Goal: Task Accomplishment & Management: Manage account settings

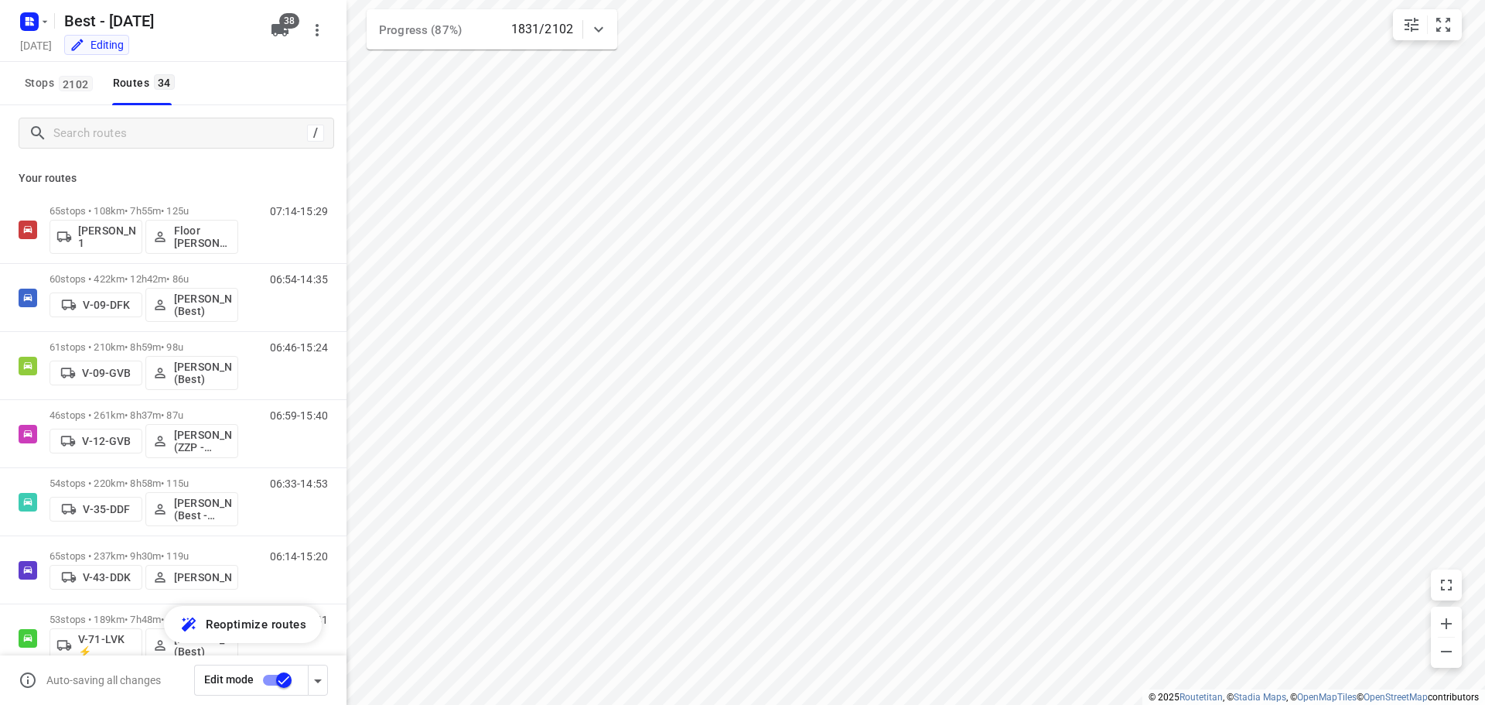
scroll to position [1870, 0]
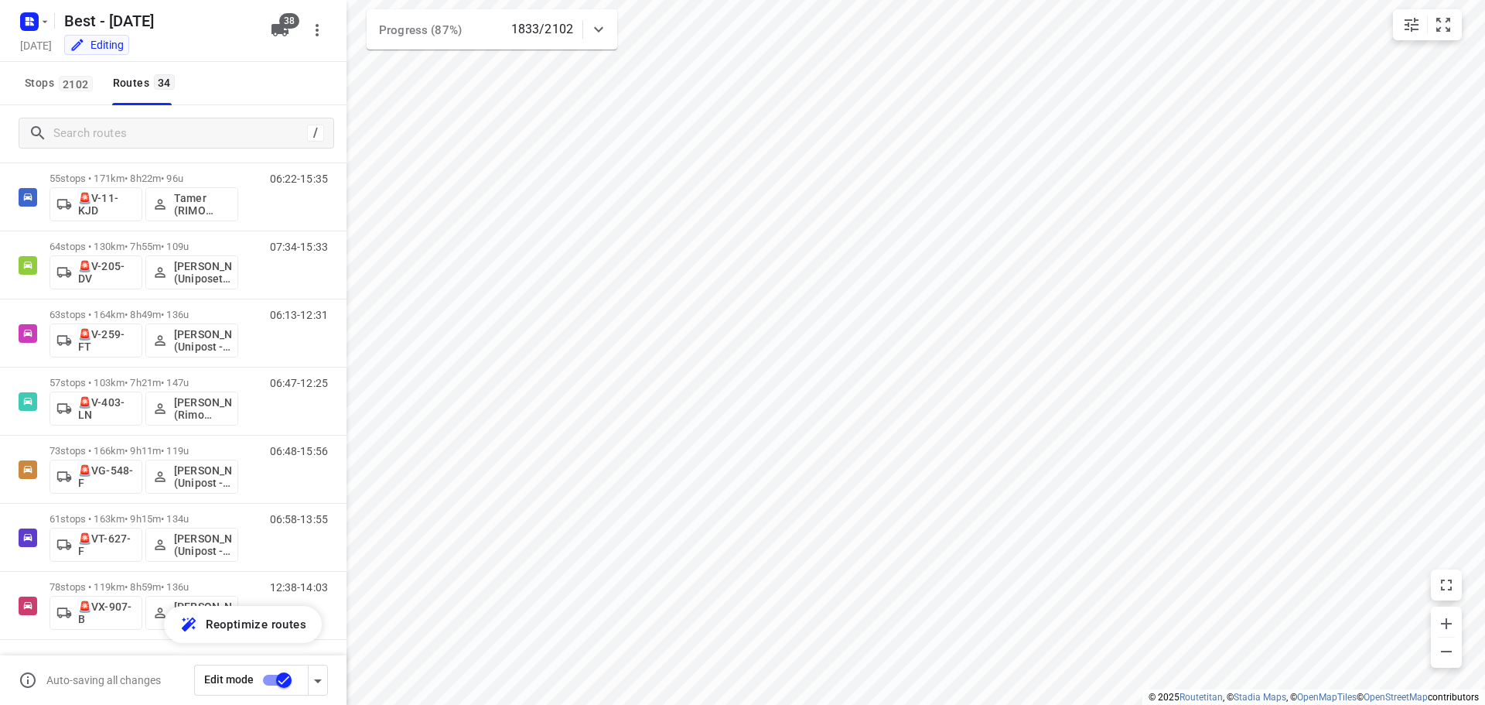
click at [2, 9] on div "Best - [DATE] [DATE] Editing 38" at bounding box center [173, 31] width 347 height 62
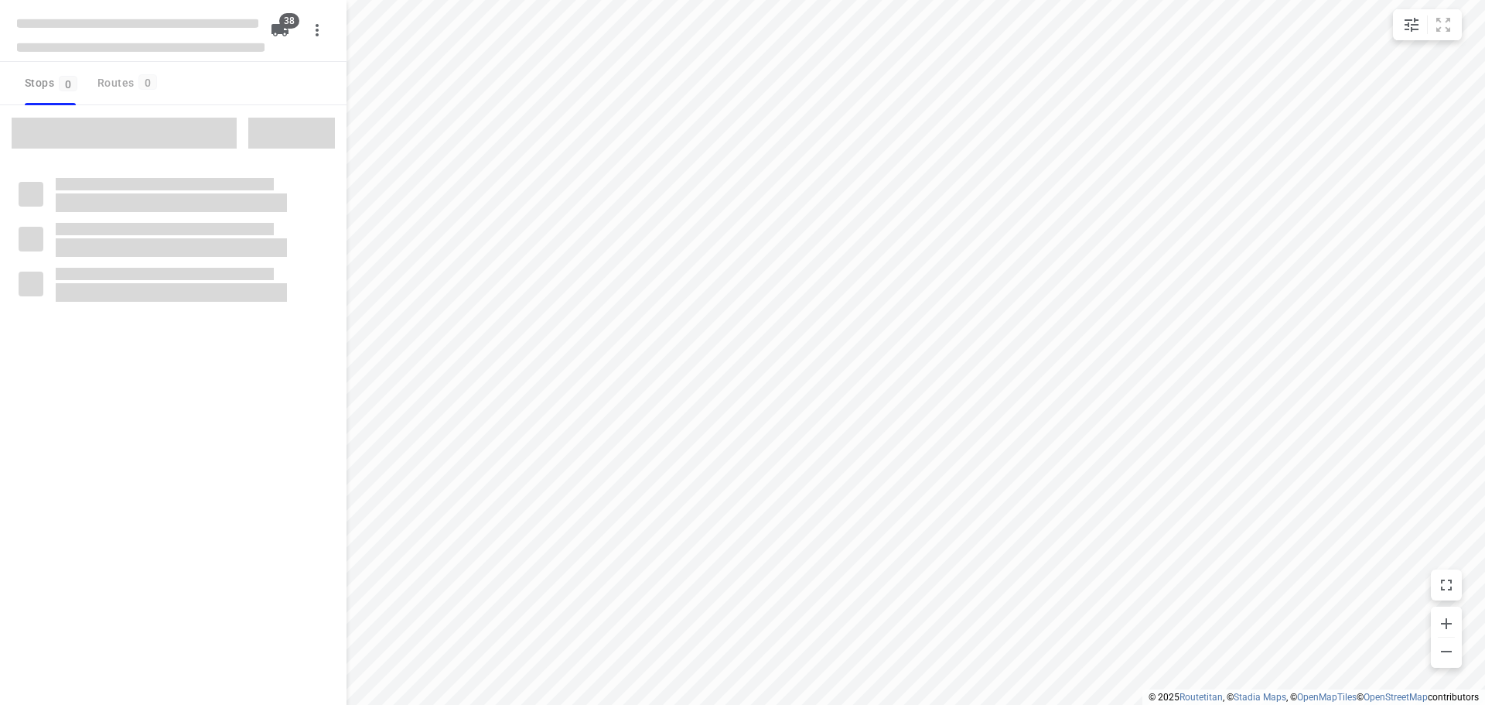
type input "distance"
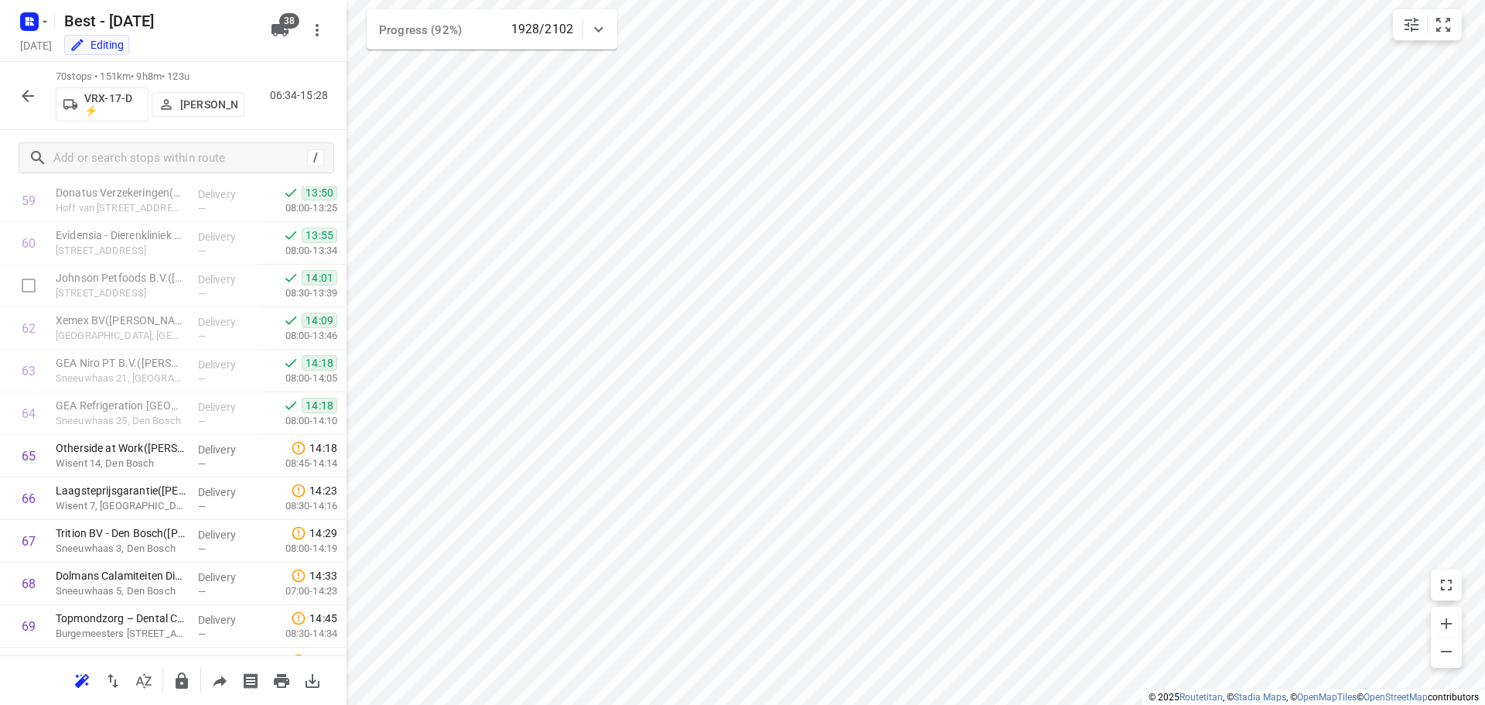
scroll to position [2628, 0]
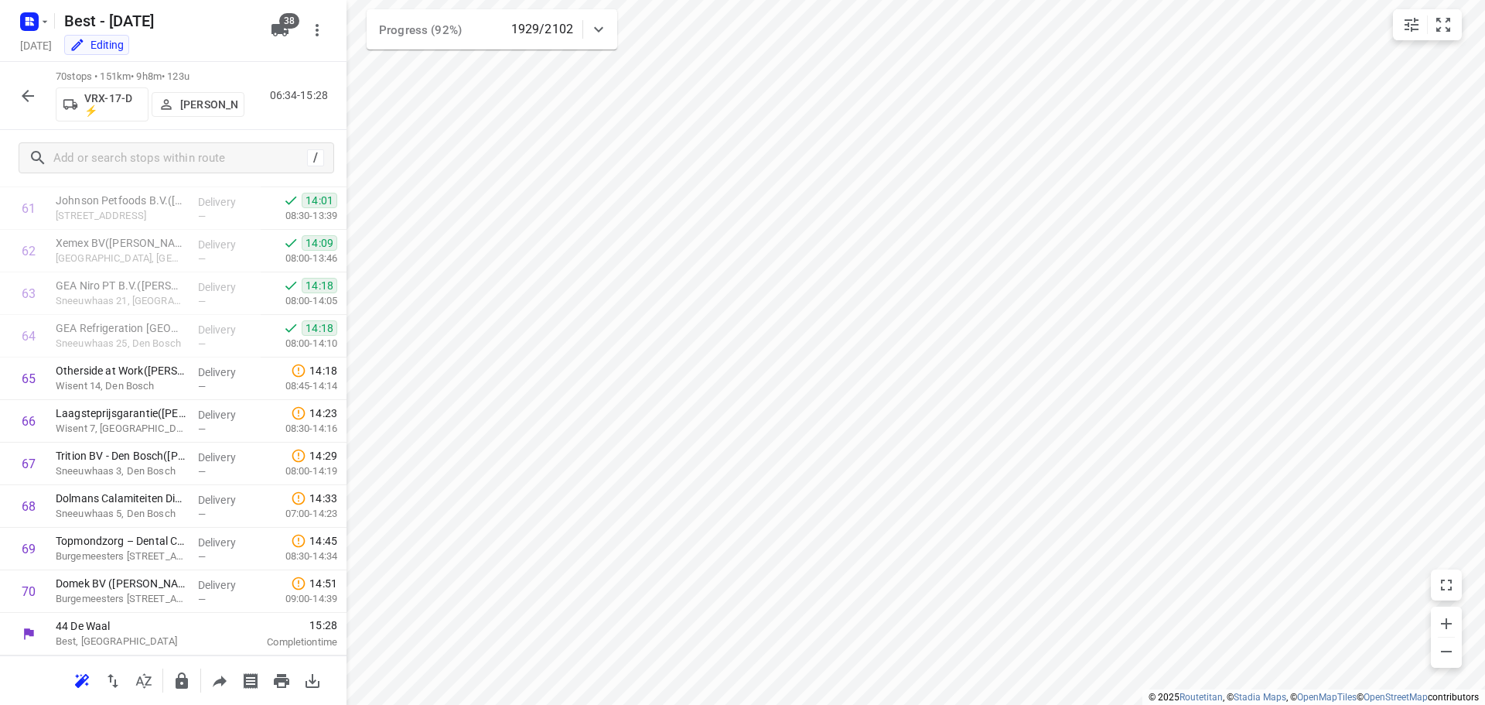
click at [18, 97] on button "button" at bounding box center [27, 95] width 31 height 31
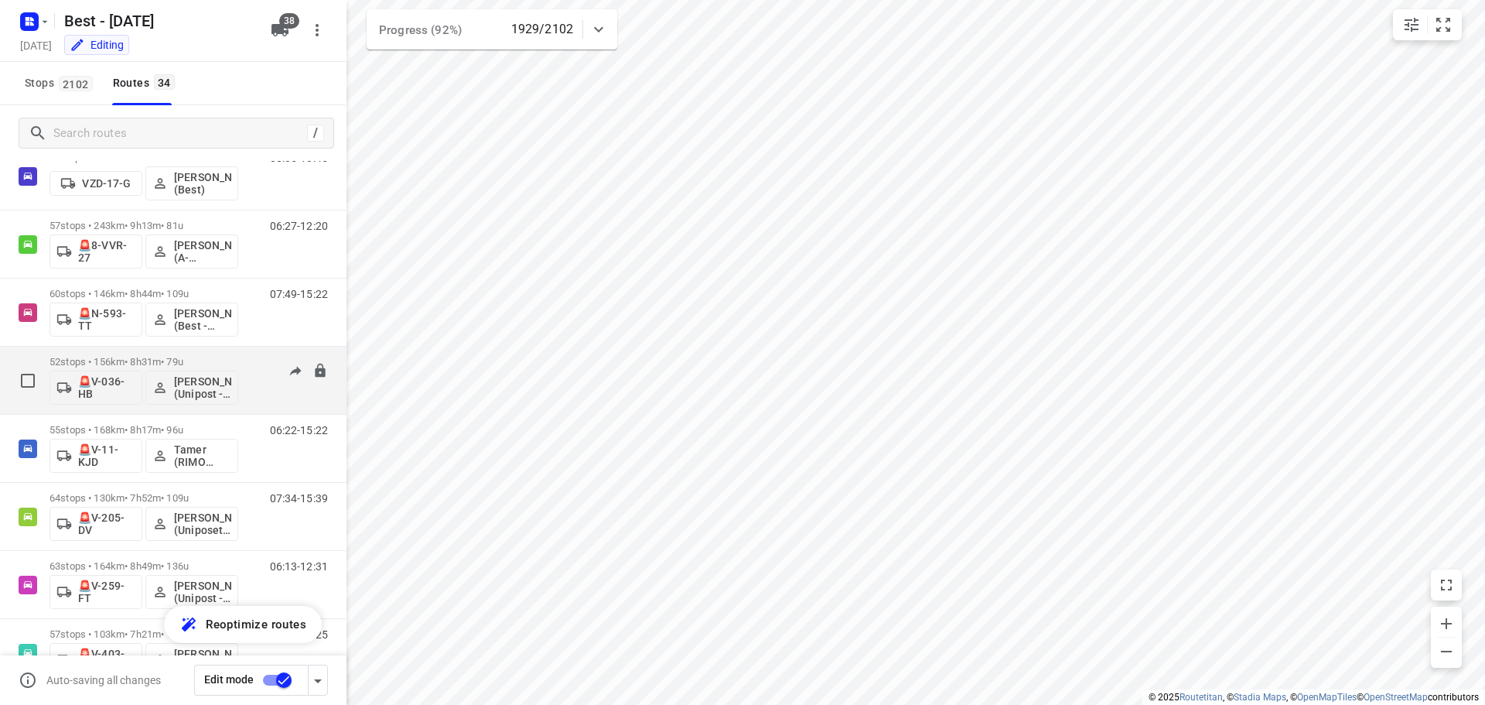
scroll to position [1725, 0]
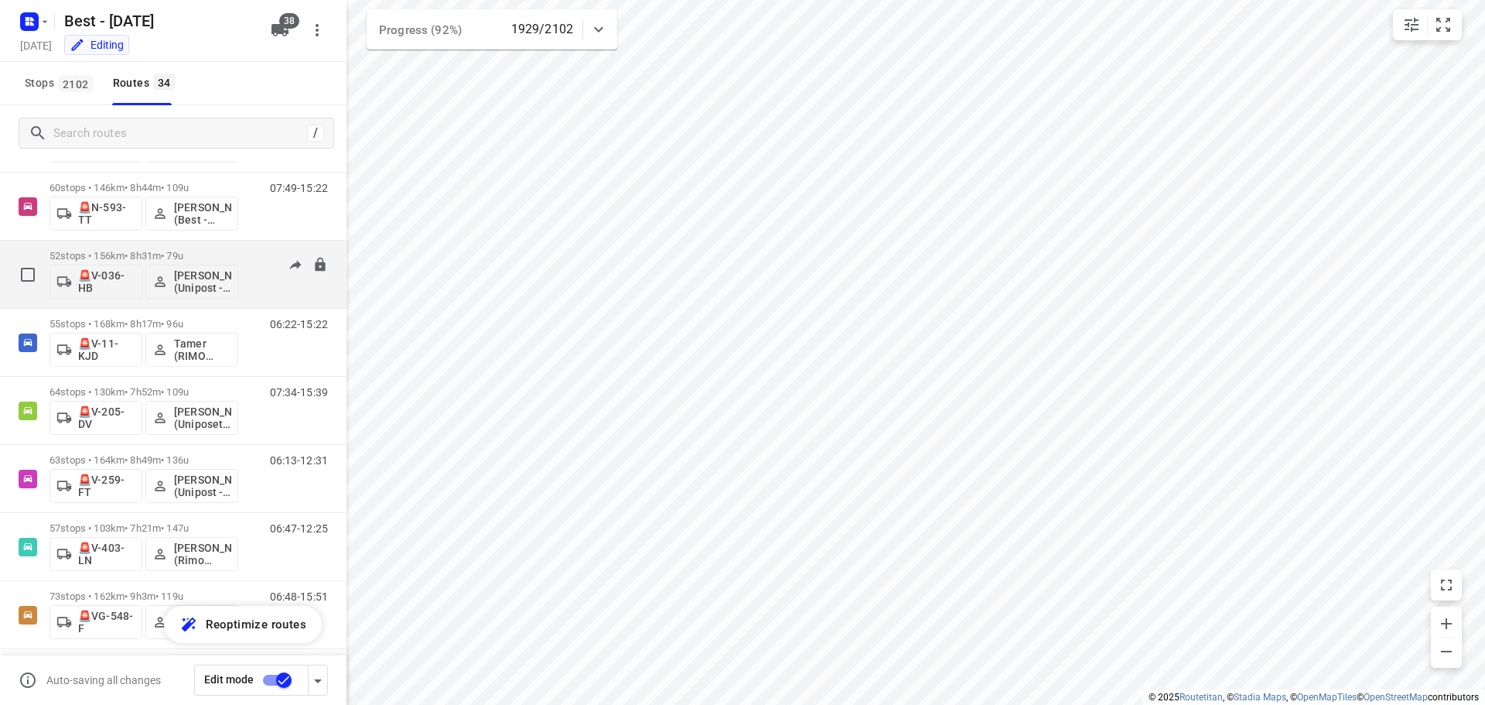
click at [259, 292] on div "06:47-16:26" at bounding box center [289, 278] width 77 height 56
click at [203, 254] on p "52 stops • 156km • 8h31m • 79u" at bounding box center [144, 256] width 189 height 12
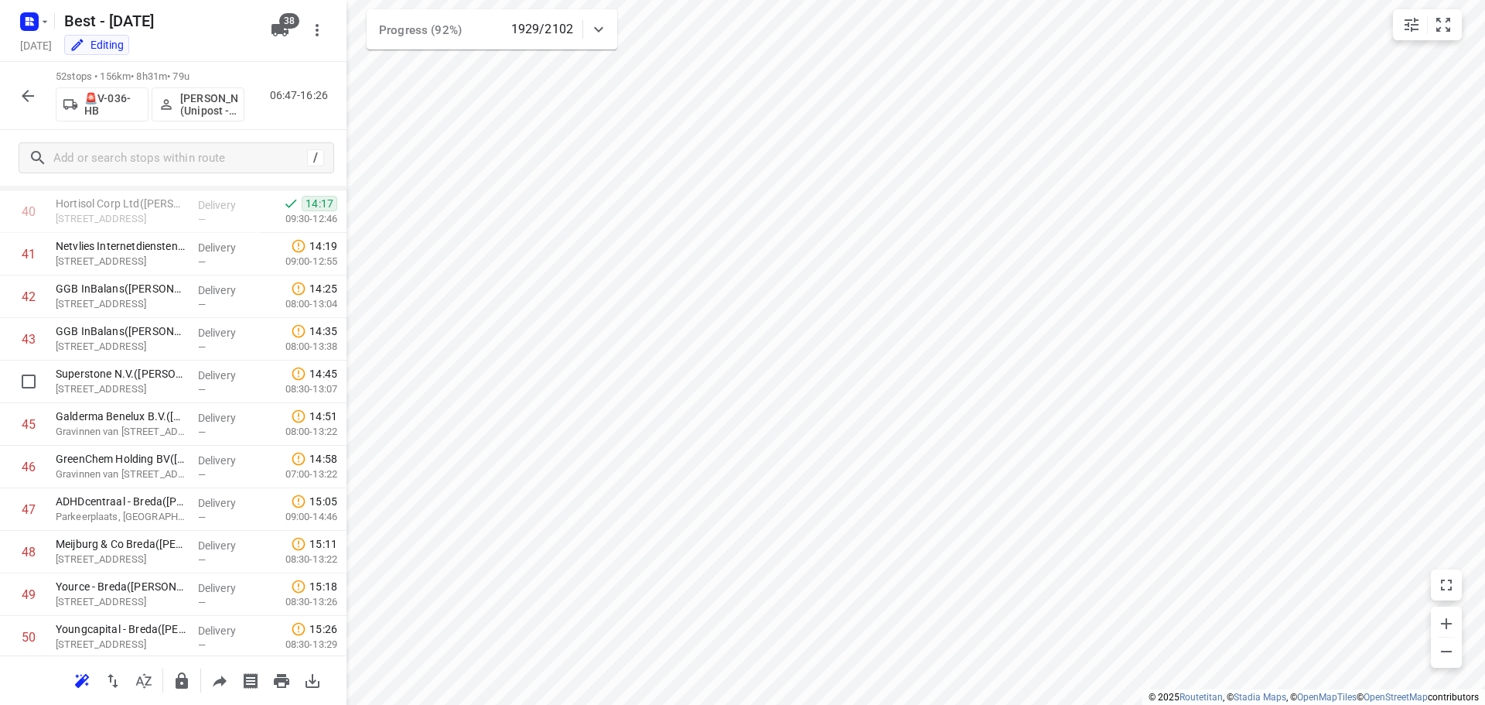
scroll to position [1862, 0]
click at [20, 99] on icon "button" at bounding box center [28, 96] width 19 height 19
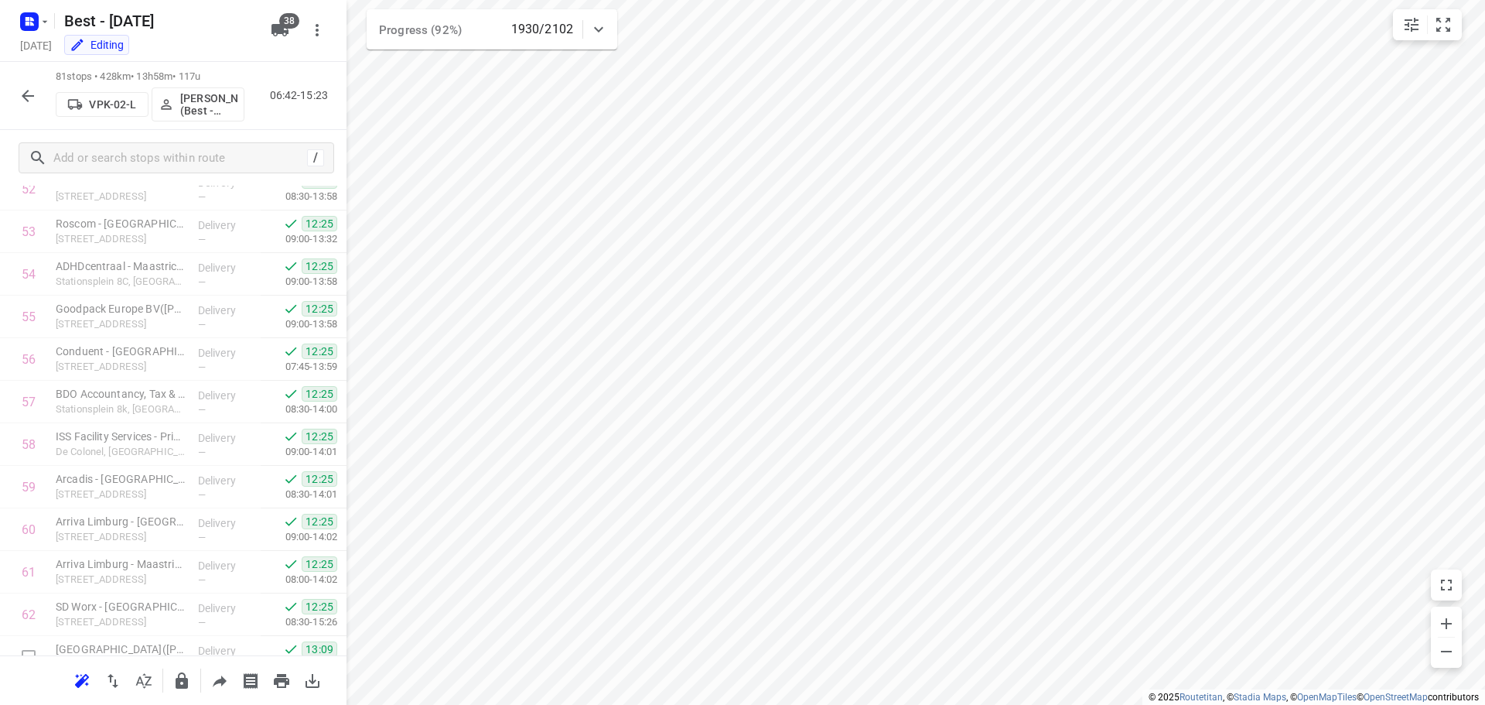
scroll to position [2245, 0]
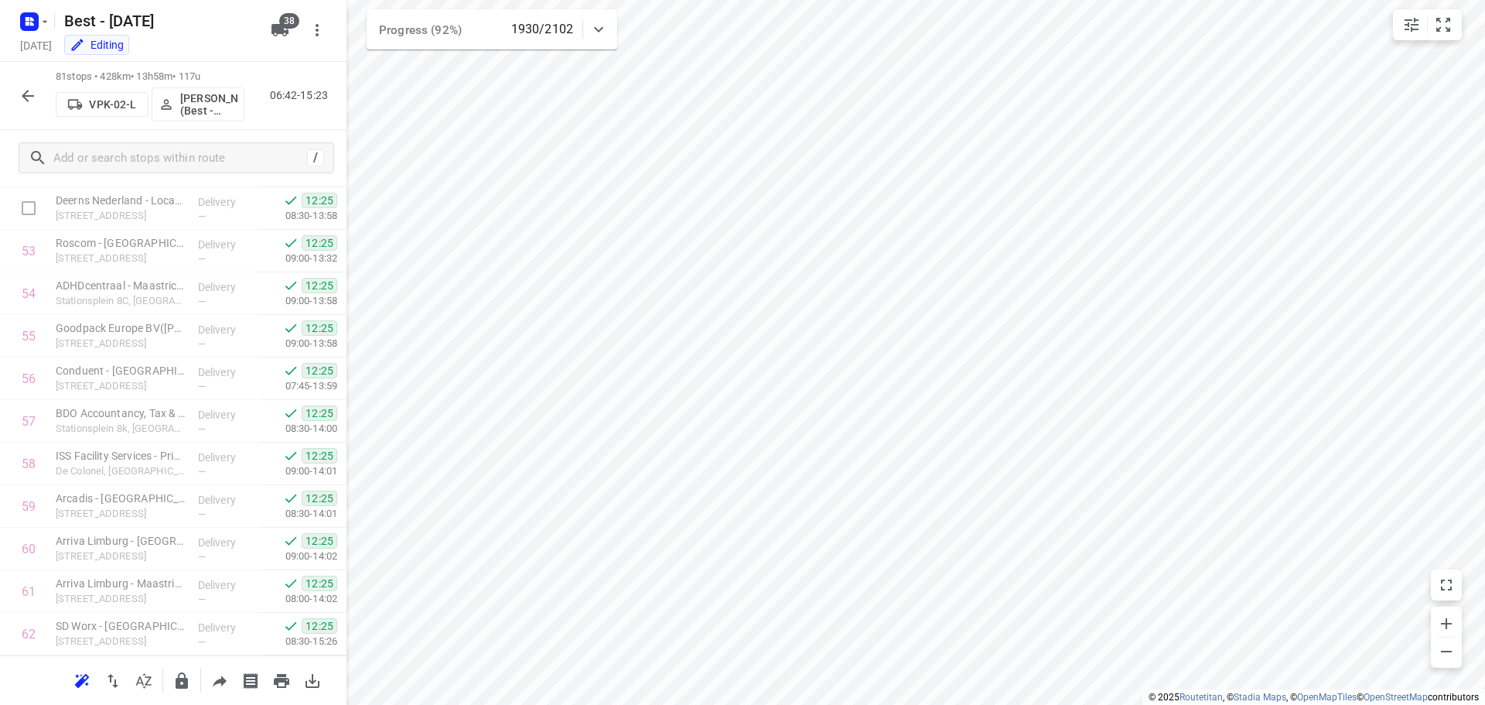
click at [103, 177] on div "/" at bounding box center [173, 158] width 347 height 56
click at [101, 160] on input "text" at bounding box center [180, 158] width 252 height 24
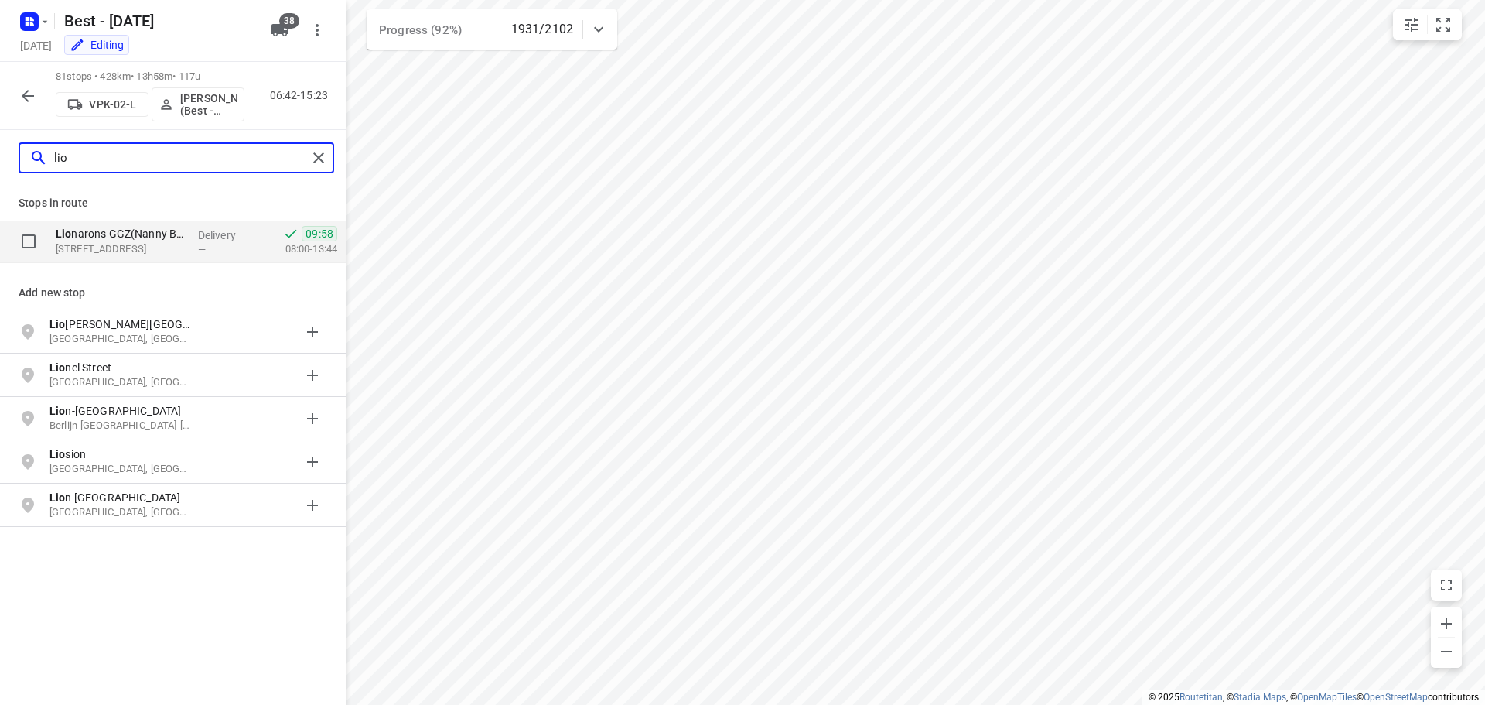
type input "lio"
click at [166, 245] on p "[STREET_ADDRESS]" at bounding box center [121, 248] width 130 height 15
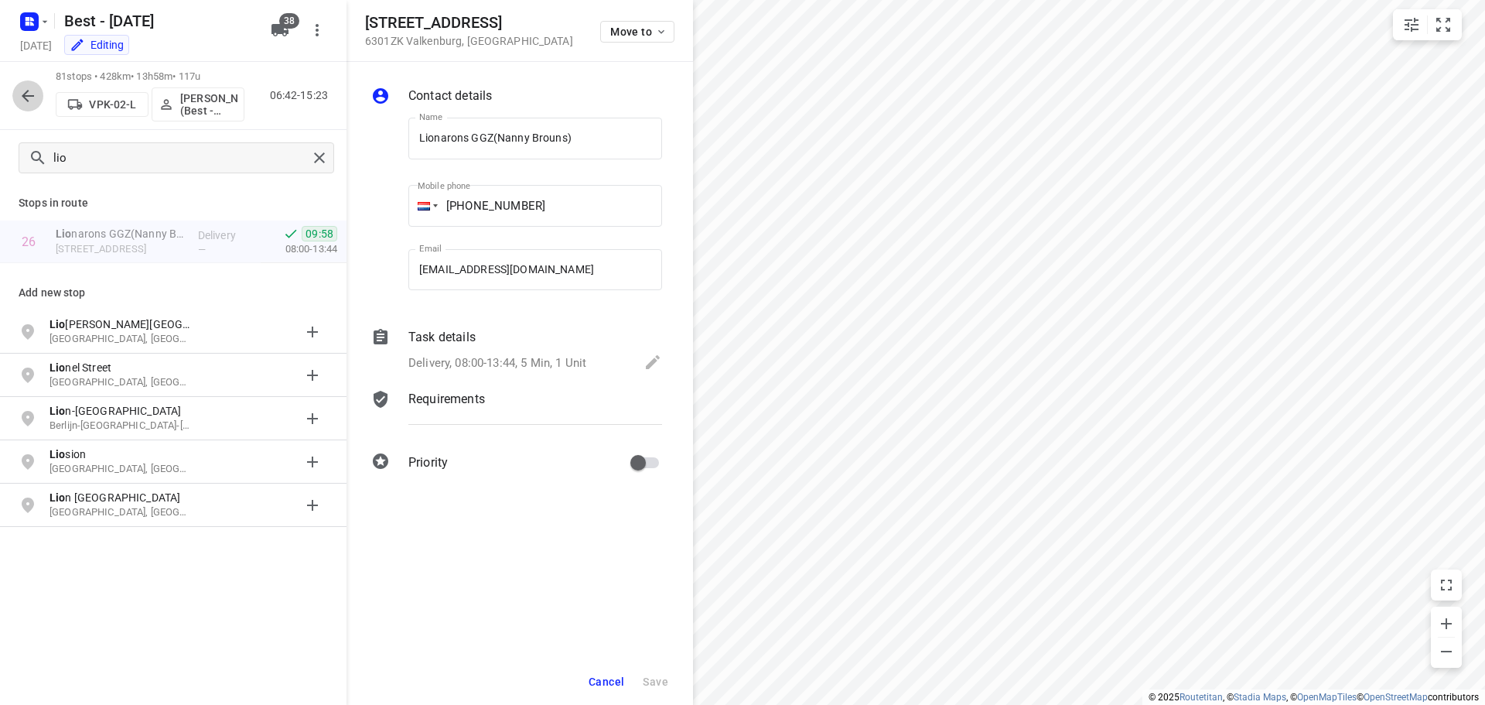
click at [26, 81] on button "button" at bounding box center [27, 95] width 31 height 31
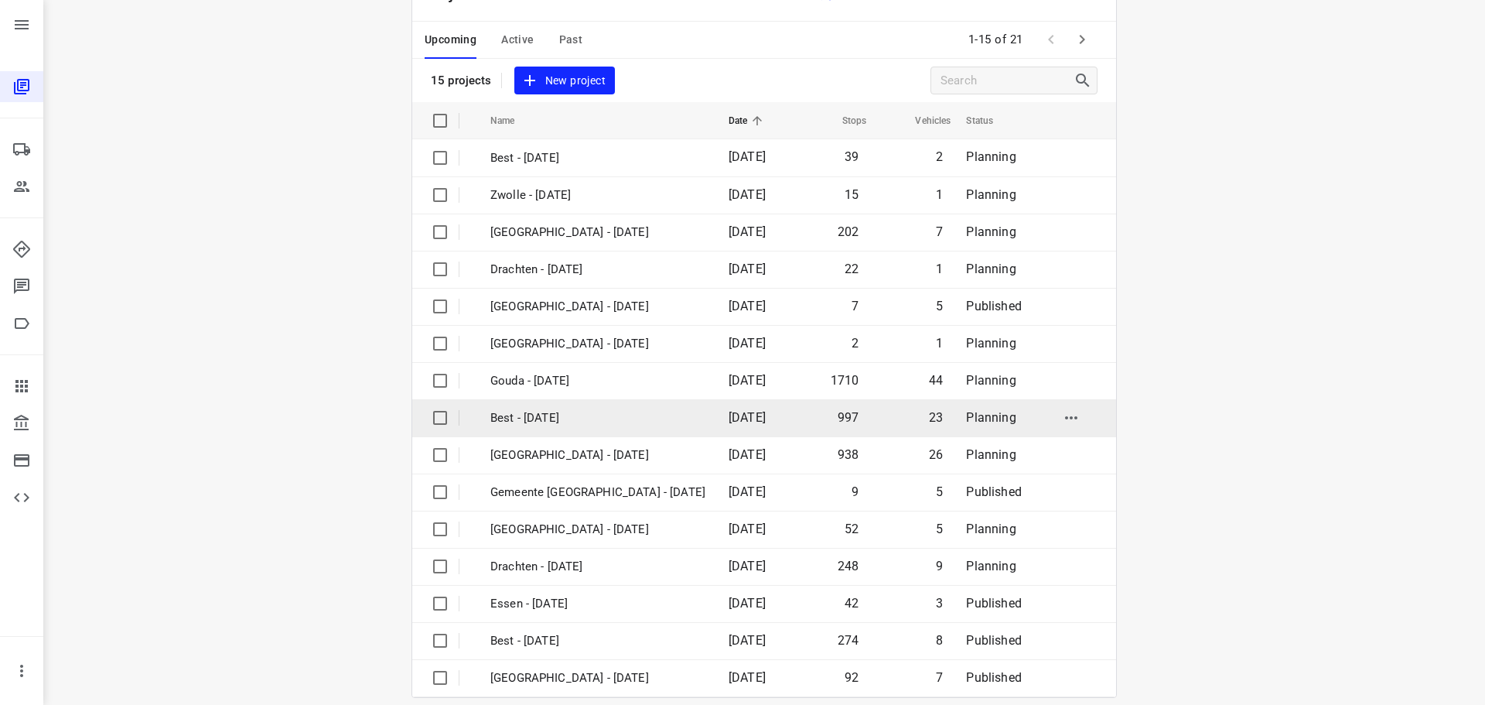
scroll to position [77, 0]
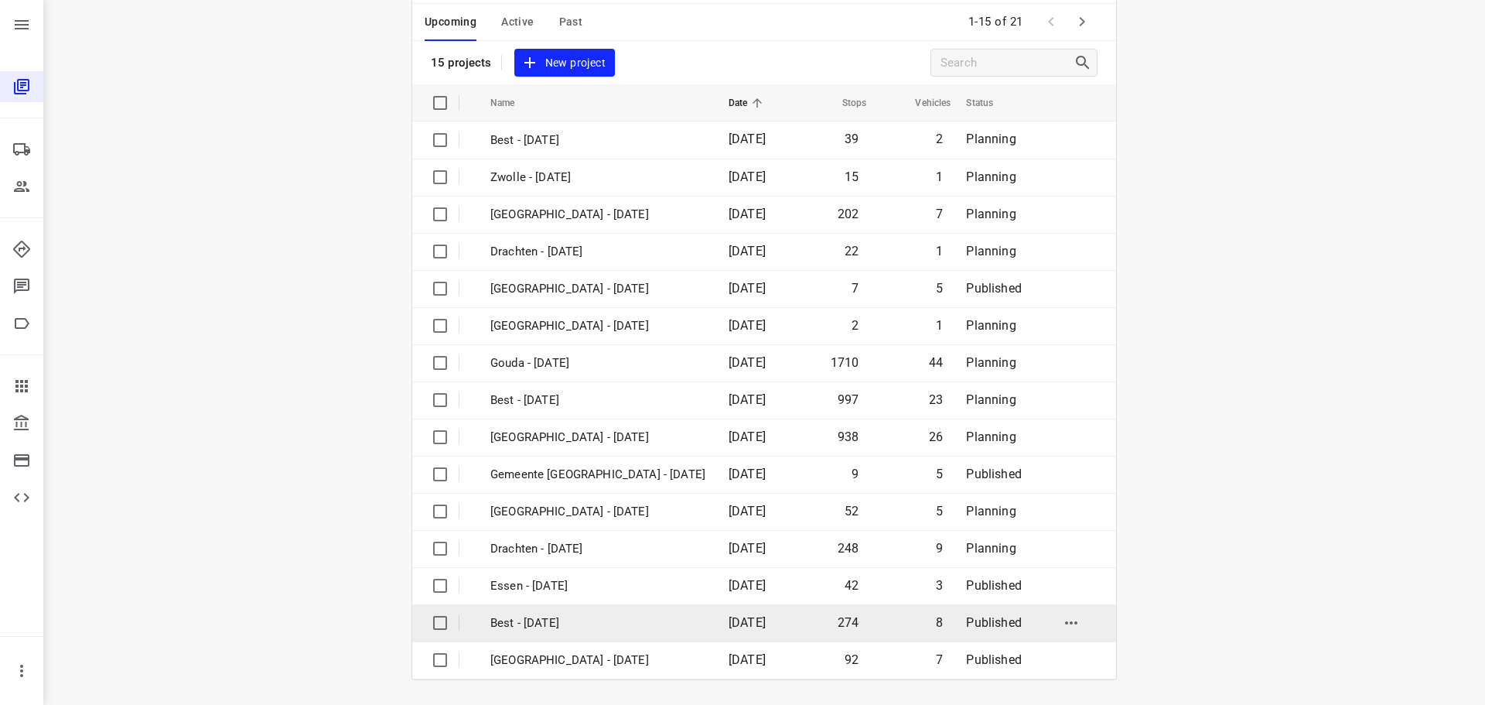
click at [534, 627] on p "Best - [DATE]" at bounding box center [597, 623] width 215 height 18
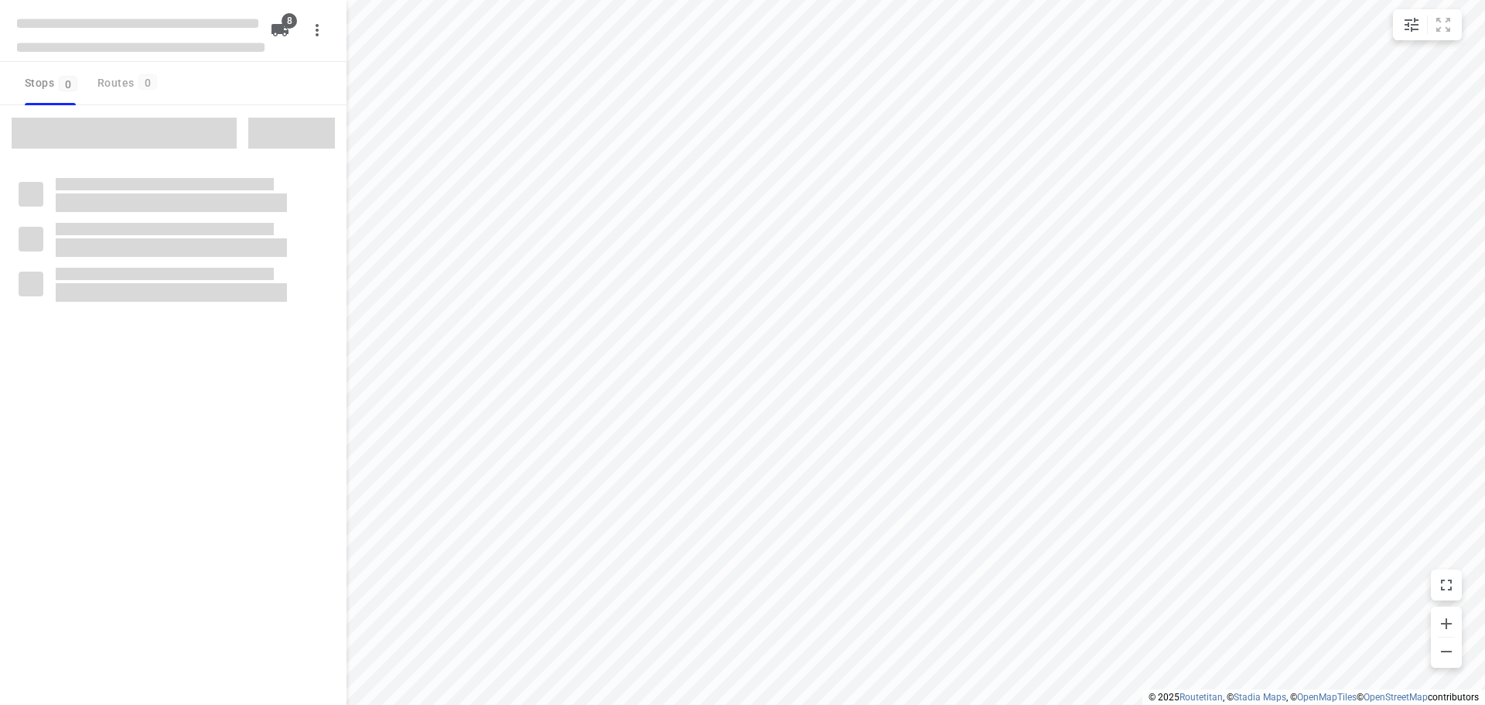
type input "distance"
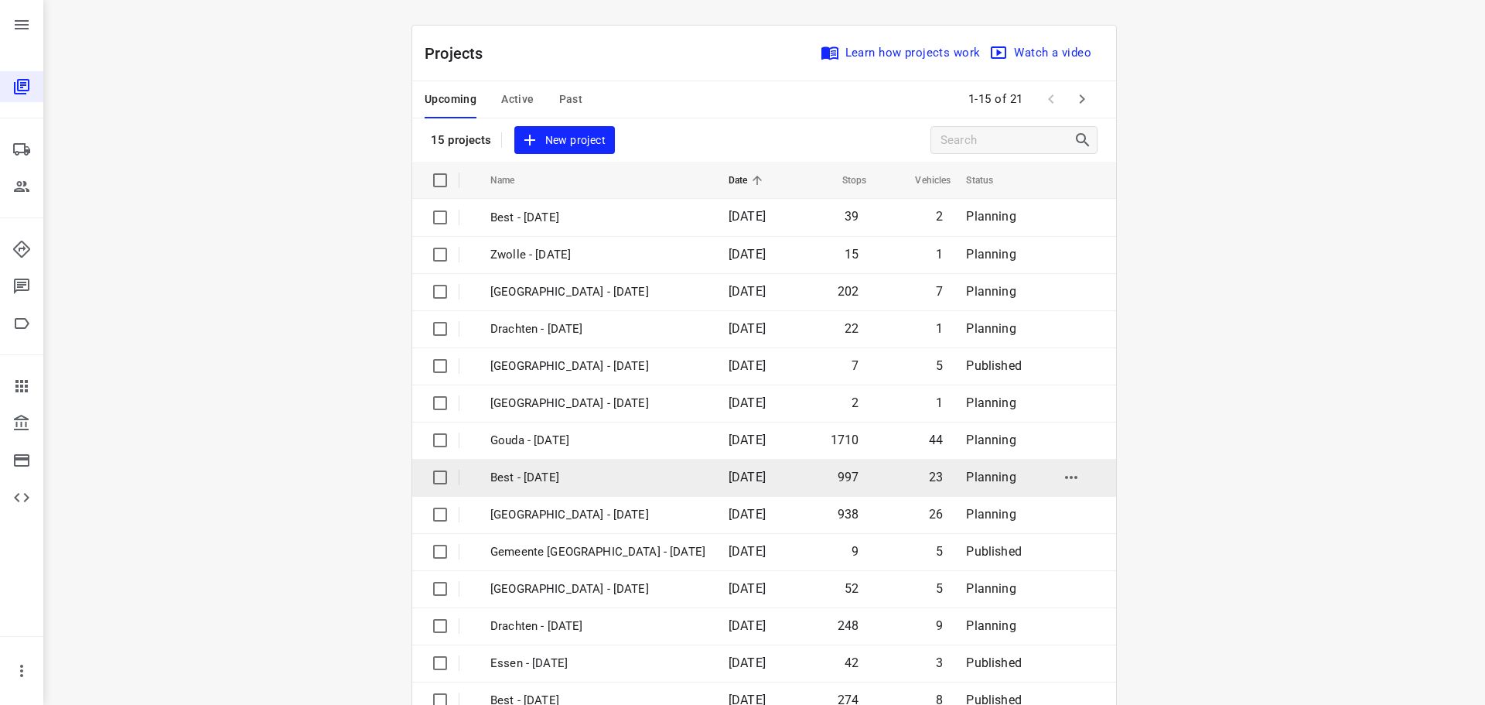
click at [509, 471] on p "Best - [DATE]" at bounding box center [597, 478] width 215 height 18
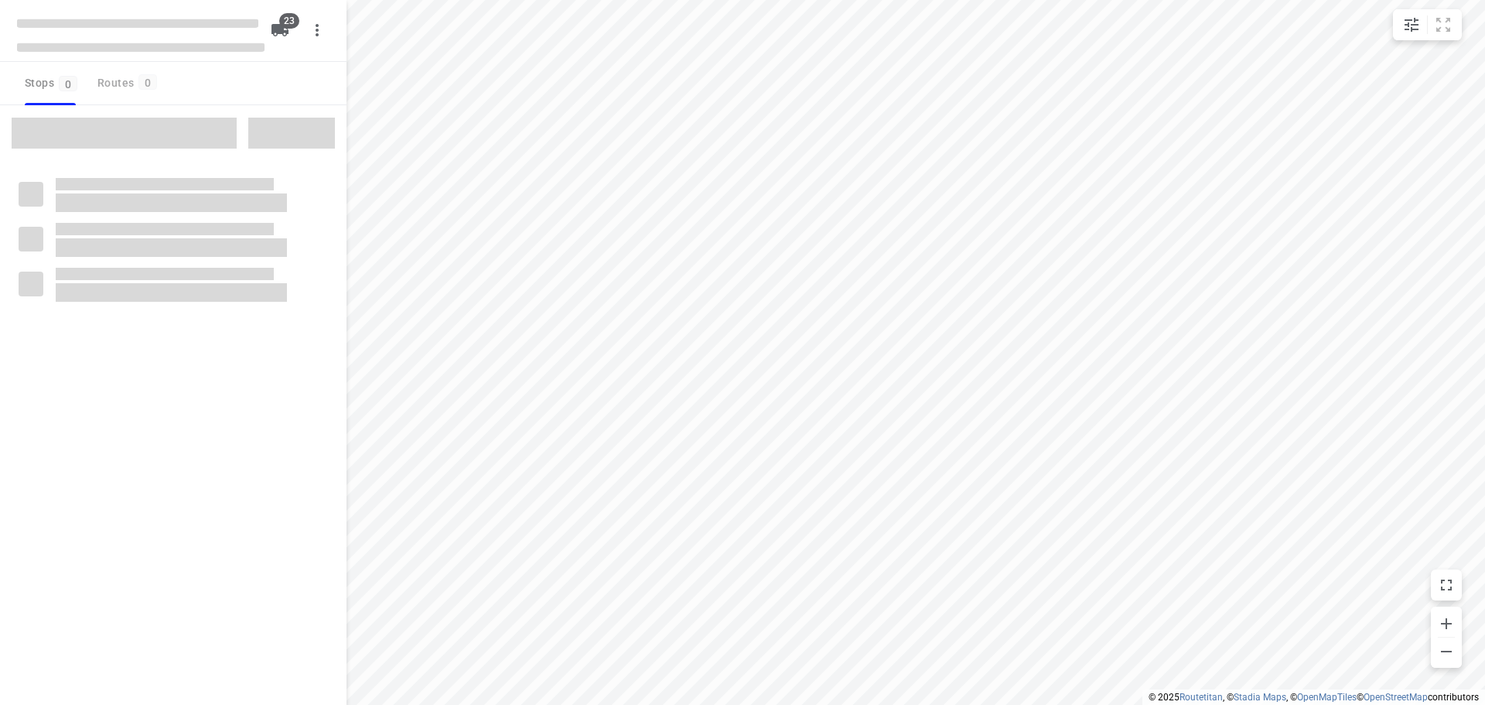
type input "distance"
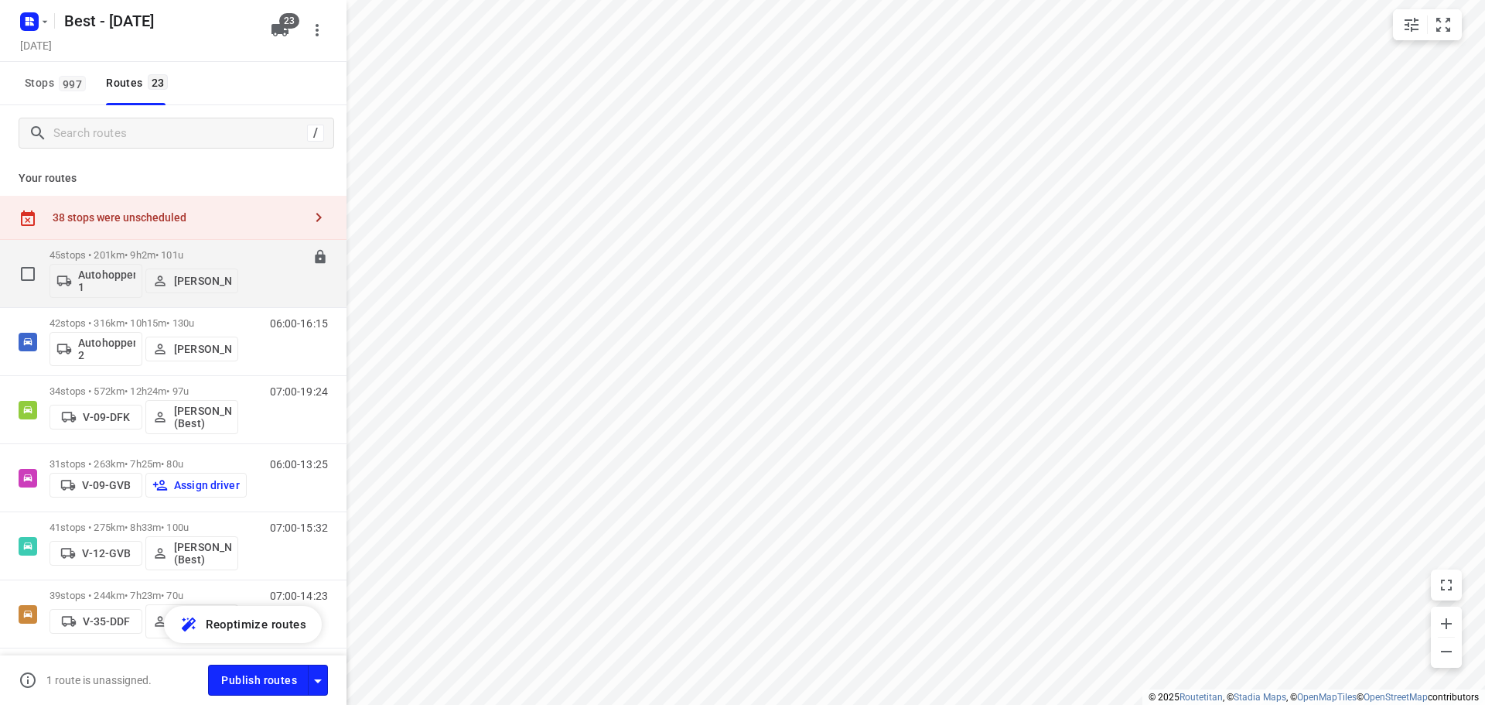
click at [210, 275] on p "[PERSON_NAME]" at bounding box center [202, 281] width 57 height 12
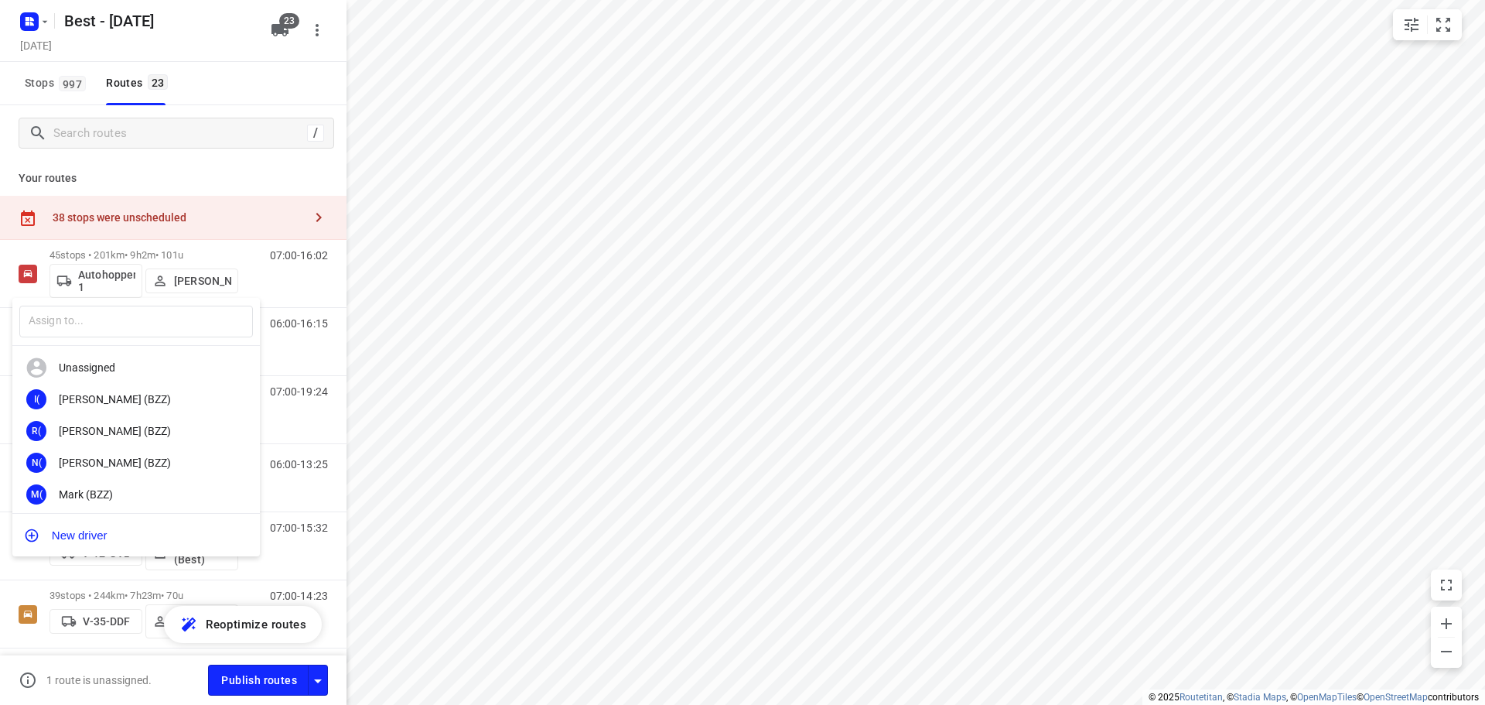
click at [203, 304] on div "​" at bounding box center [136, 322] width 248 height 48
click at [203, 313] on input "text" at bounding box center [136, 322] width 234 height 32
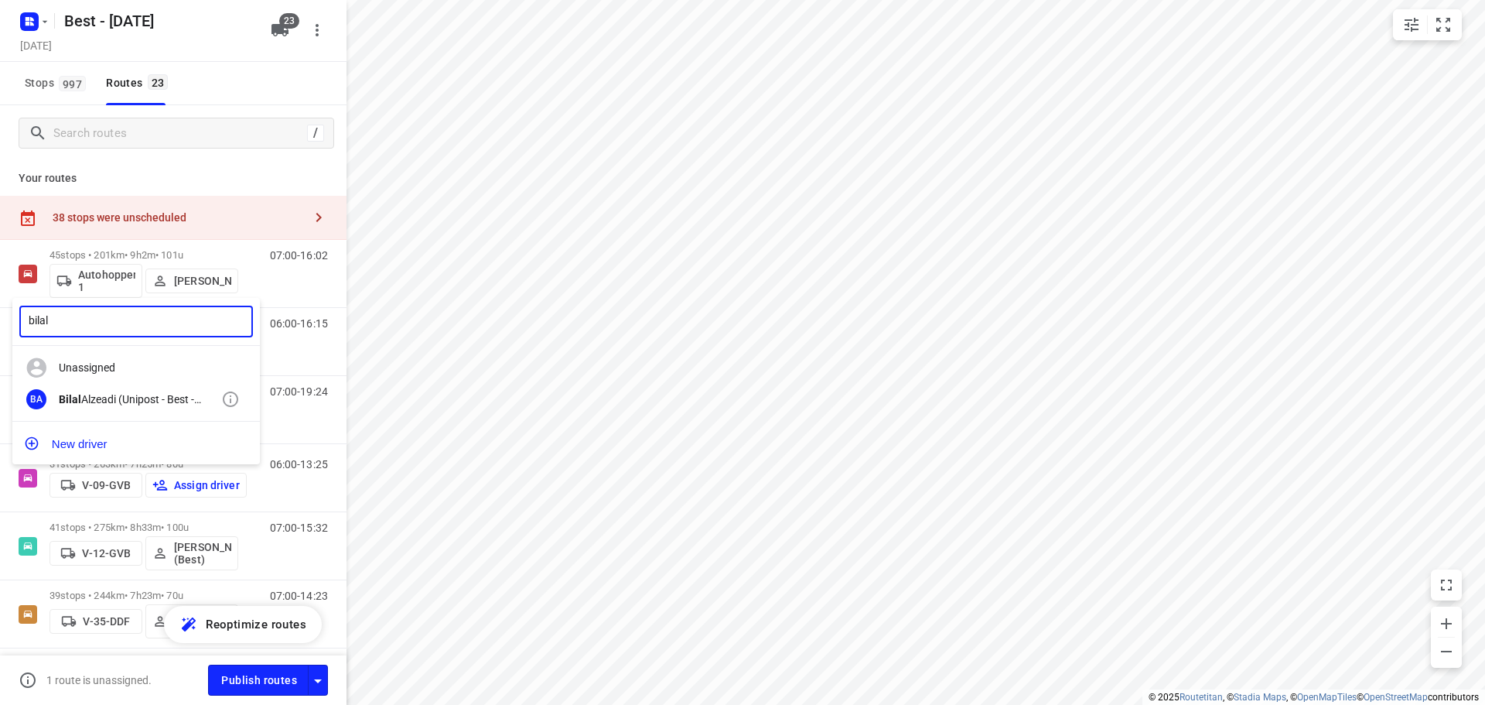
type input "bilal"
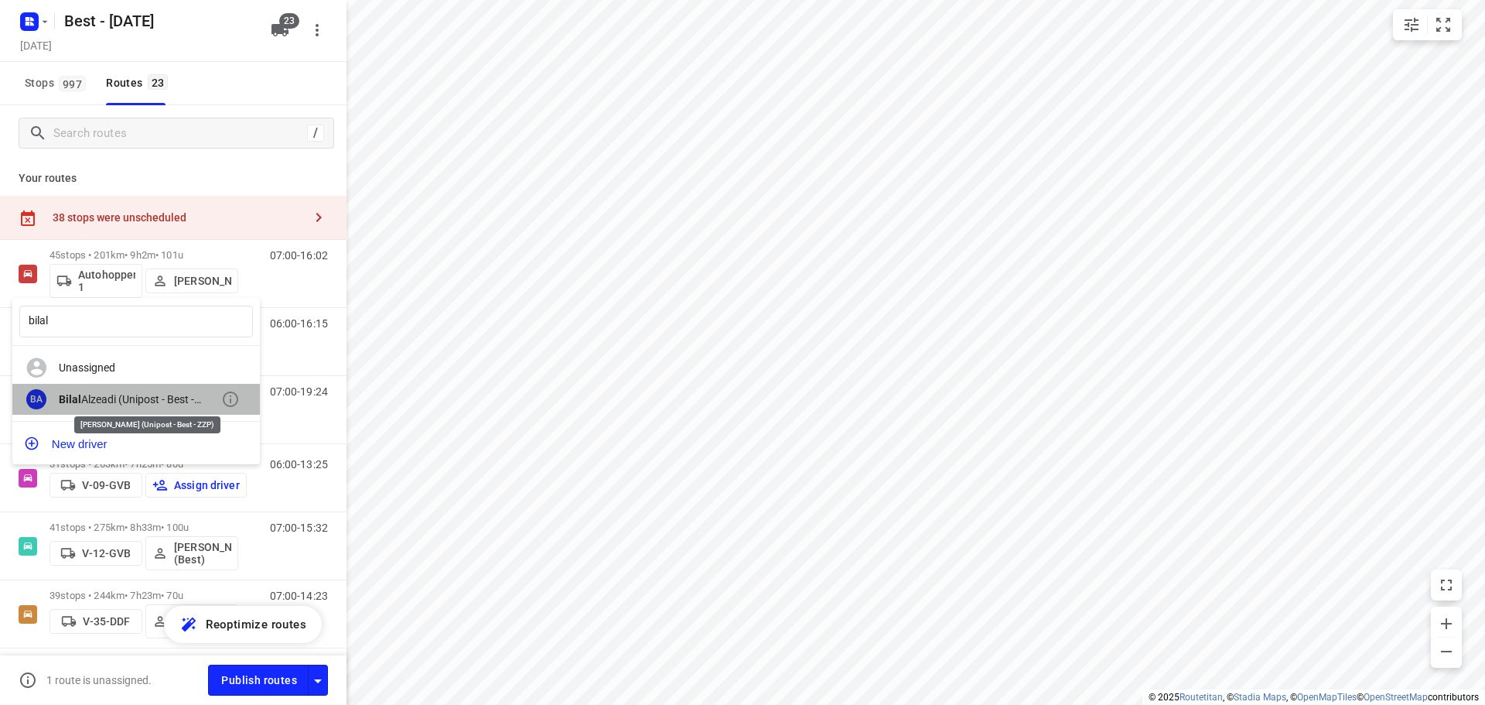
click at [105, 395] on div "[PERSON_NAME] (Unipost - Best - ZZP)" at bounding box center [140, 399] width 162 height 12
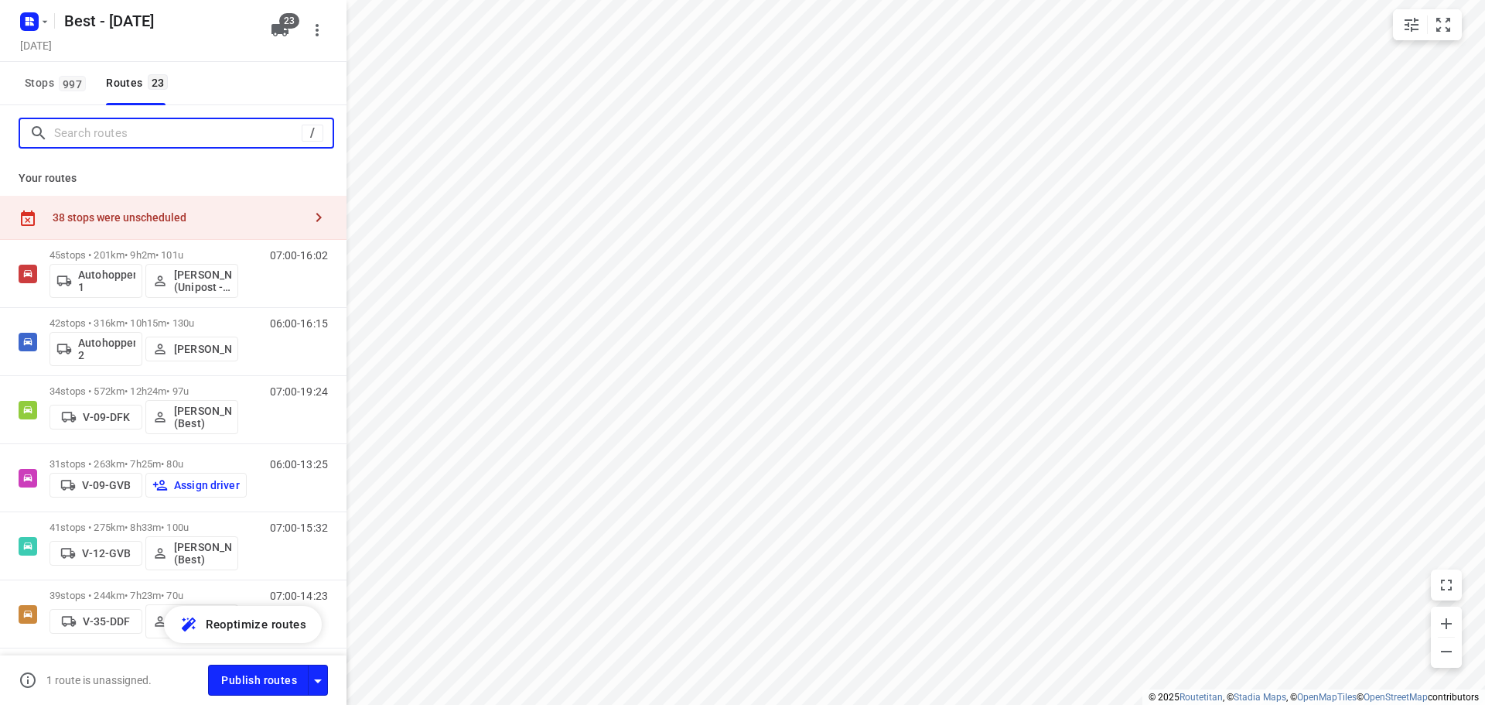
click at [147, 128] on input "Search routes" at bounding box center [178, 133] width 248 height 24
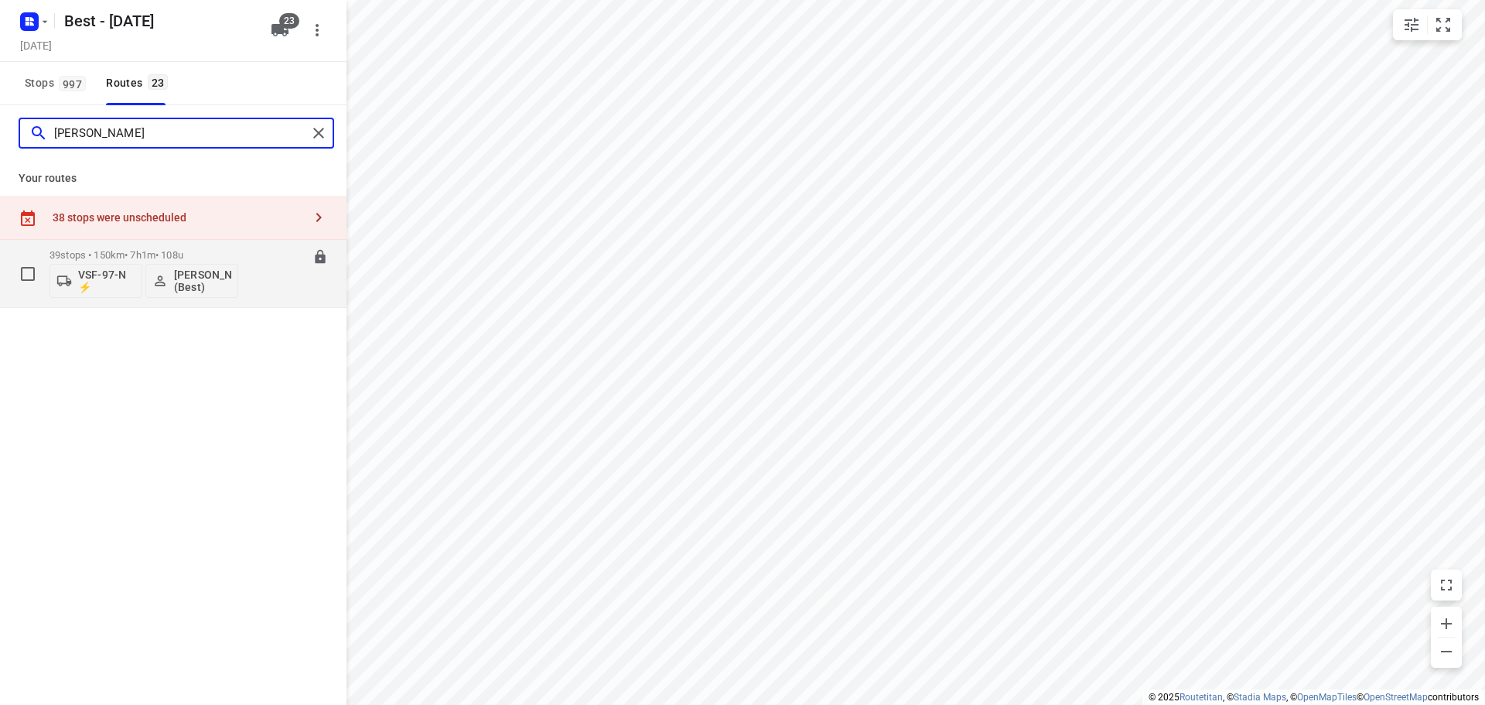
type input "[PERSON_NAME]"
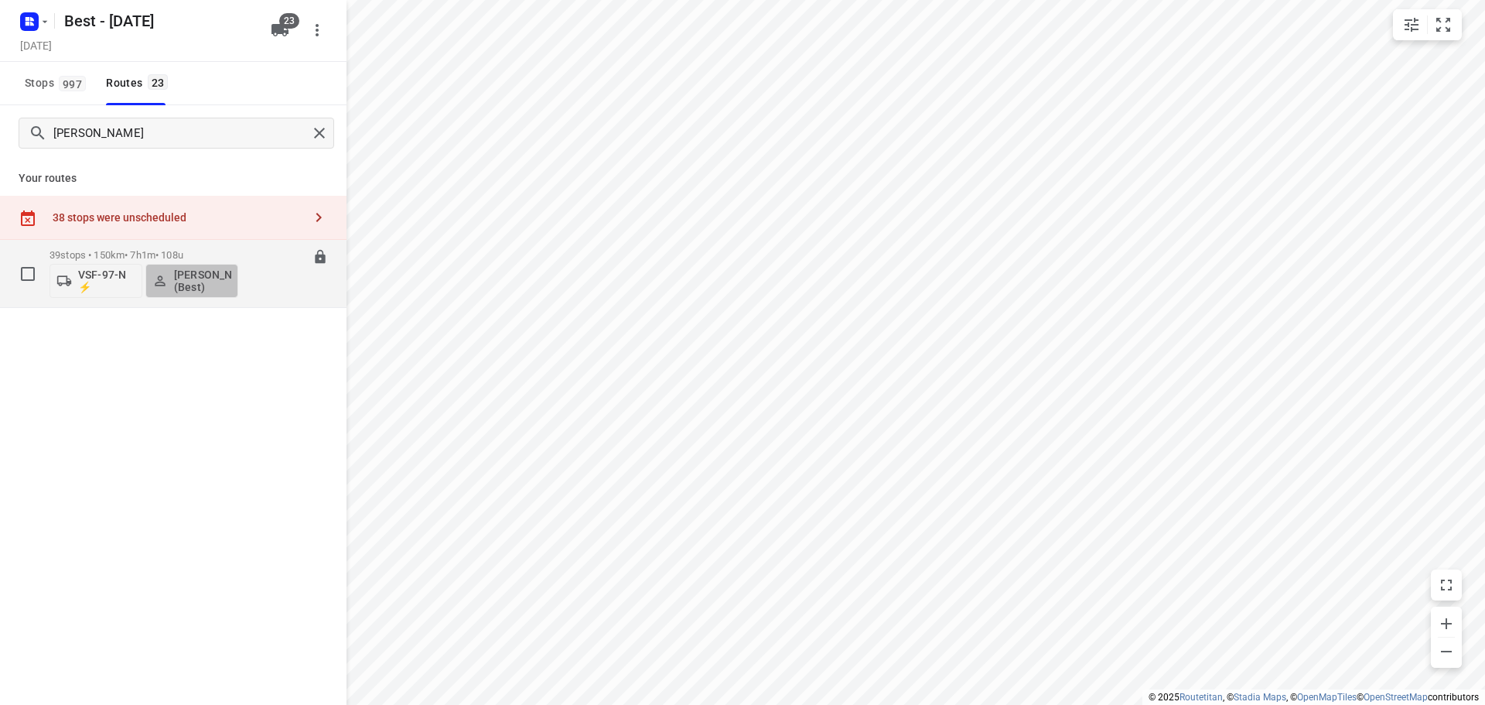
click at [210, 285] on p "[PERSON_NAME] (Best)" at bounding box center [202, 280] width 57 height 25
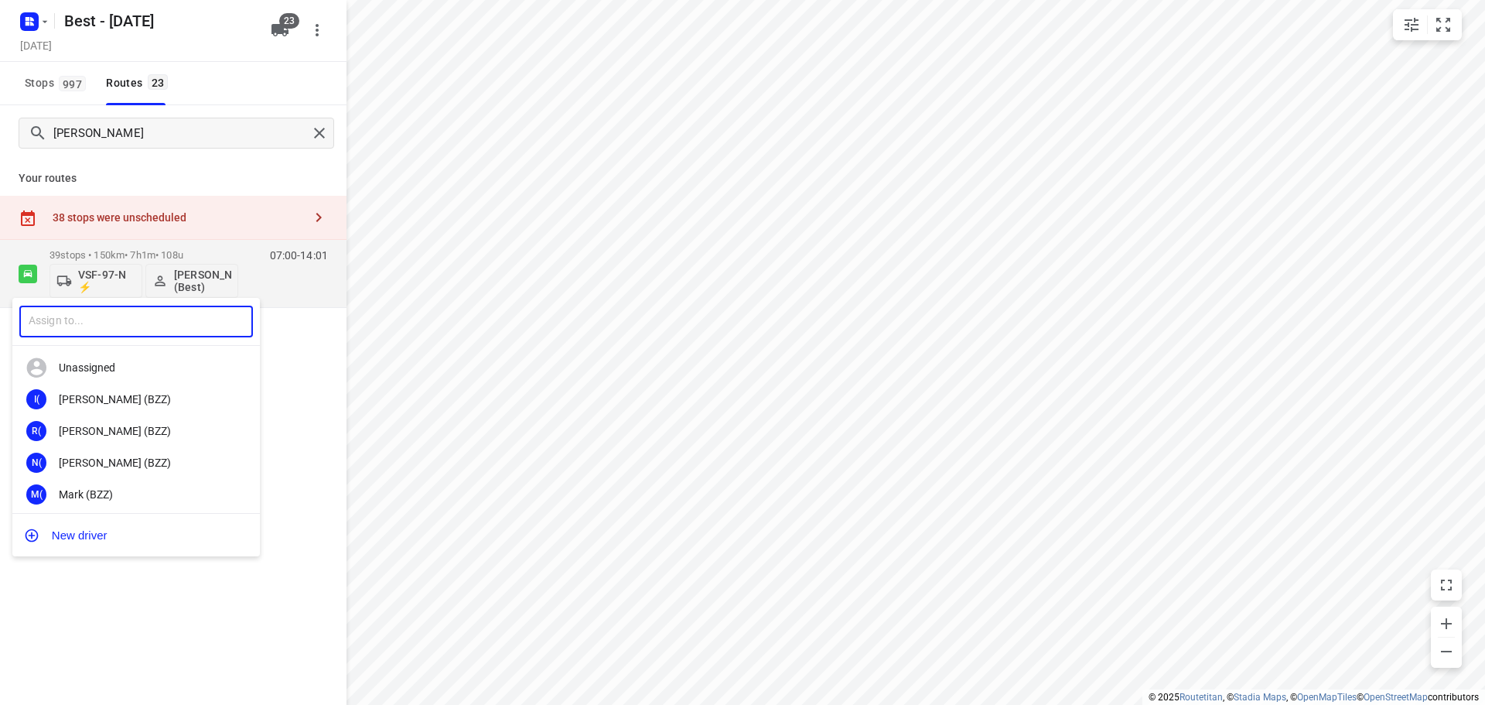
click at [114, 315] on input "text" at bounding box center [136, 322] width 234 height 32
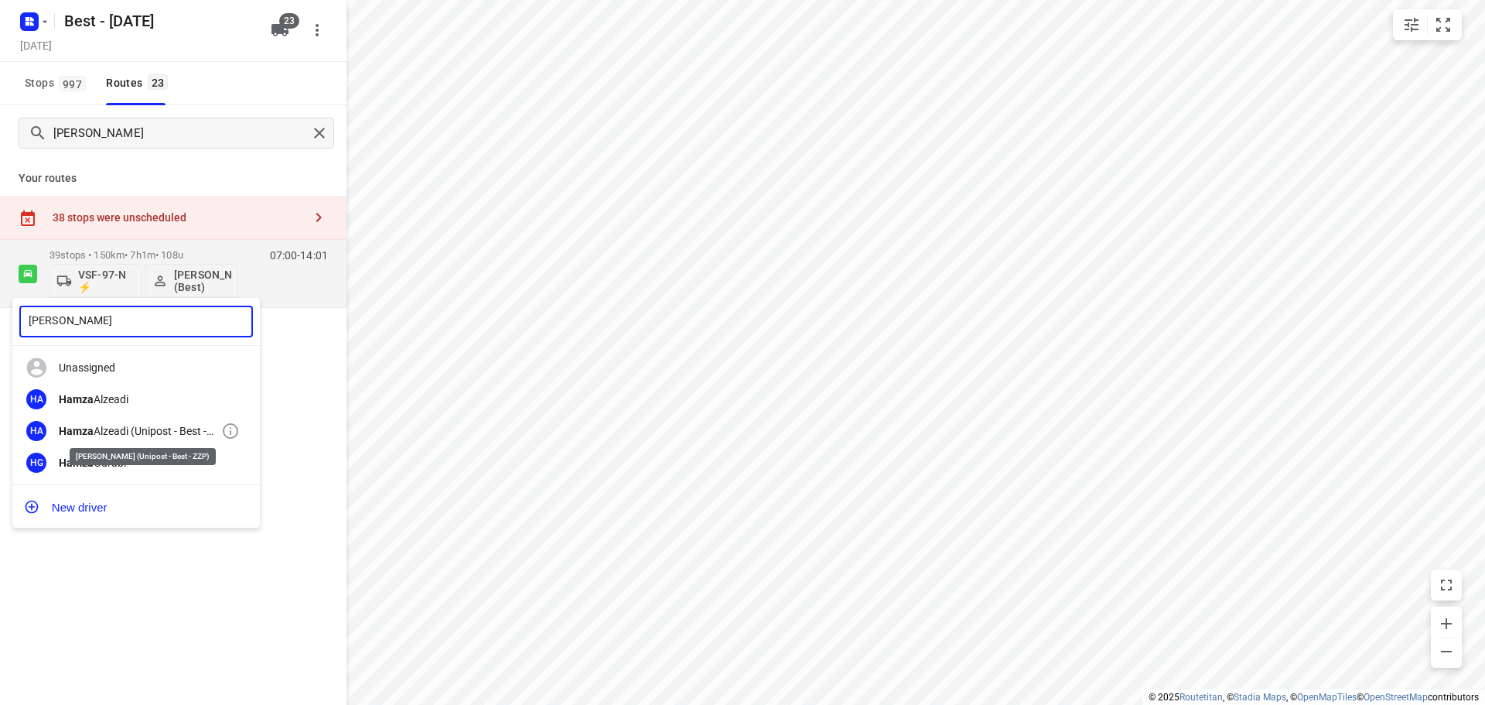
type input "[PERSON_NAME]"
click at [186, 437] on div "[PERSON_NAME] (Unipost - Best - ZZP)" at bounding box center [140, 431] width 162 height 12
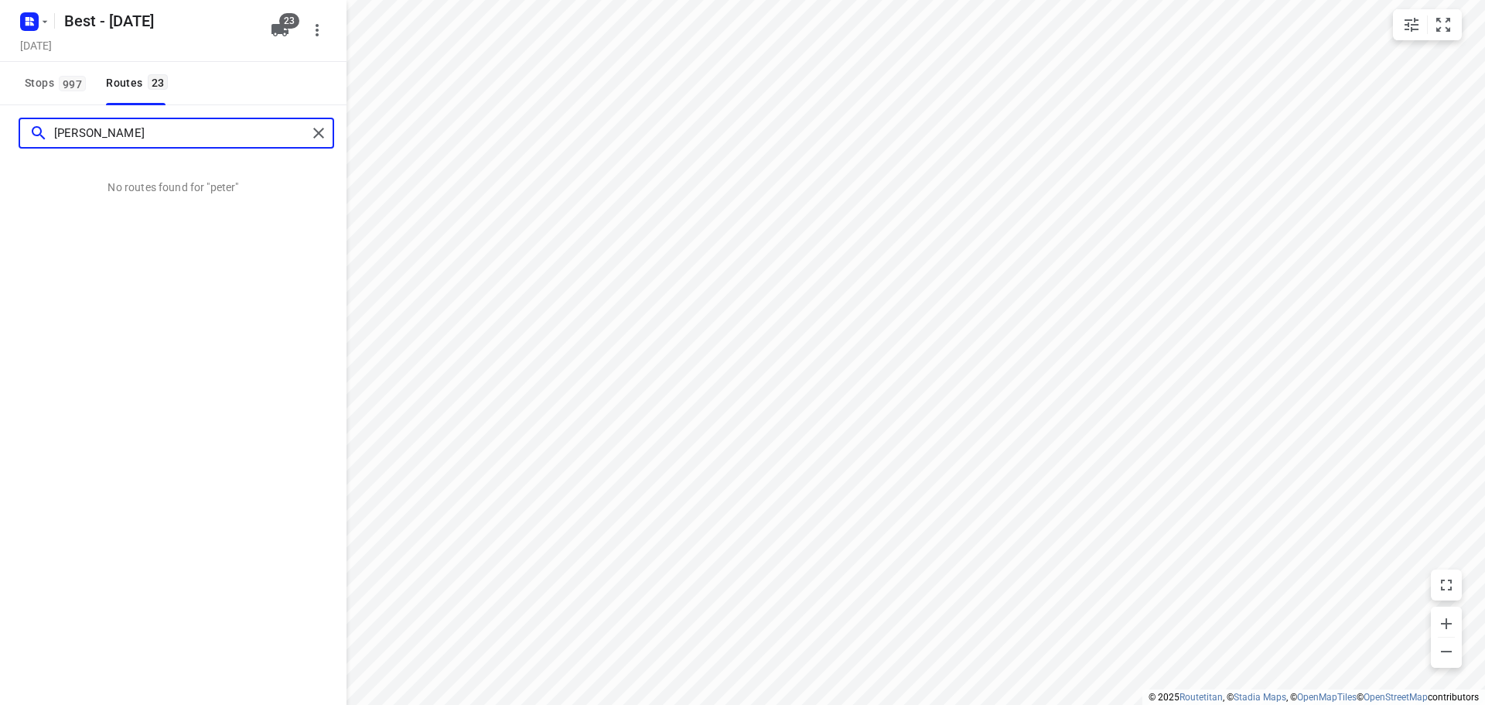
drag, startPoint x: 118, startPoint y: 128, endPoint x: -162, endPoint y: 115, distance: 280.3
click at [0, 115] on html "i © 2025 Routetitan , © Stadia Maps , © OpenMapTiles © OpenStreetMap contributo…" at bounding box center [742, 352] width 1485 height 705
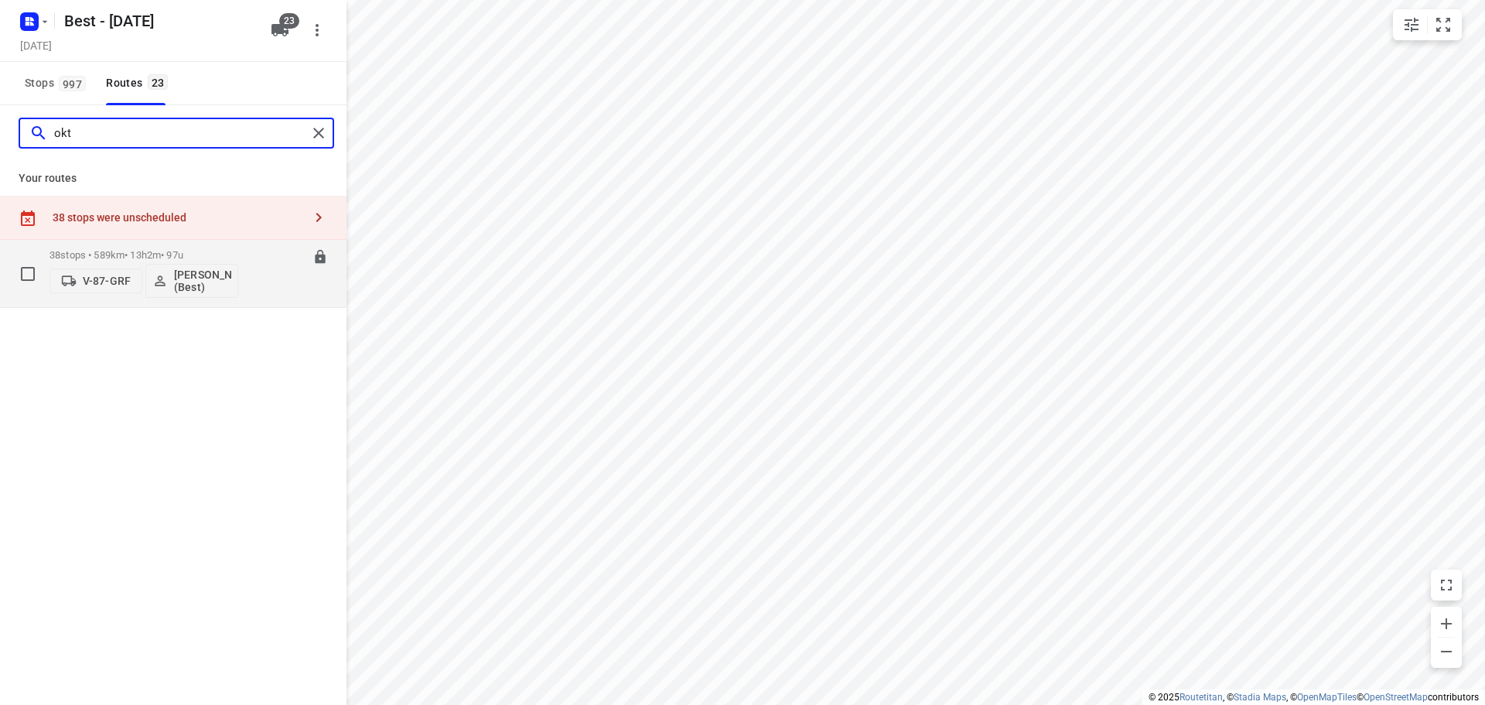
type input "okt"
click at [209, 283] on p "[PERSON_NAME] (Best)" at bounding box center [202, 280] width 57 height 25
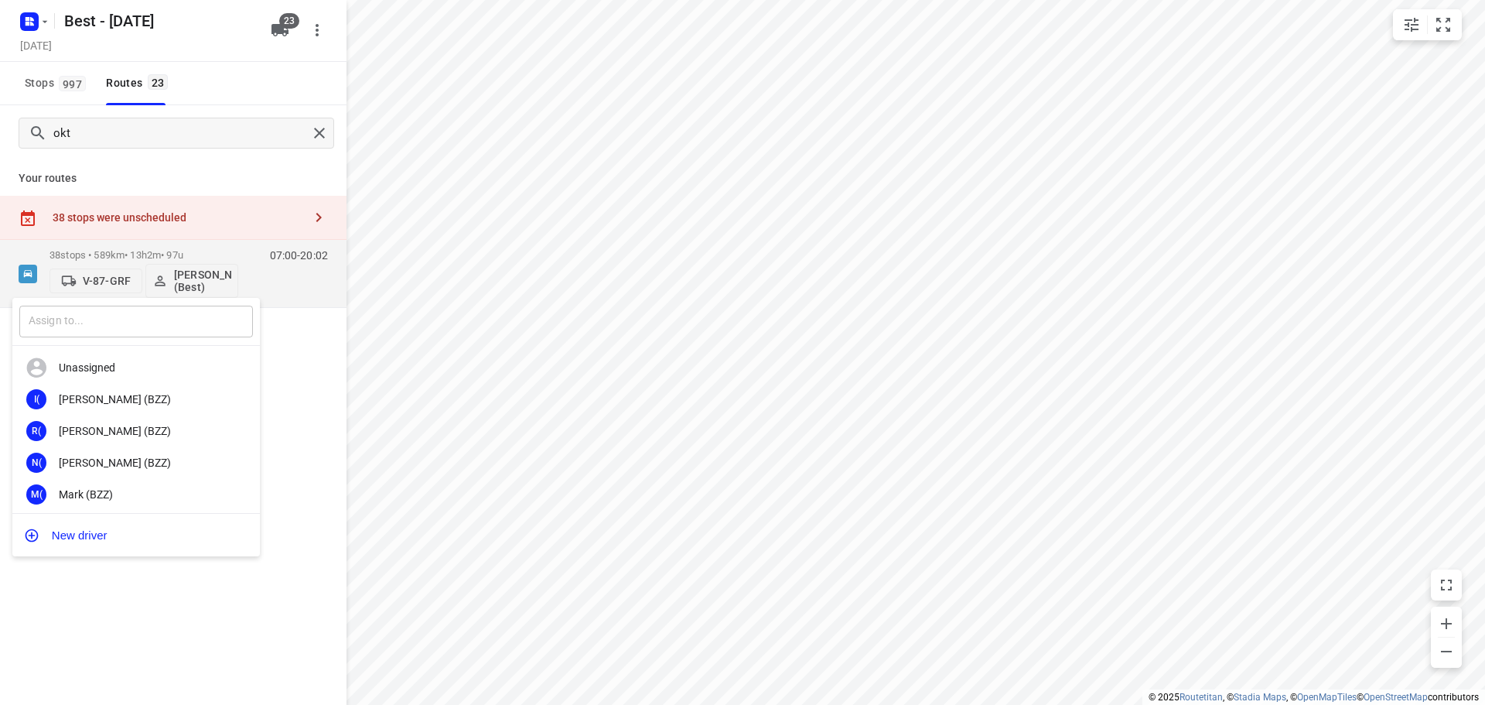
click at [87, 329] on input "text" at bounding box center [136, 322] width 234 height 32
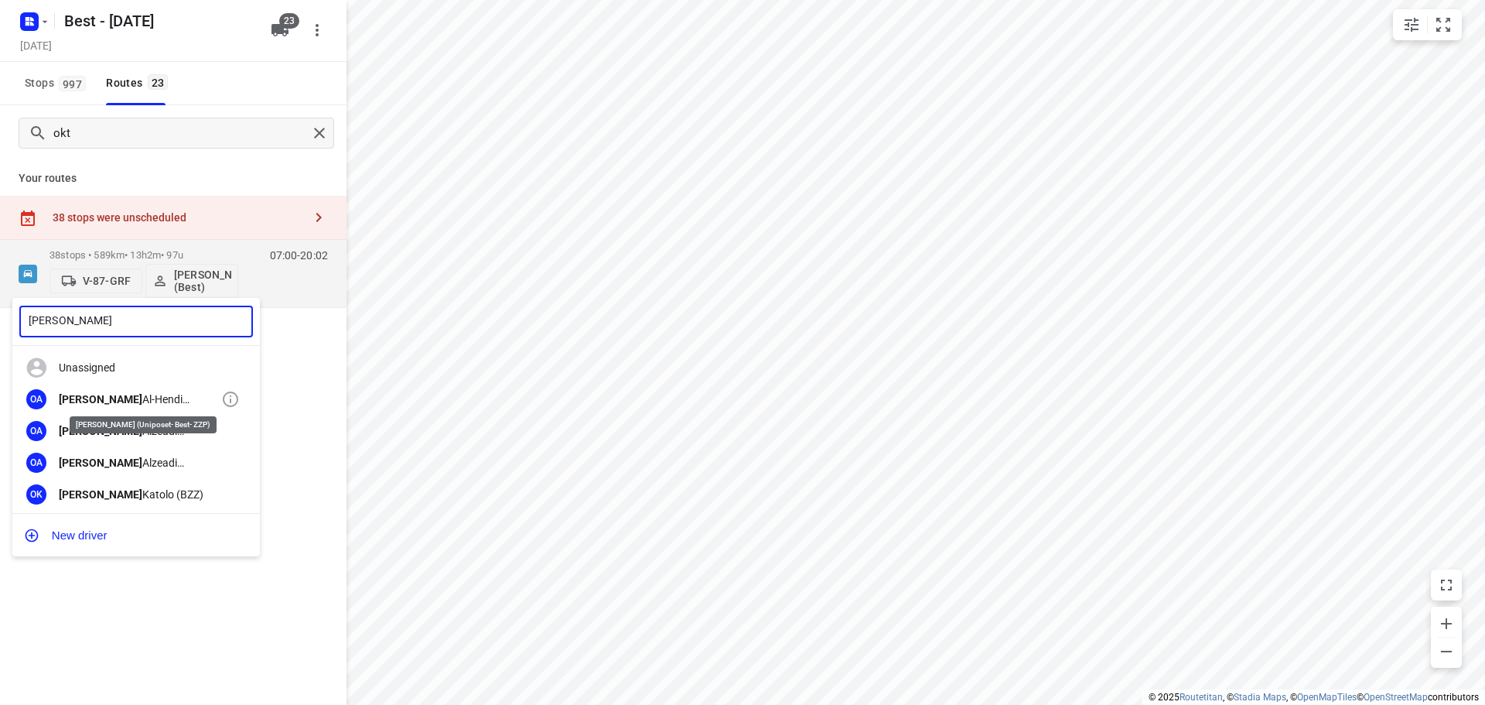
type input "[PERSON_NAME]"
click at [142, 401] on div "[PERSON_NAME] (Uniposet- Best- ZZP)" at bounding box center [140, 399] width 162 height 12
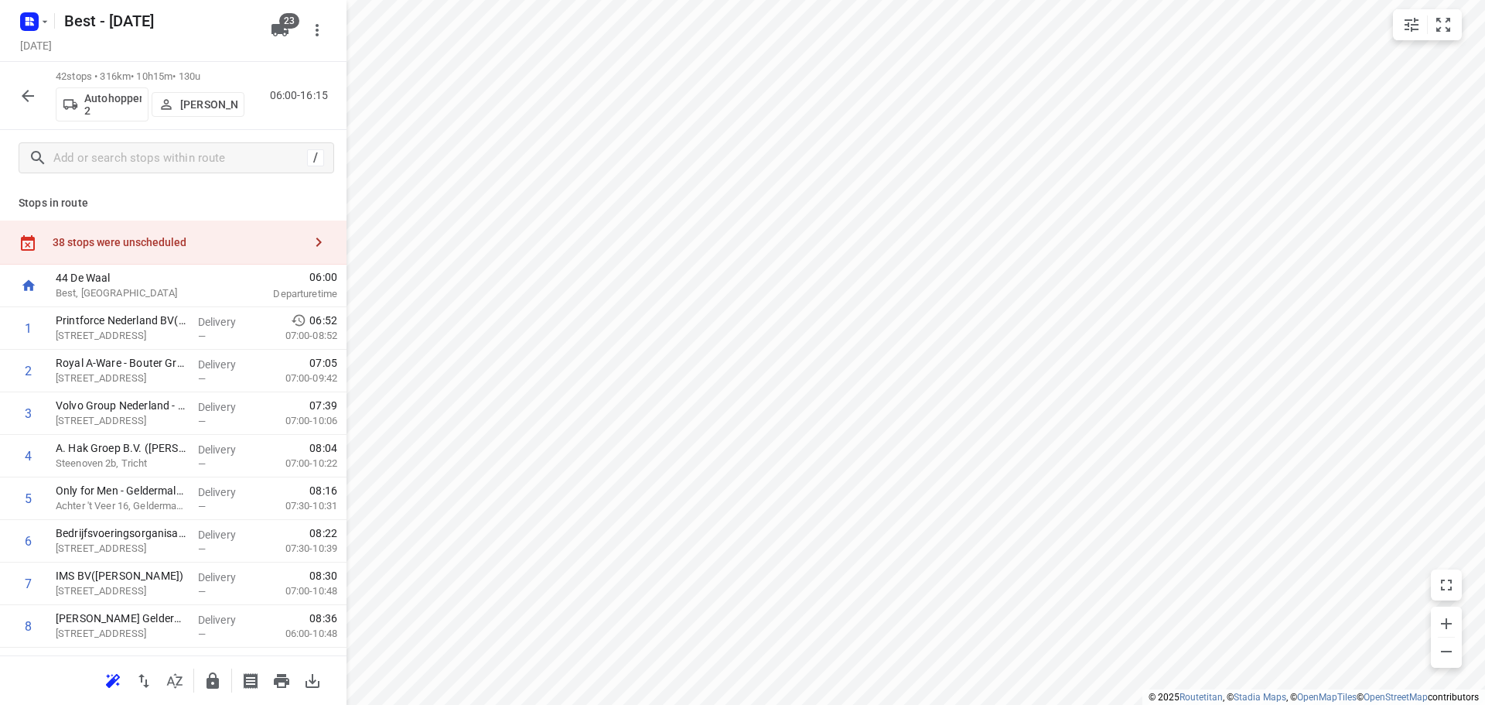
click at [30, 92] on icon "button" at bounding box center [28, 96] width 19 height 19
click at [21, 95] on icon "button" at bounding box center [28, 96] width 19 height 19
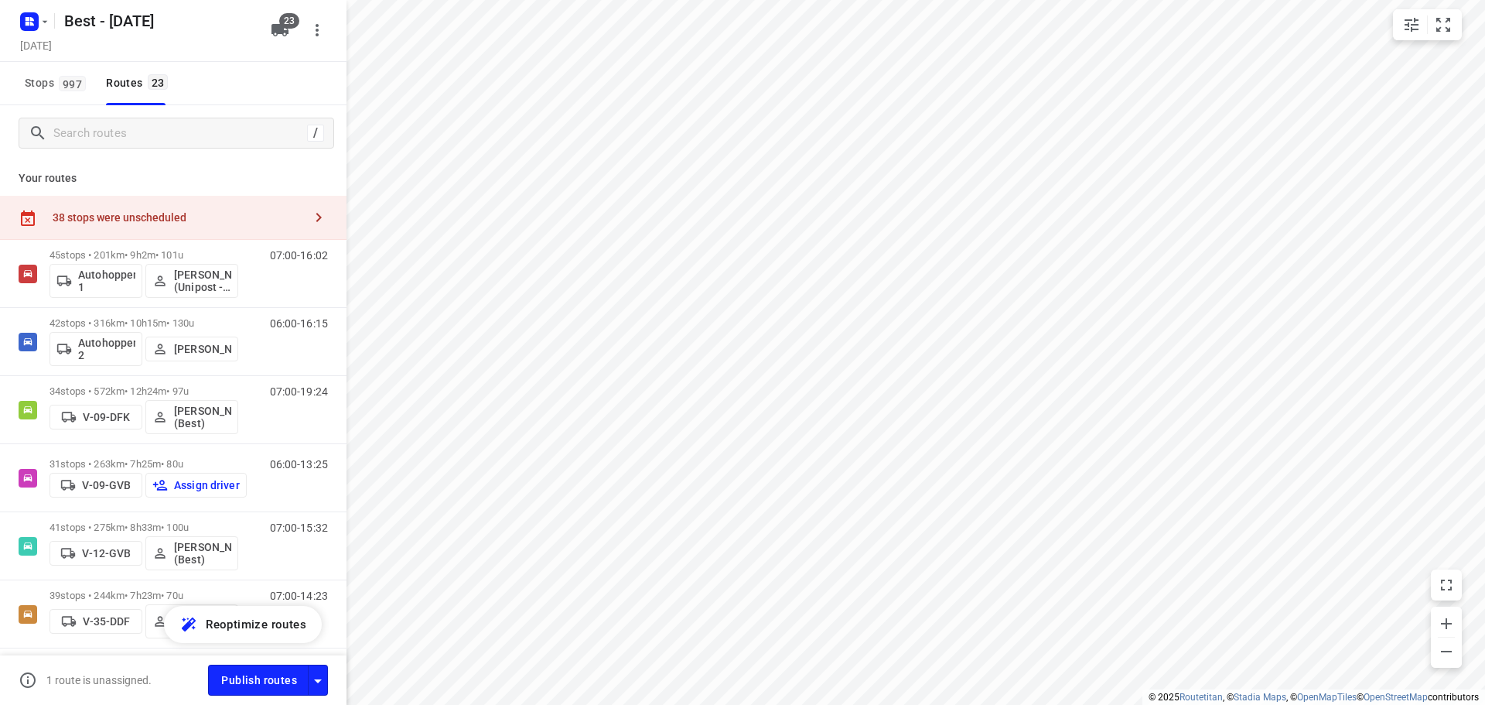
click at [237, 212] on div "38 stops were unscheduled" at bounding box center [178, 217] width 251 height 12
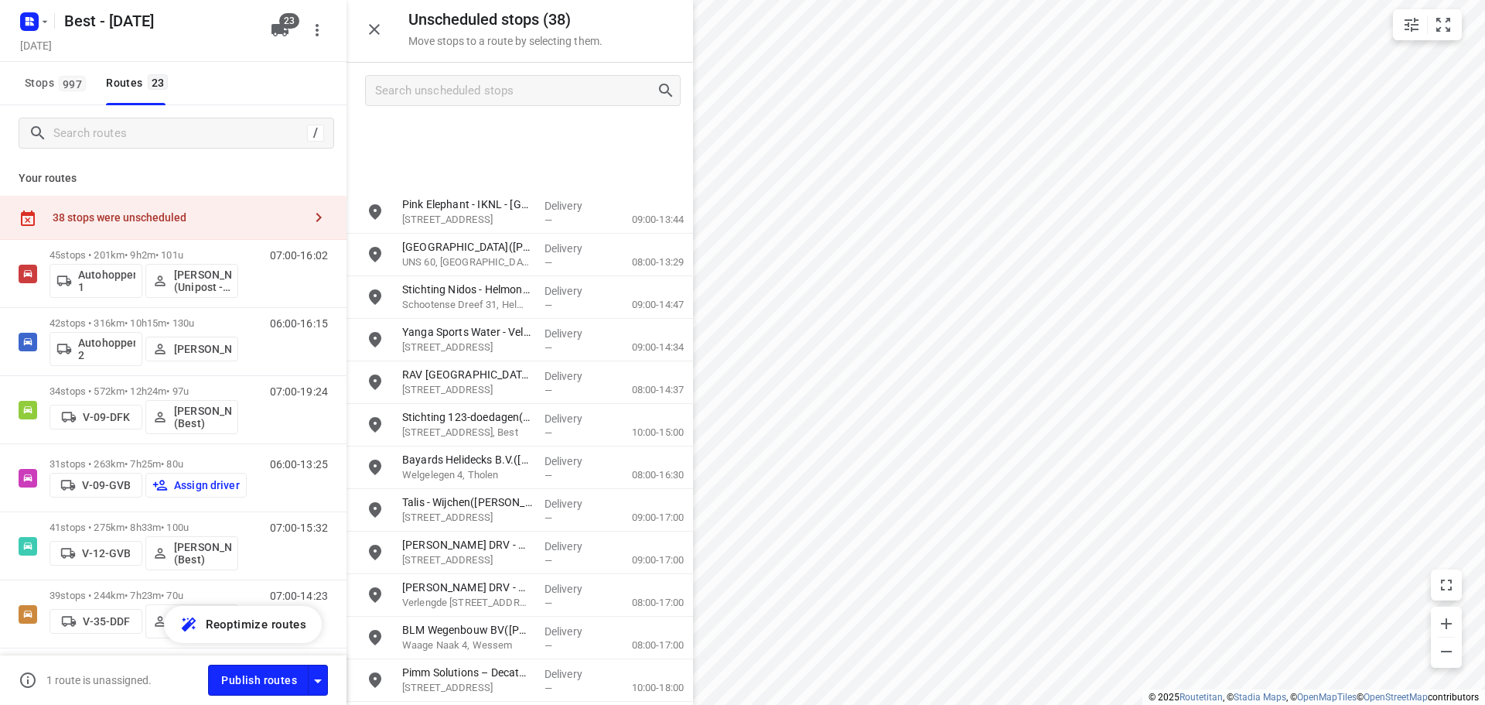
scroll to position [1034, 0]
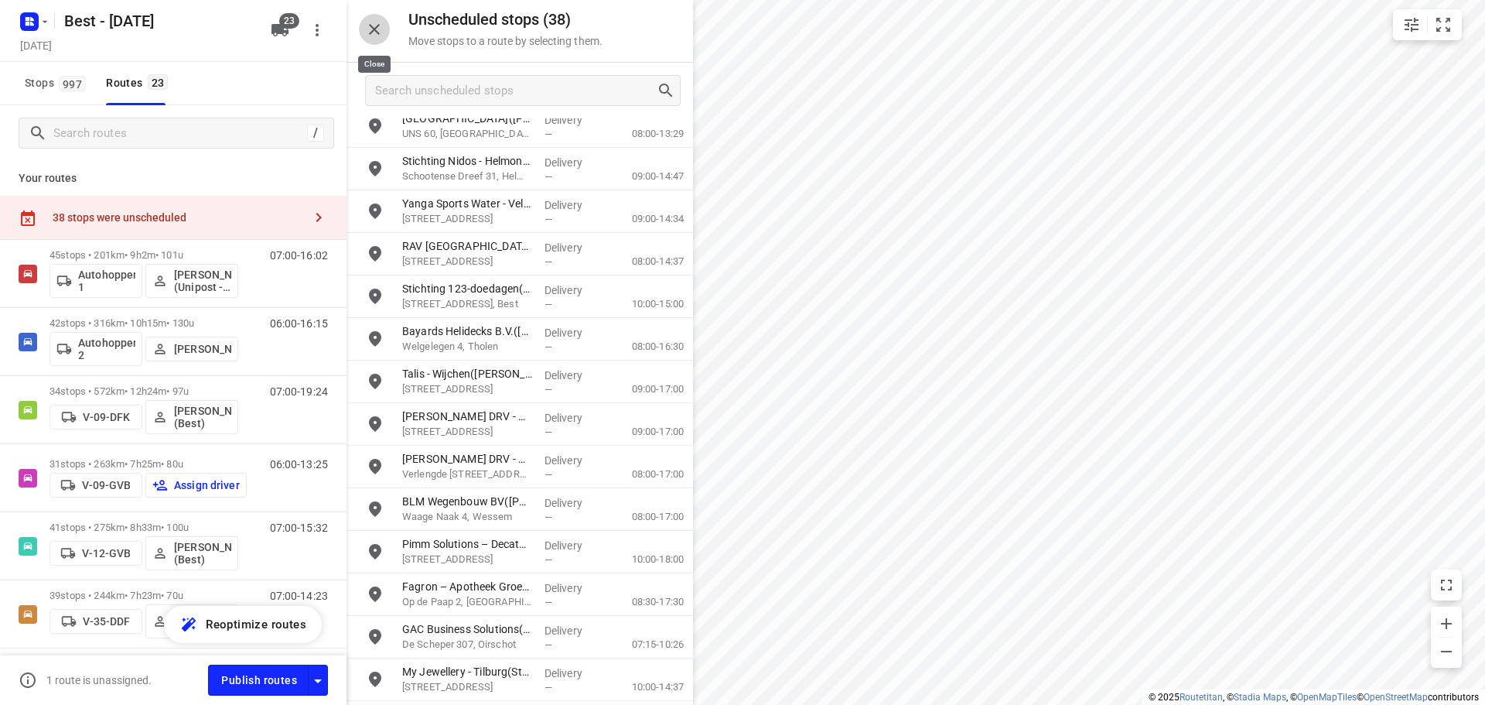
click at [374, 26] on icon "button" at bounding box center [374, 29] width 19 height 19
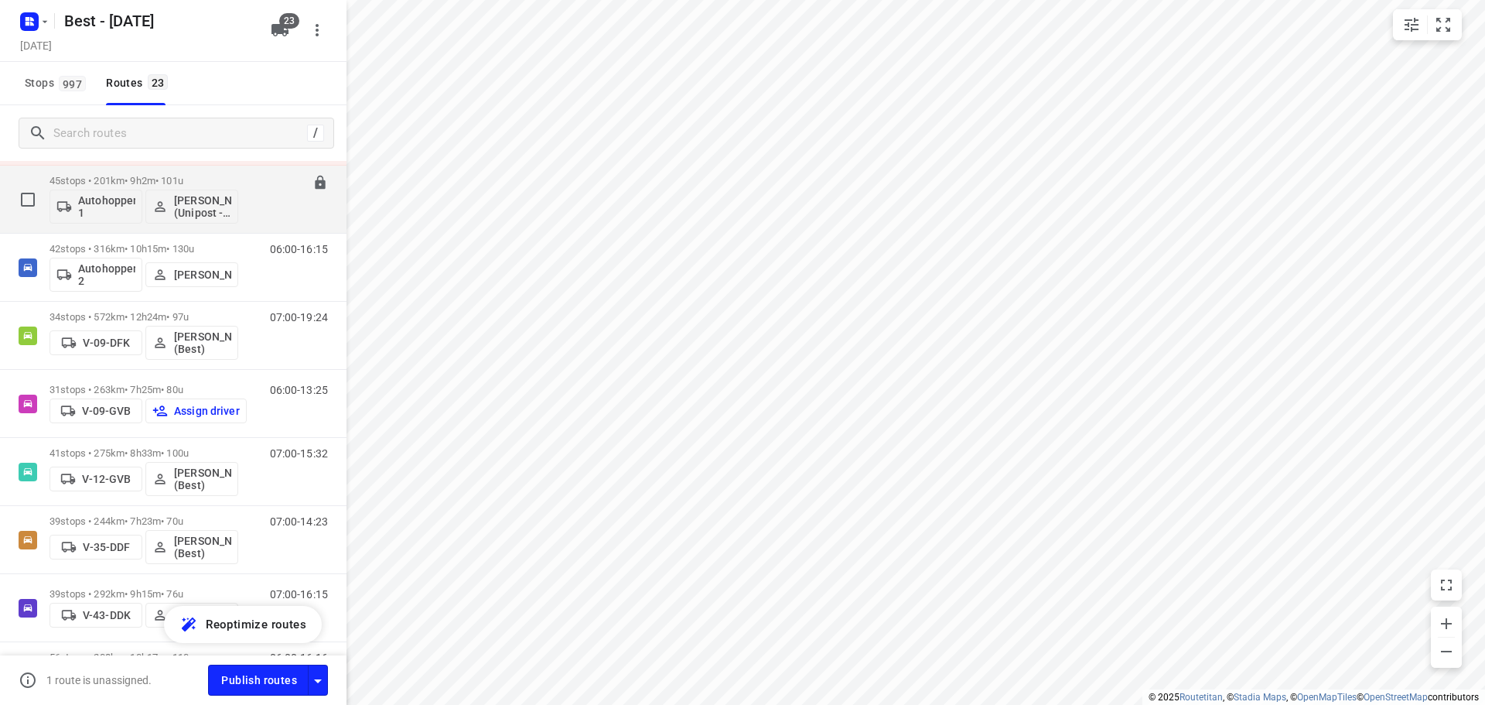
scroll to position [52, 0]
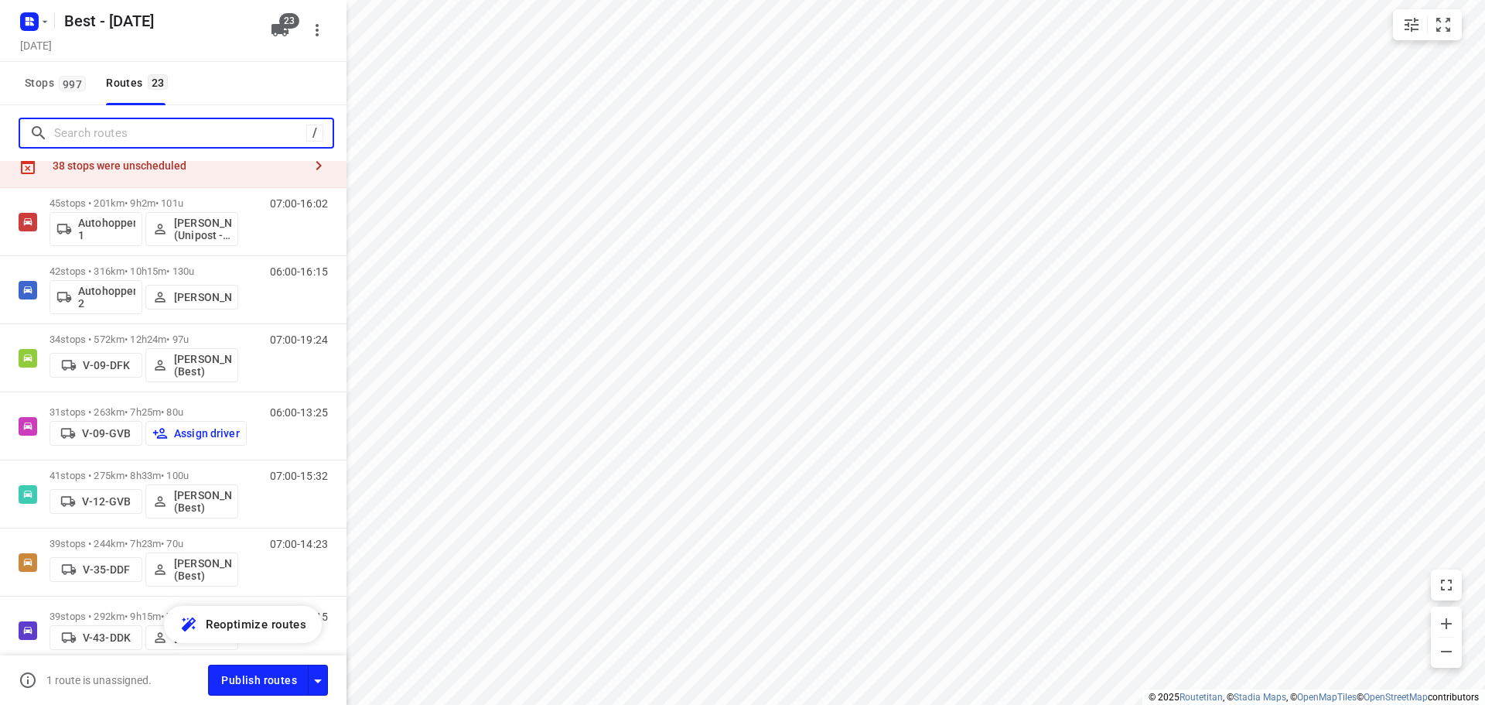
click at [167, 145] on input "Search routes" at bounding box center [180, 133] width 252 height 24
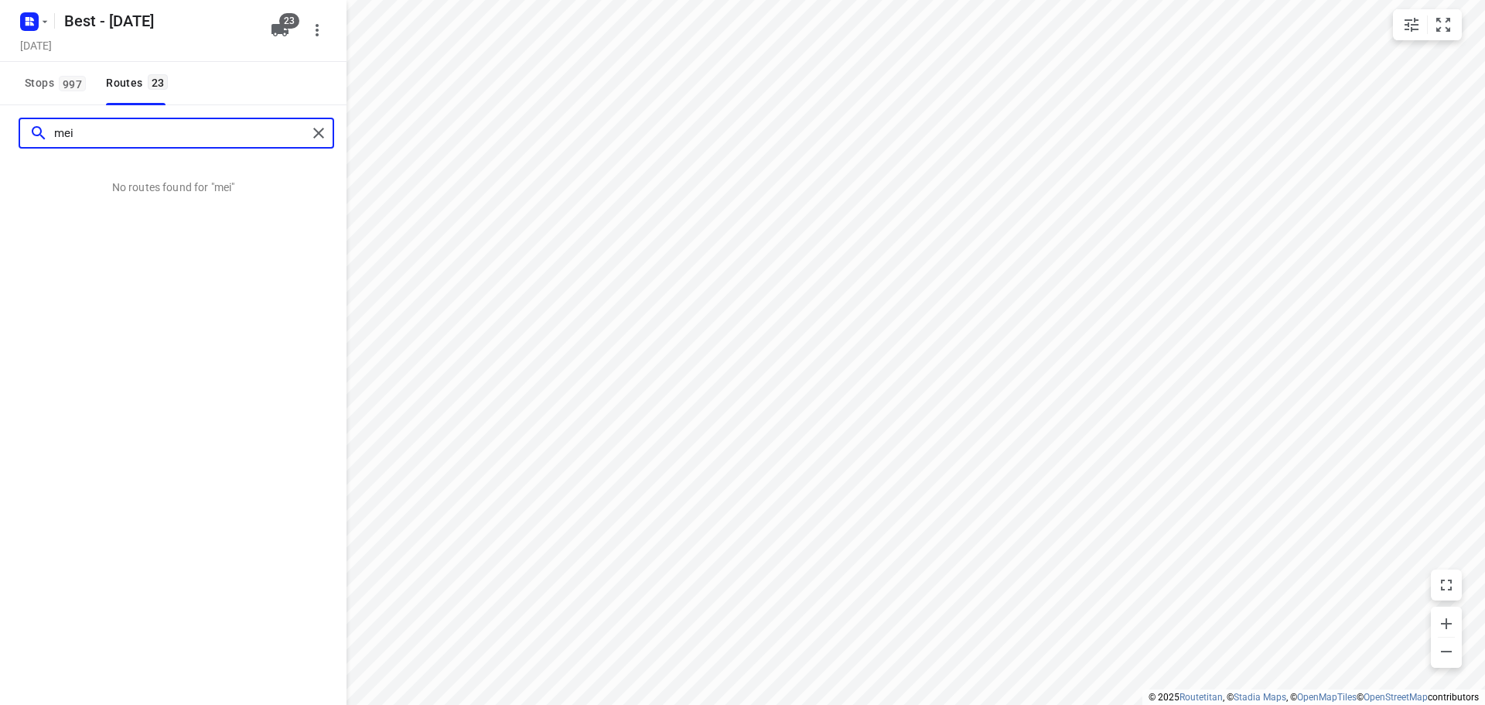
scroll to position [0, 0]
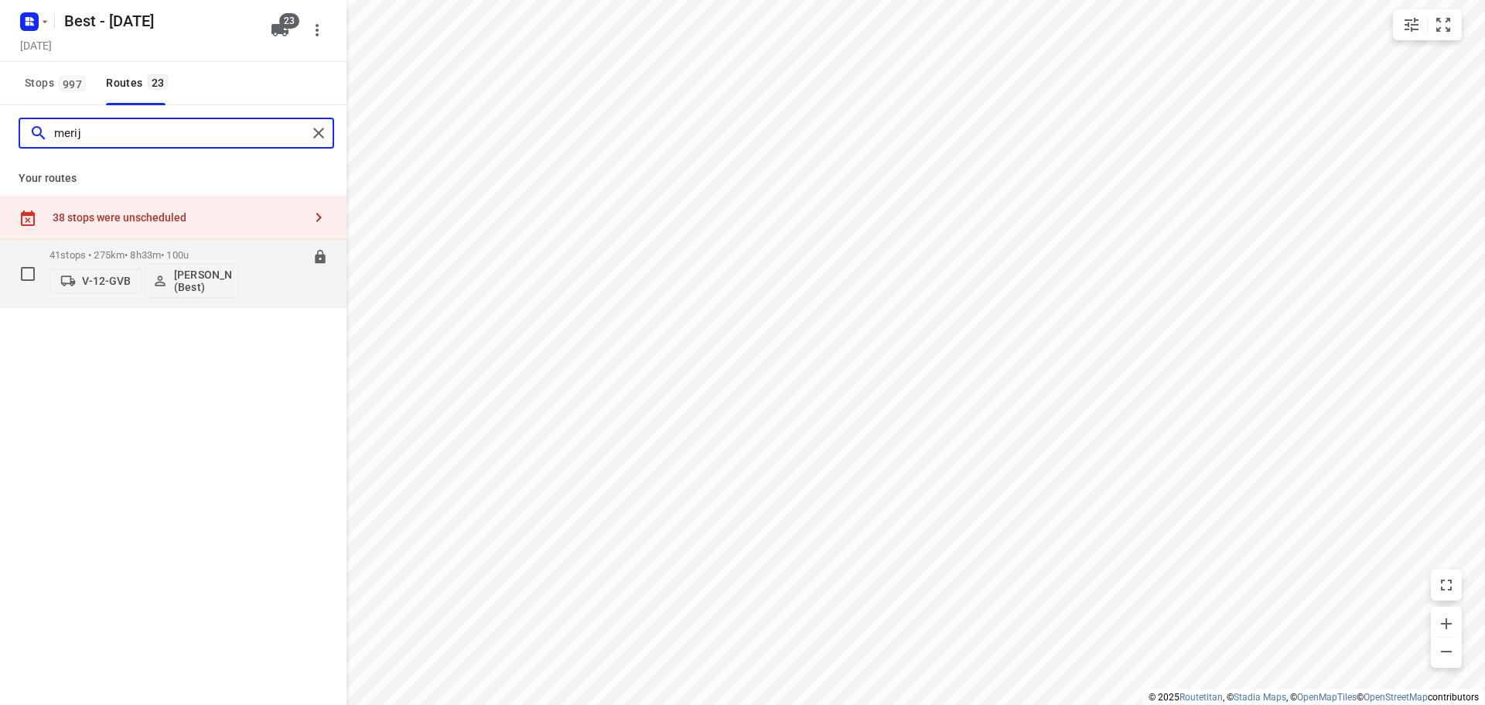
type input "merij"
click at [272, 281] on div "07:00-15:32" at bounding box center [289, 277] width 77 height 56
click at [250, 282] on div "41 stops • 275km • 8h33m • 100u V-12-GVB [PERSON_NAME] (Best) 07:00-15:32" at bounding box center [198, 273] width 297 height 64
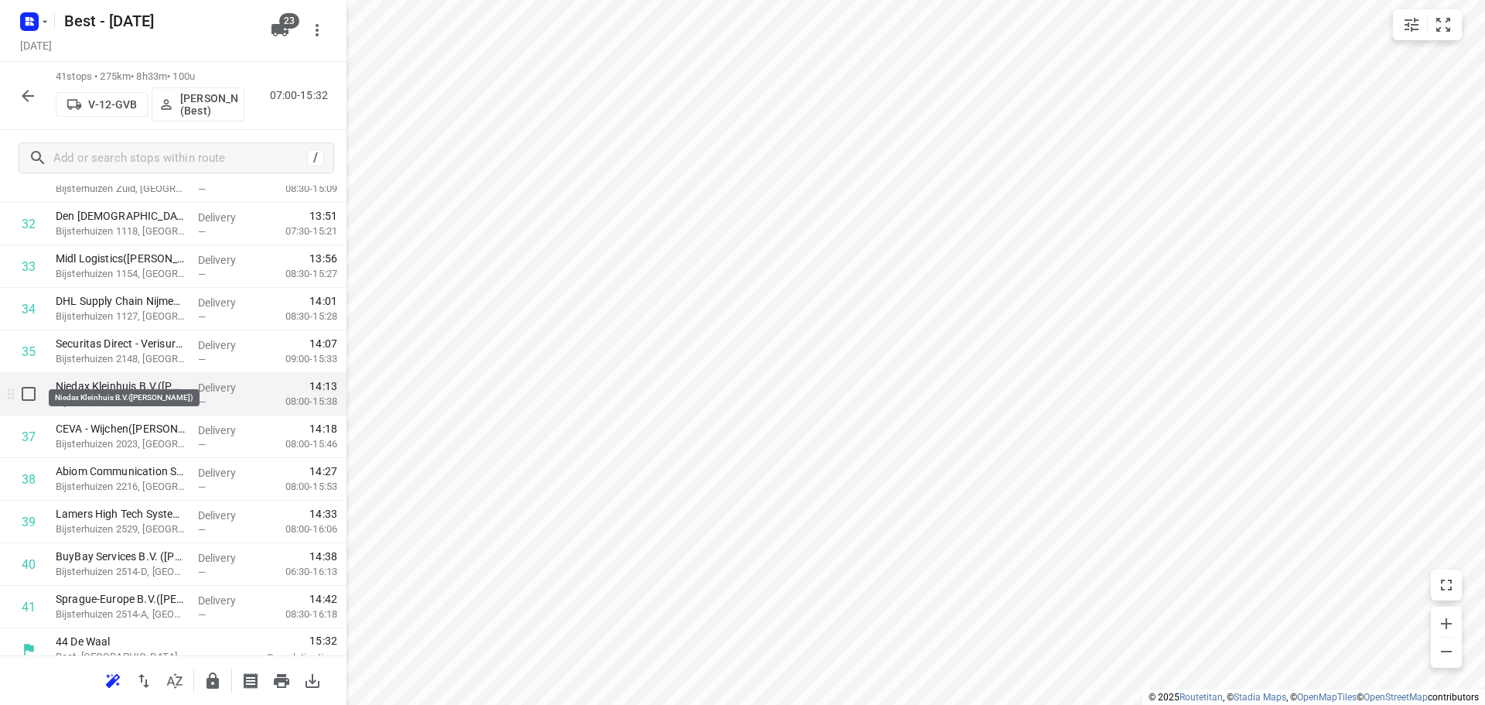
scroll to position [1439, 0]
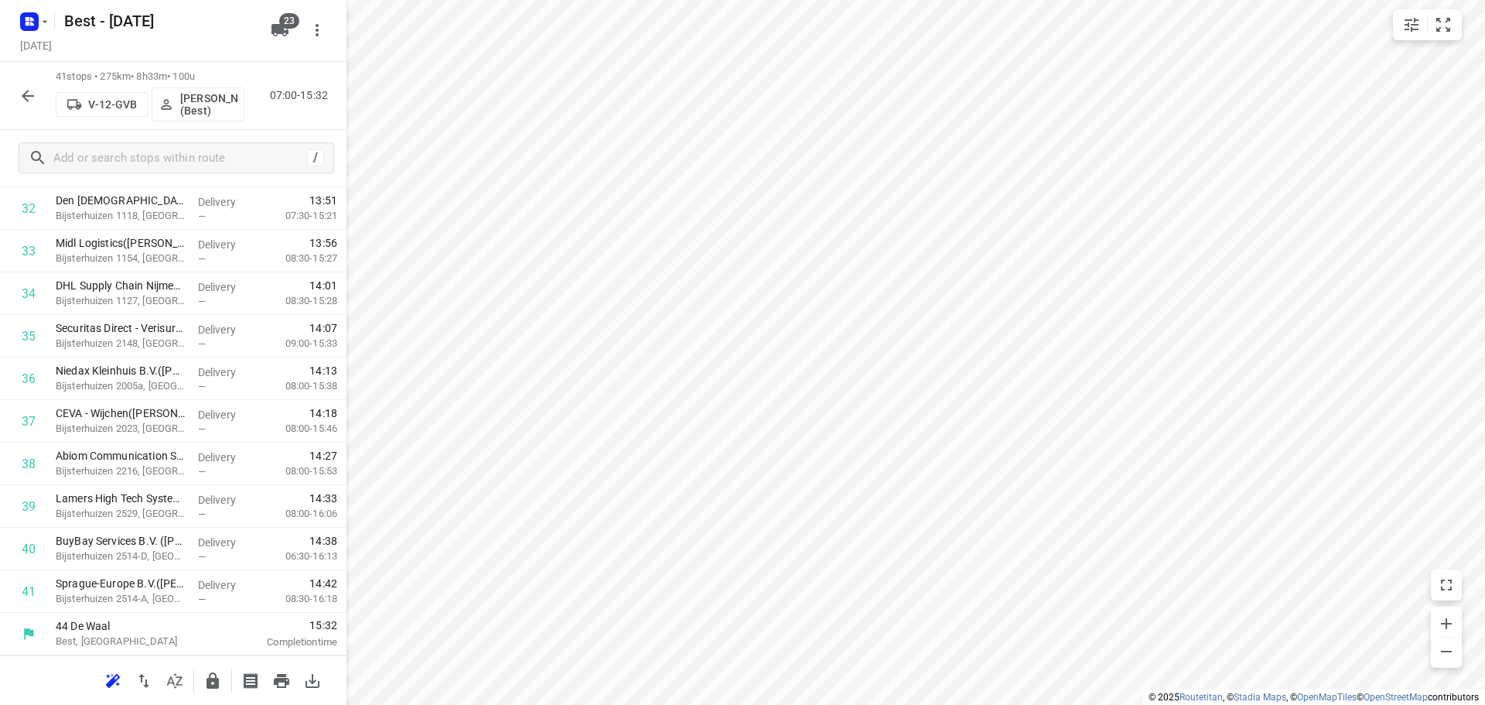
click at [25, 92] on icon "button" at bounding box center [28, 96] width 19 height 19
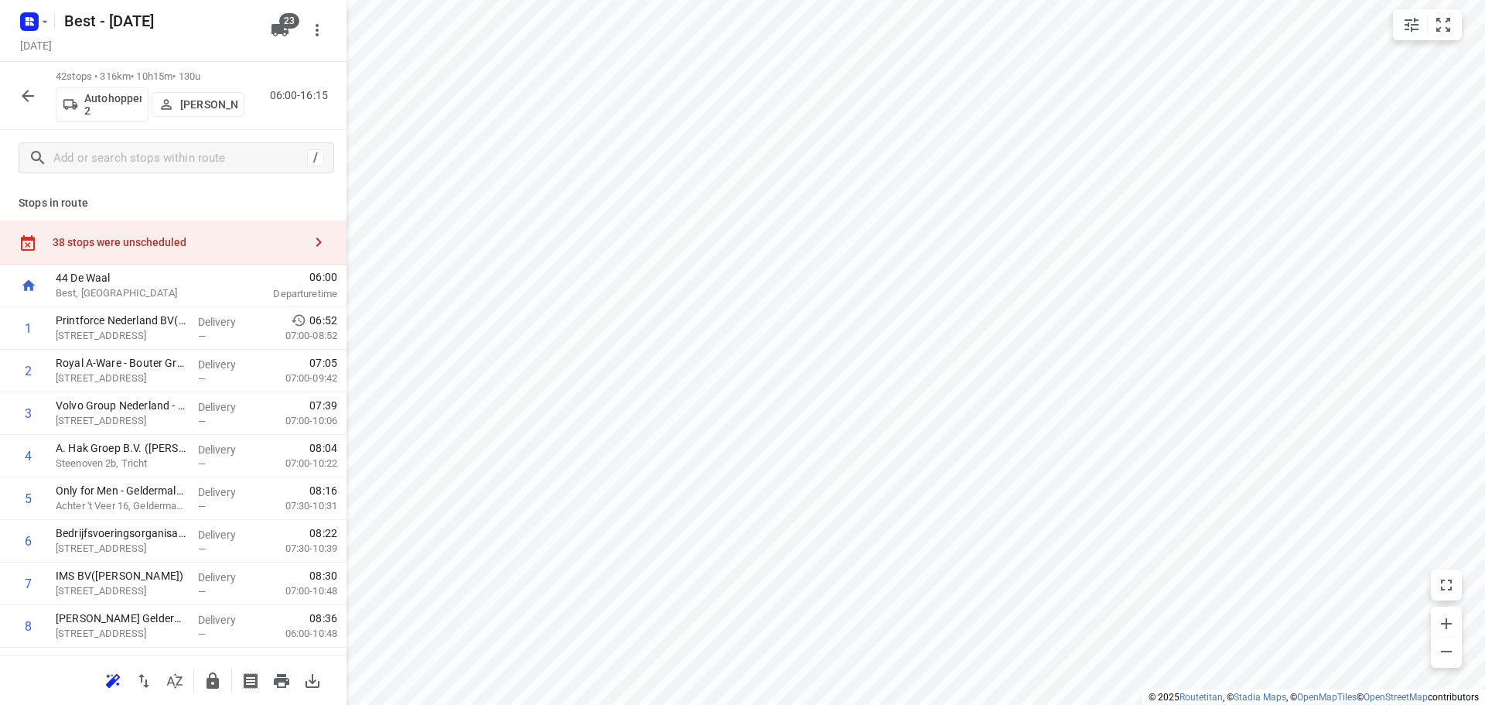
drag, startPoint x: 26, startPoint y: 70, endPoint x: 26, endPoint y: 78, distance: 8.5
click at [26, 70] on div "42 stops • 316km • 10h15m • 130u Autohopper 2 [PERSON_NAME] 06:00-16:15" at bounding box center [173, 96] width 347 height 68
click at [26, 91] on icon "button" at bounding box center [28, 96] width 19 height 19
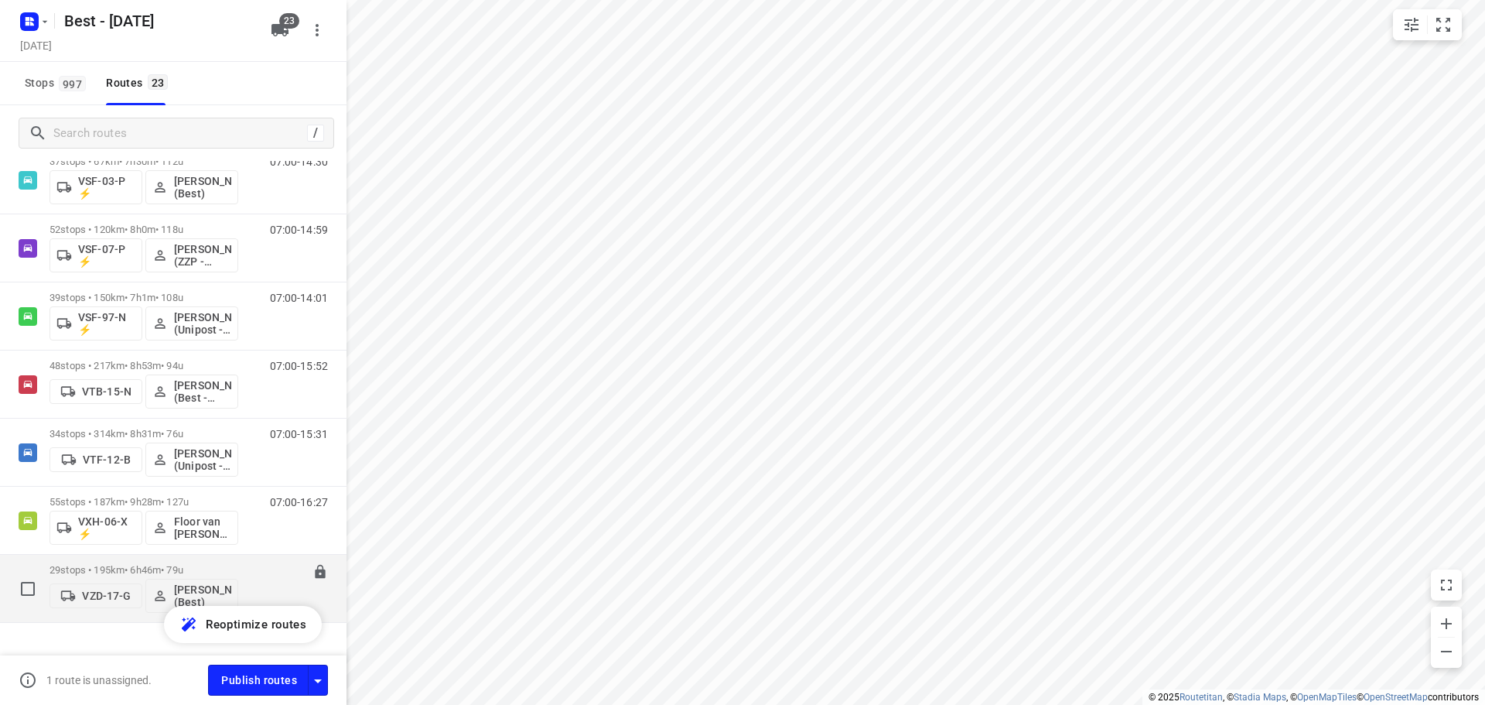
scroll to position [1212, 0]
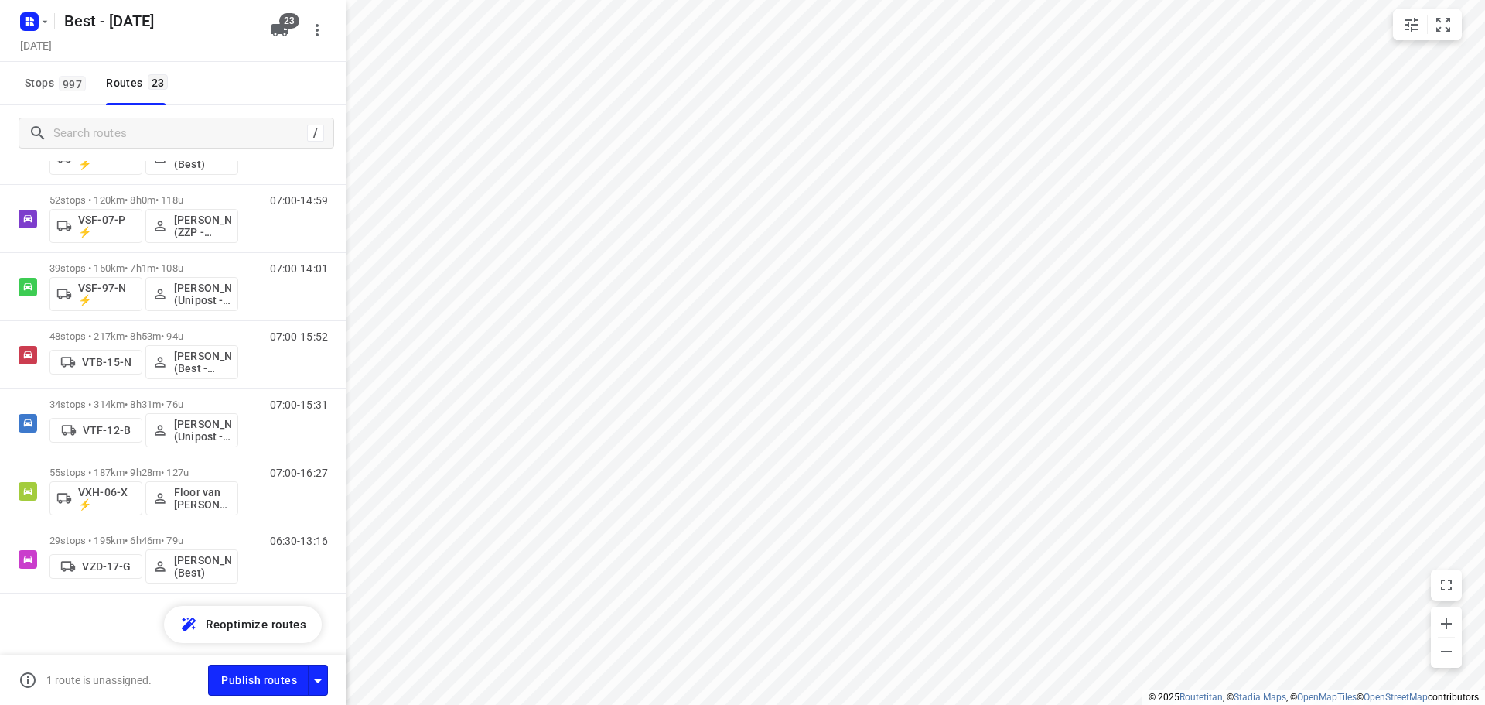
click at [200, 129] on input "Search routes" at bounding box center [180, 133] width 252 height 24
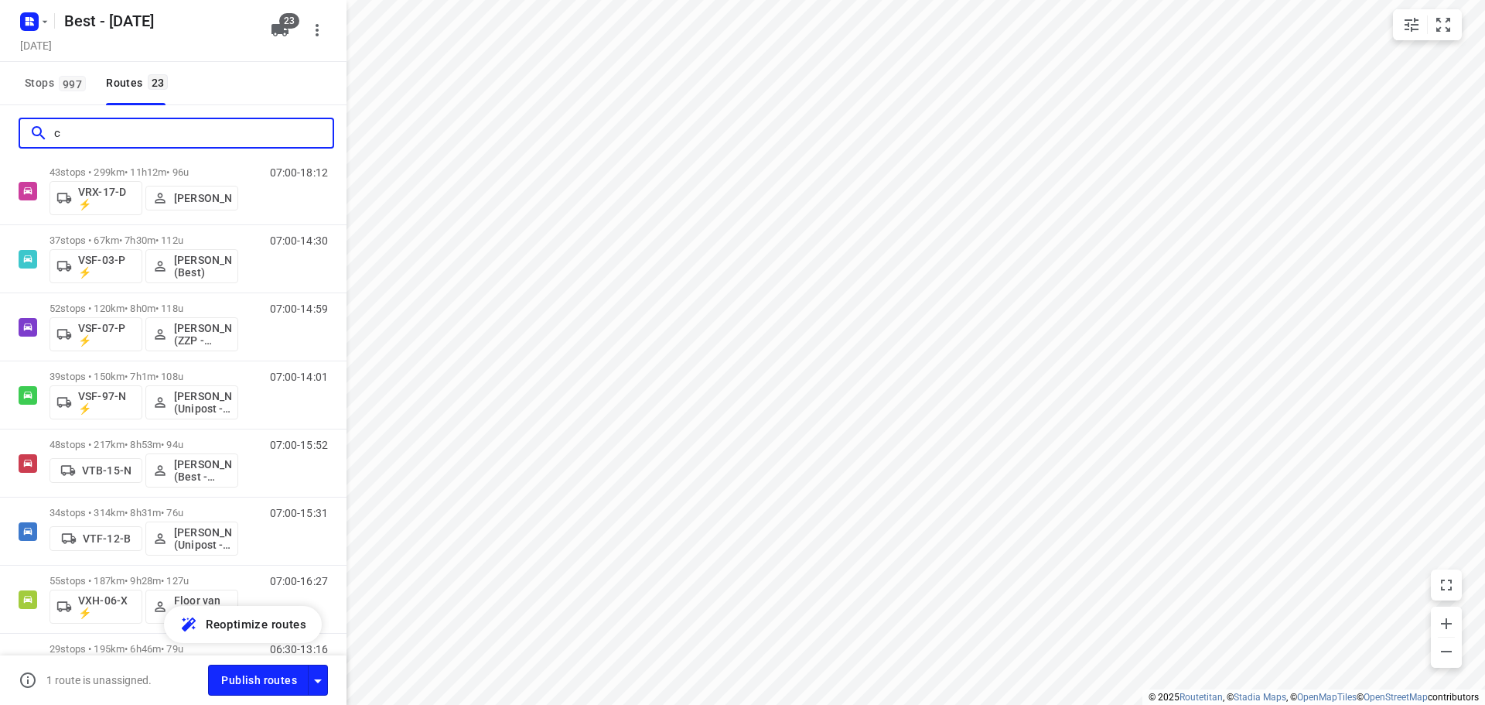
scroll to position [0, 0]
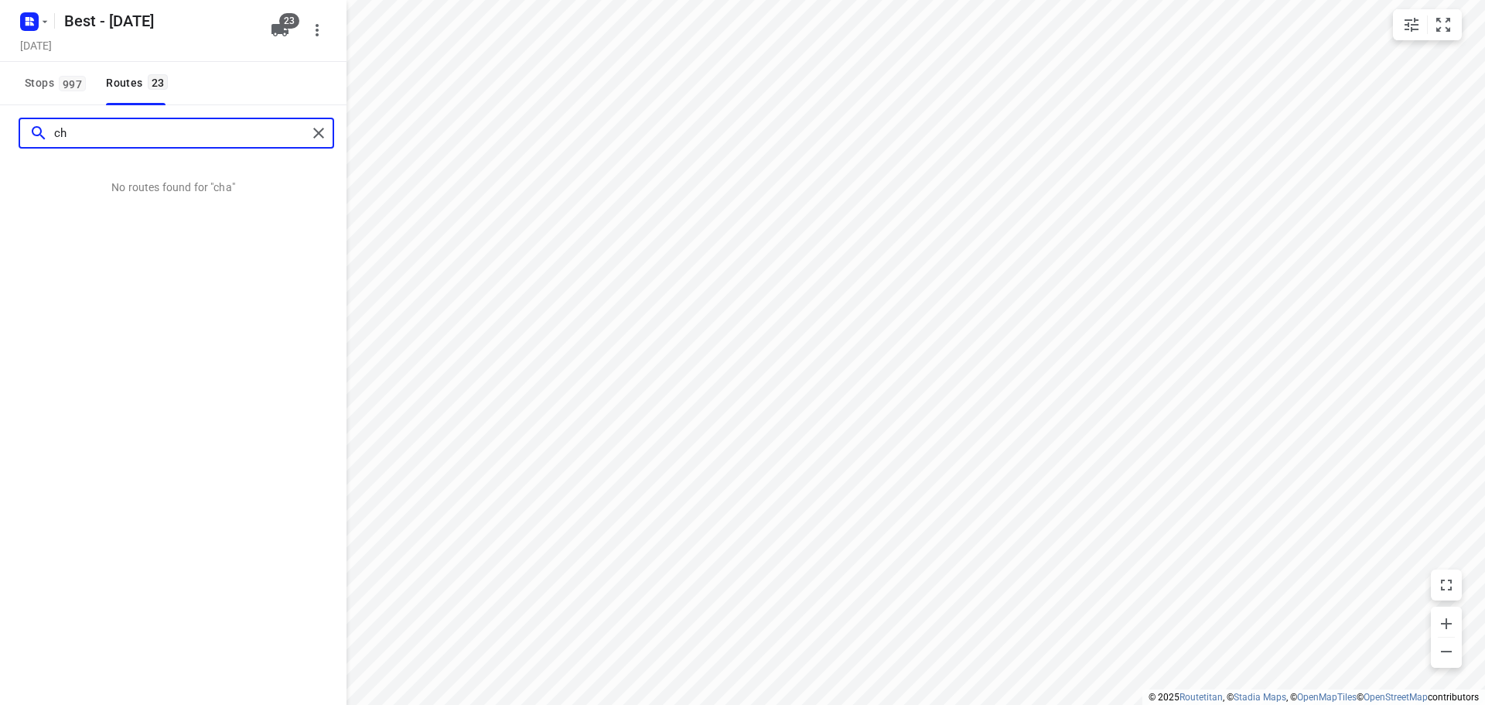
type input "c"
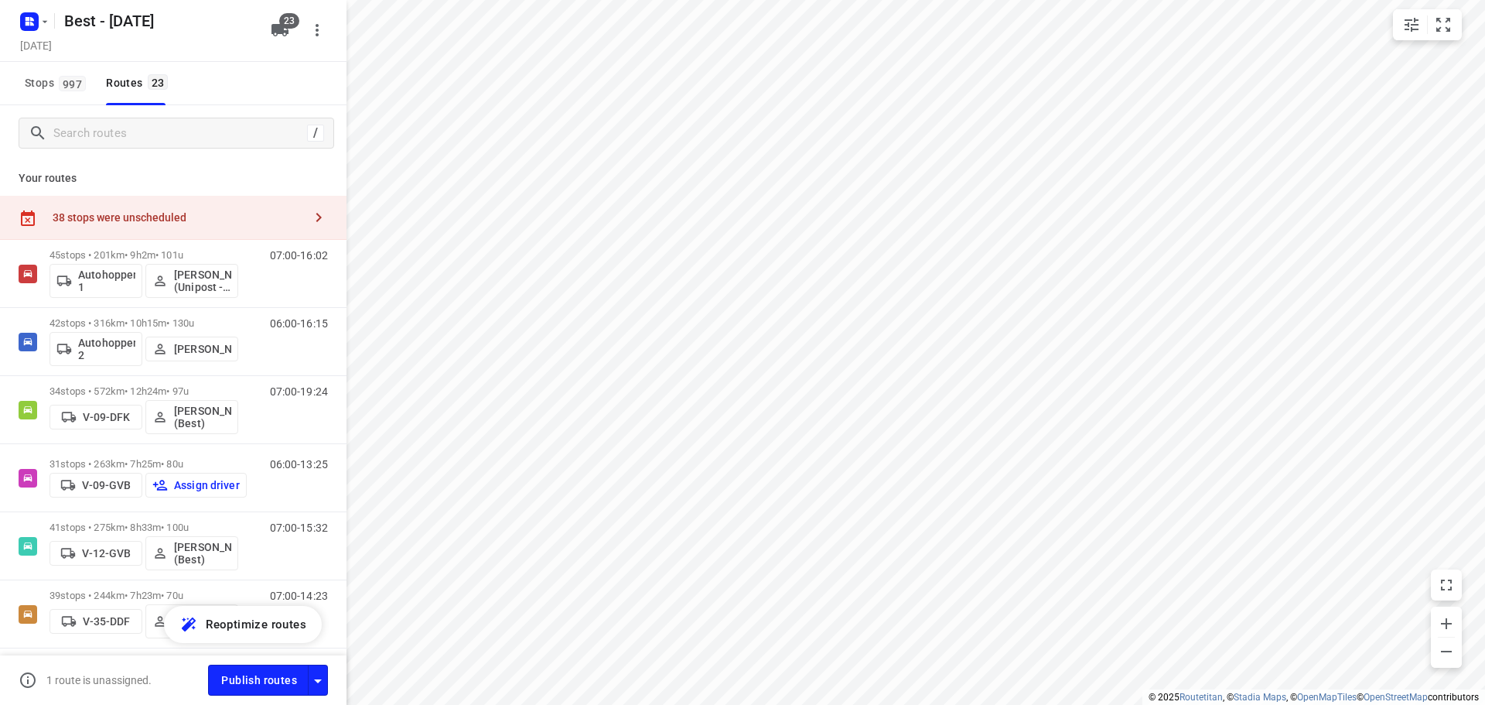
click at [3, 99] on div "Stops 997 Routes 23" at bounding box center [173, 83] width 347 height 43
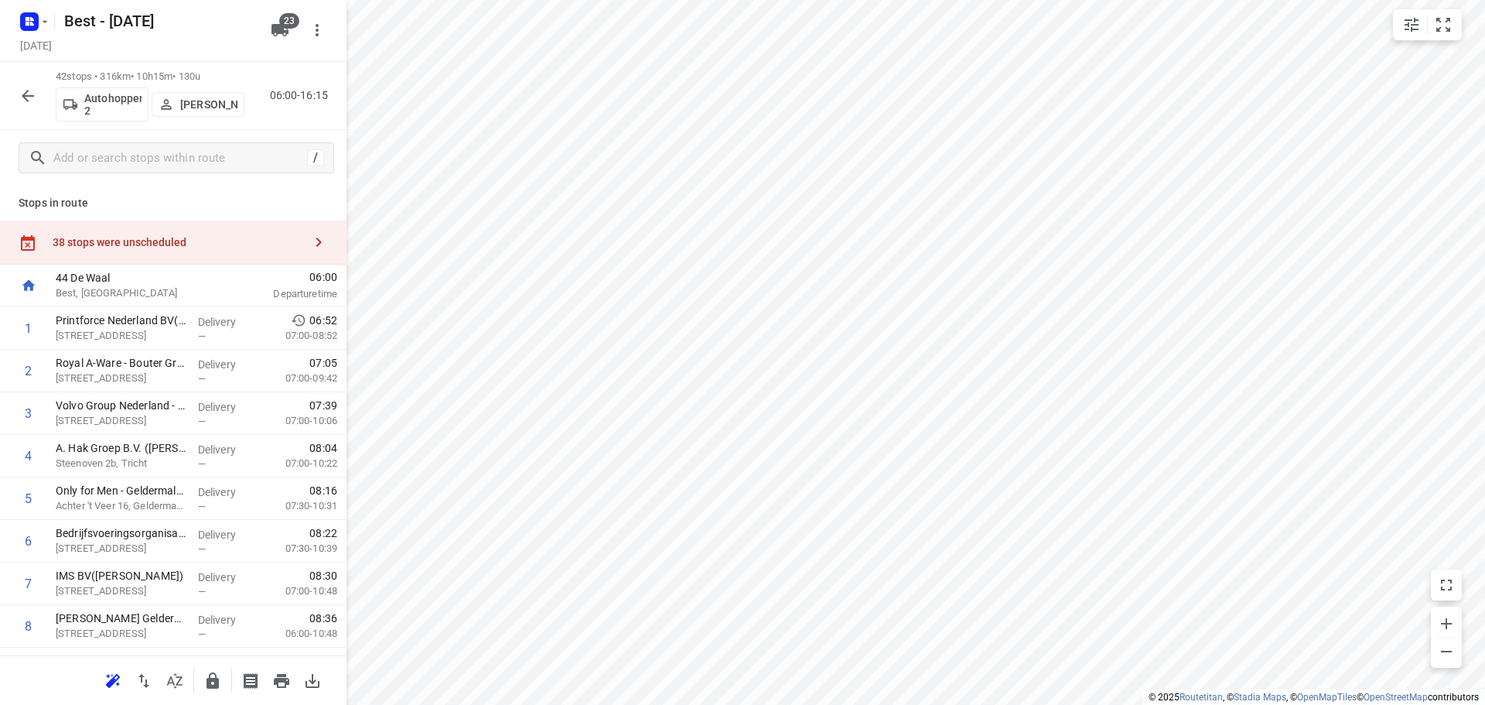
click at [35, 102] on icon "button" at bounding box center [28, 96] width 19 height 19
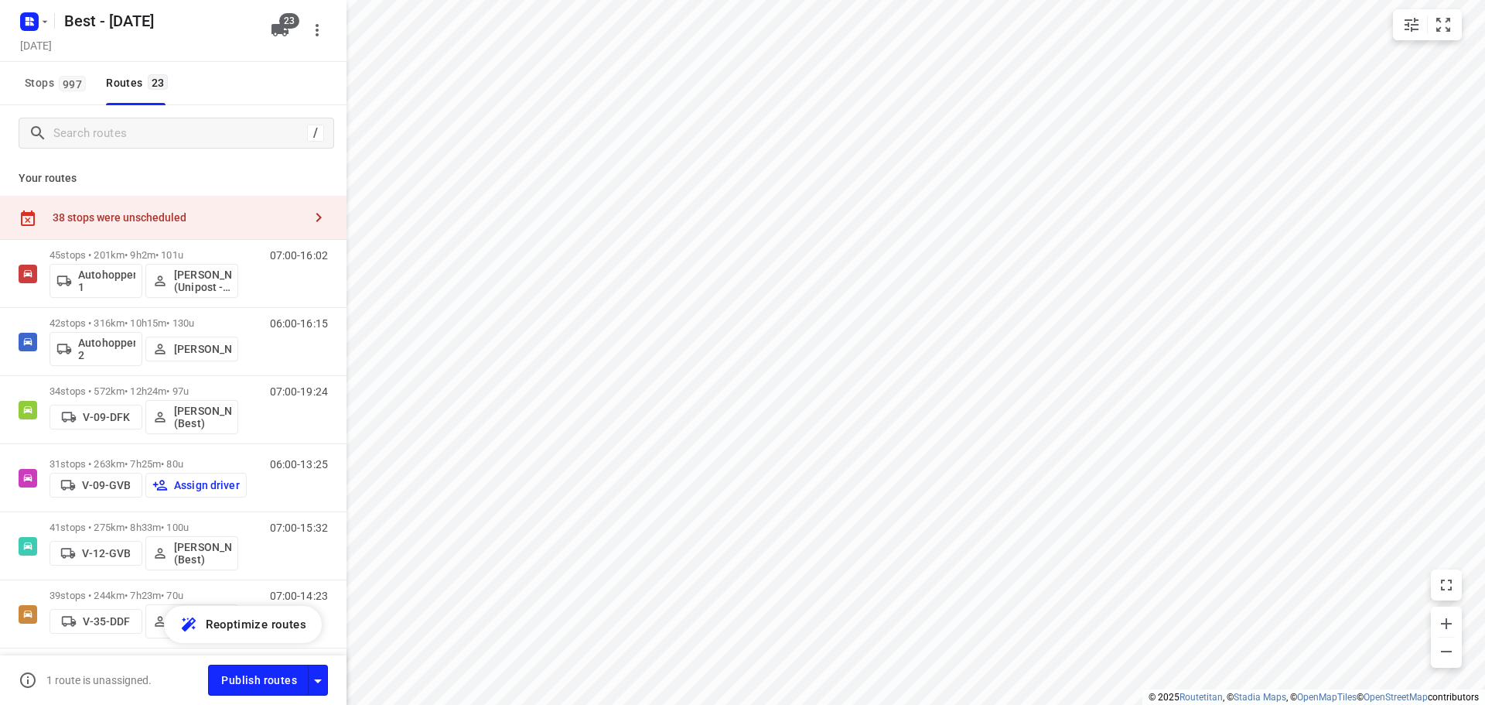
click at [175, 200] on div "38 stops were unscheduled" at bounding box center [173, 218] width 347 height 44
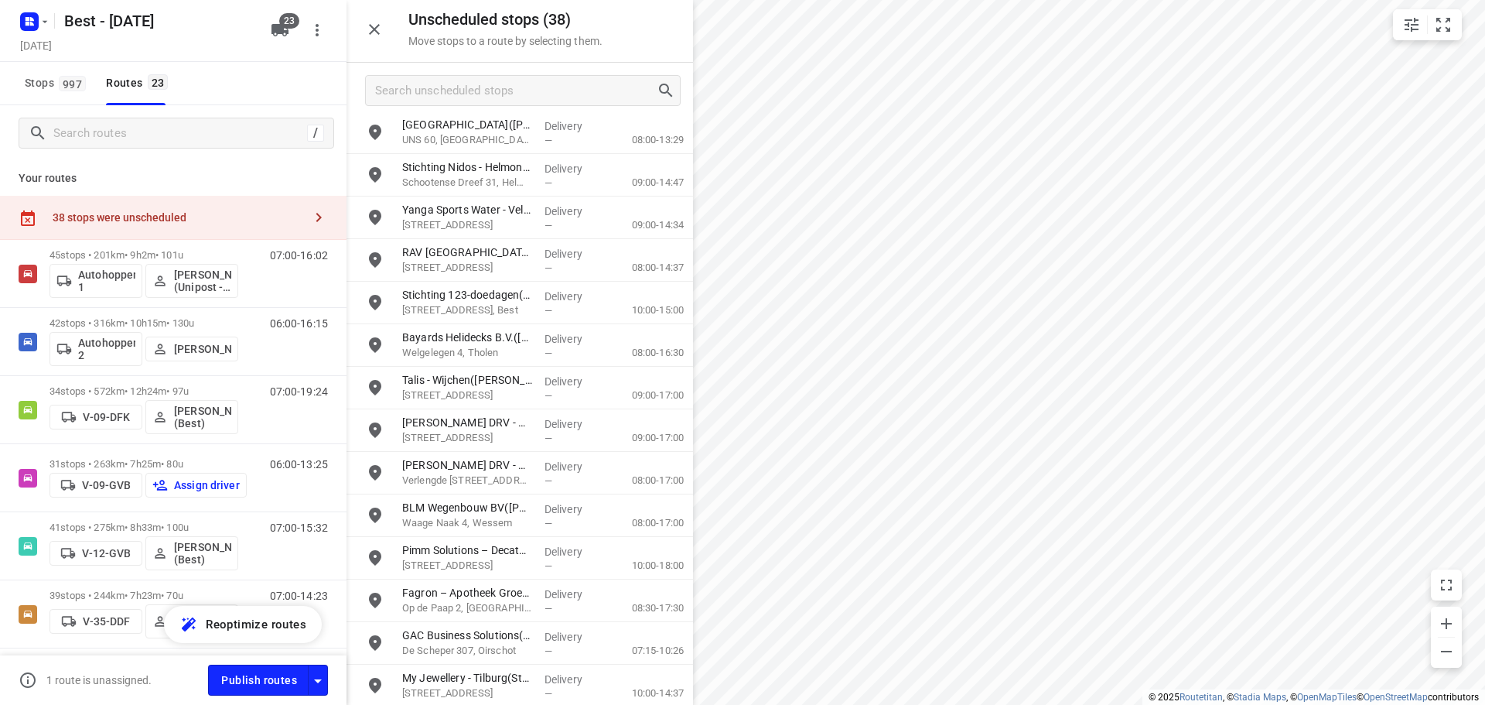
scroll to position [1034, 0]
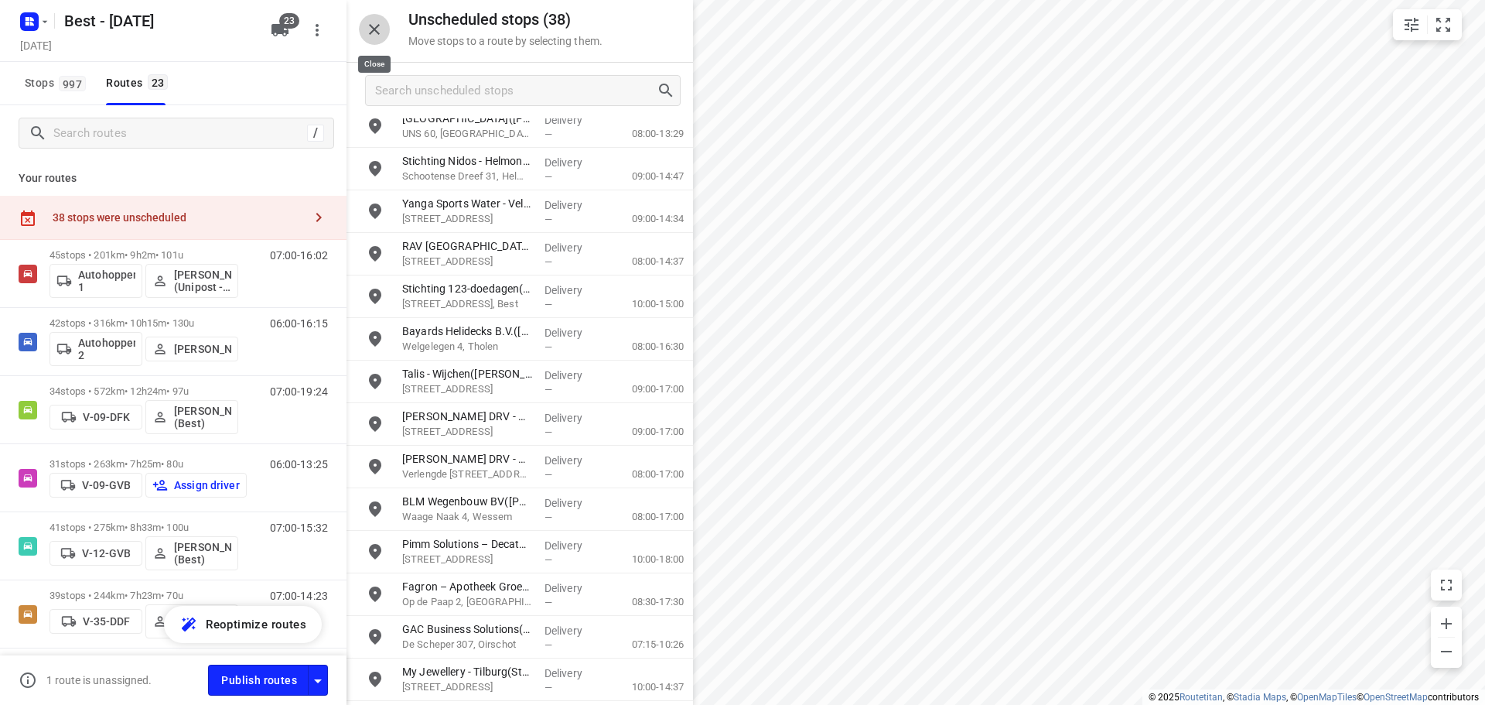
click at [384, 30] on button "button" at bounding box center [374, 29] width 31 height 31
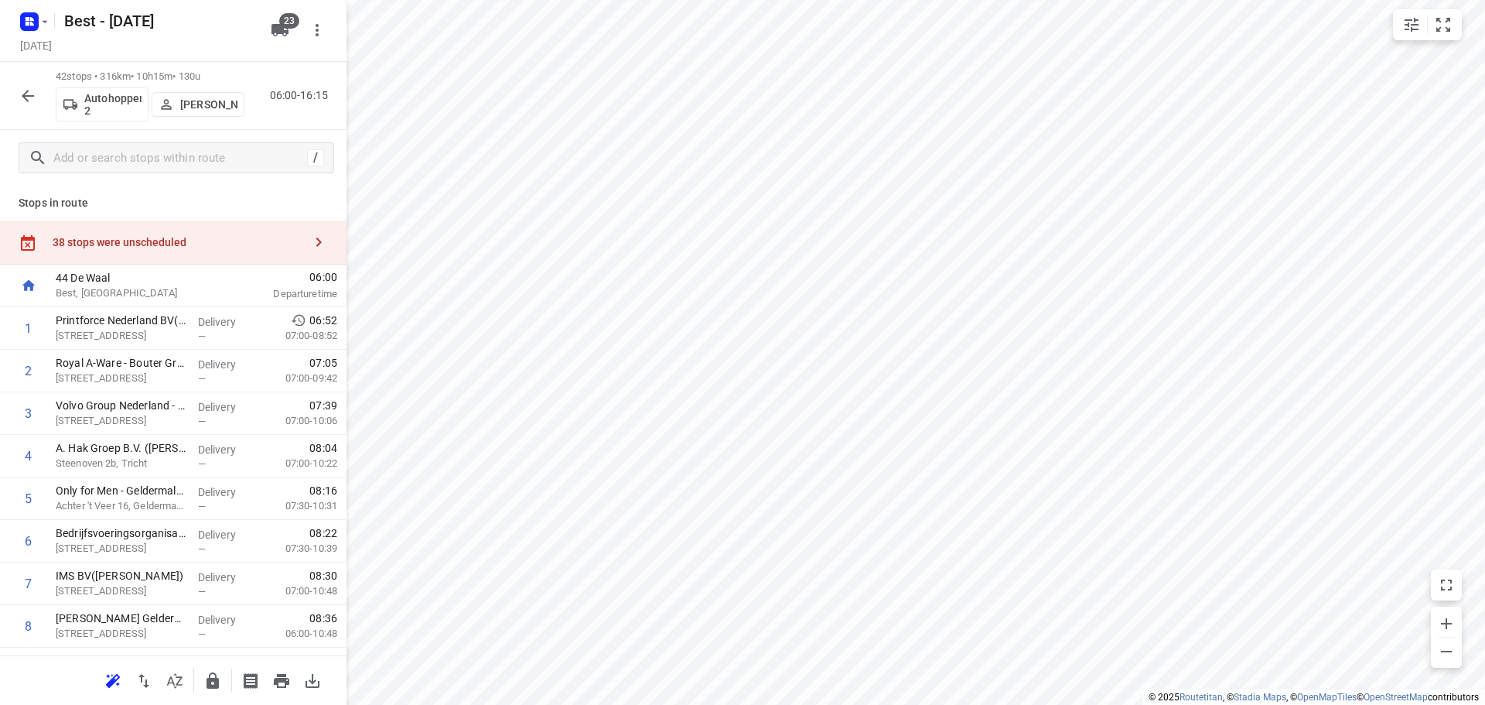
click at [26, 96] on icon "button" at bounding box center [28, 96] width 12 height 12
click at [35, 97] on icon "button" at bounding box center [28, 96] width 19 height 19
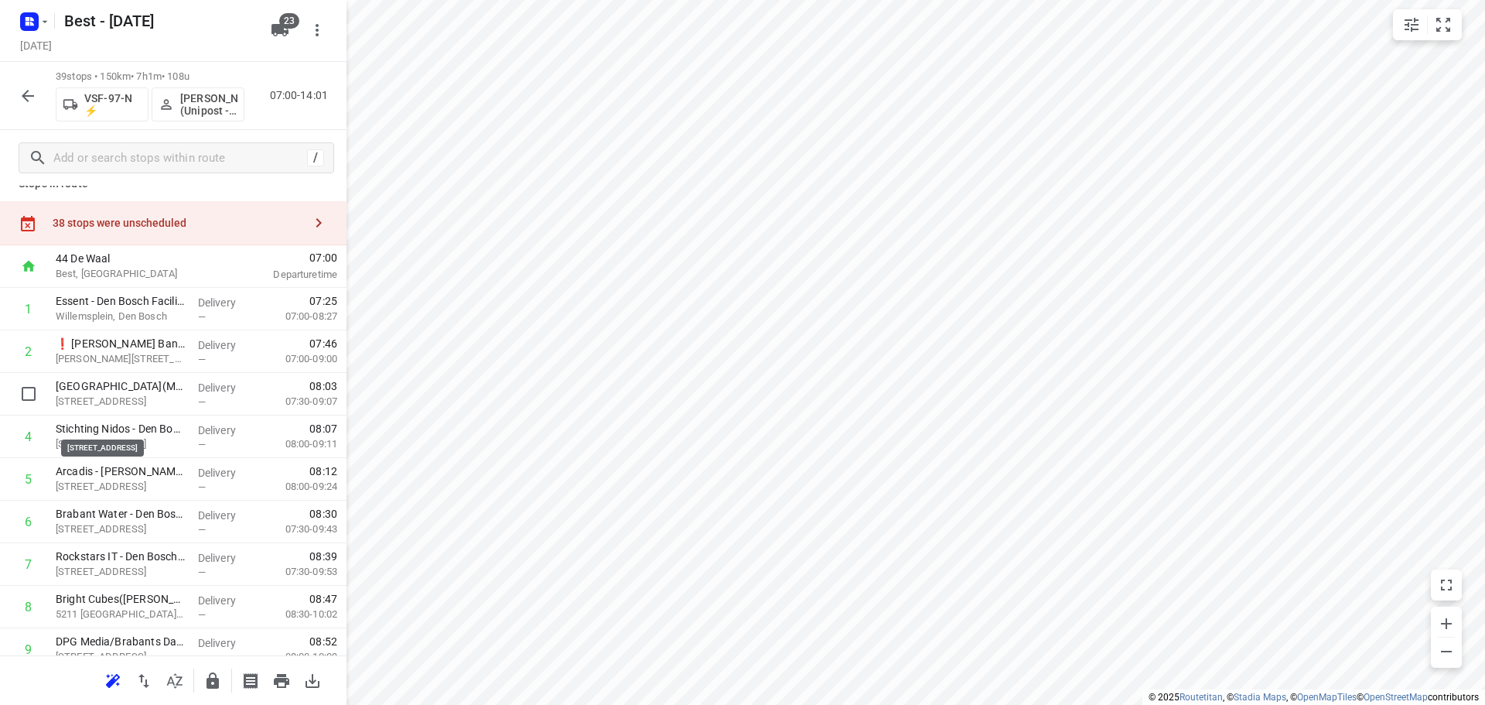
scroll to position [0, 0]
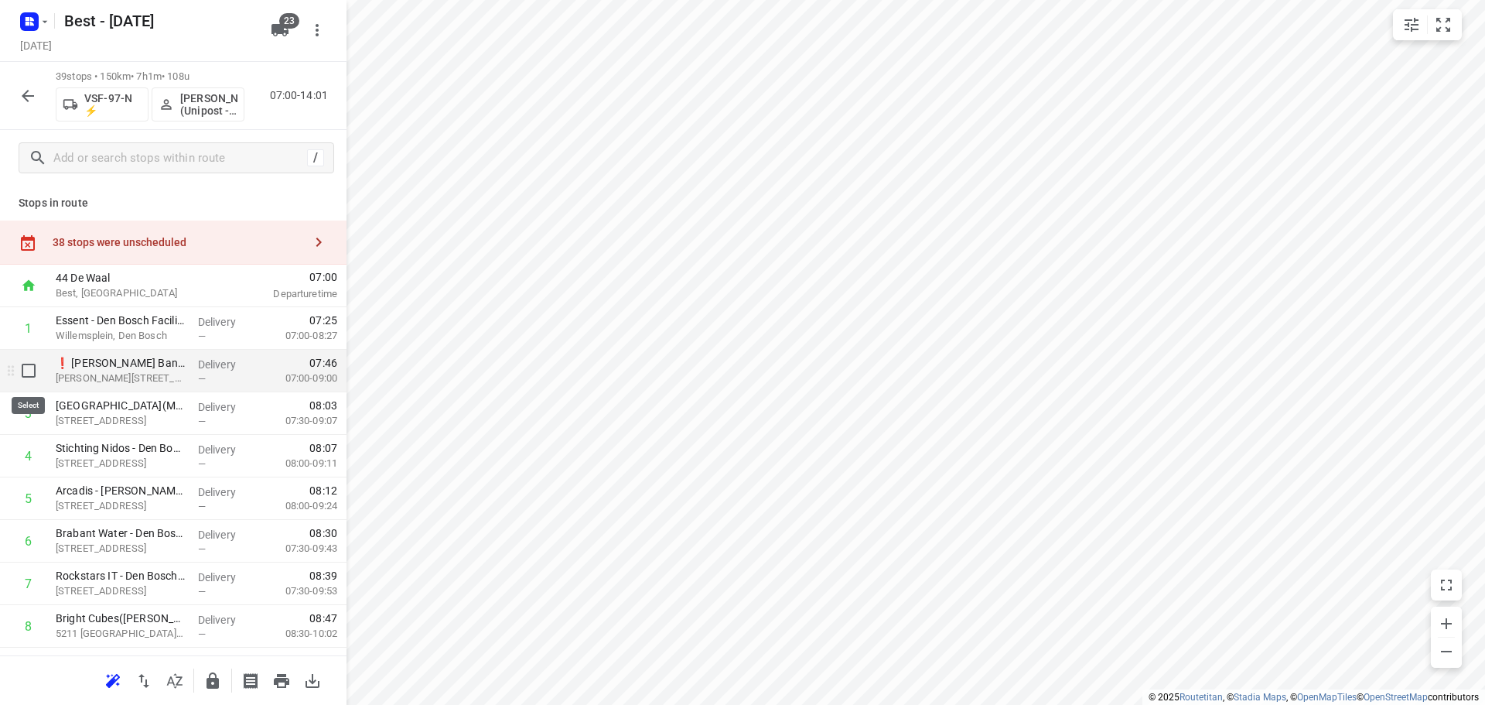
click at [32, 368] on input "checkbox" at bounding box center [28, 370] width 31 height 31
checkbox input "true"
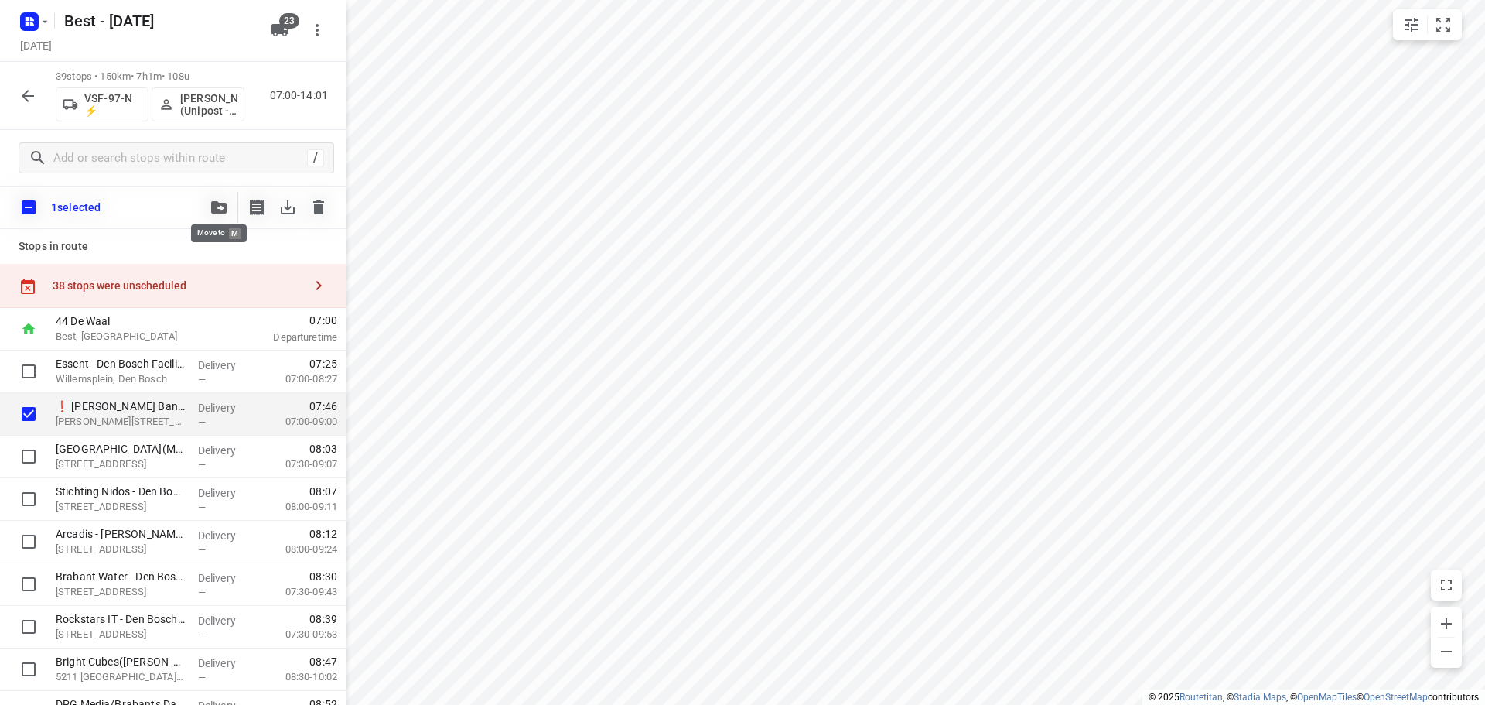
click at [216, 213] on button "button" at bounding box center [218, 207] width 31 height 31
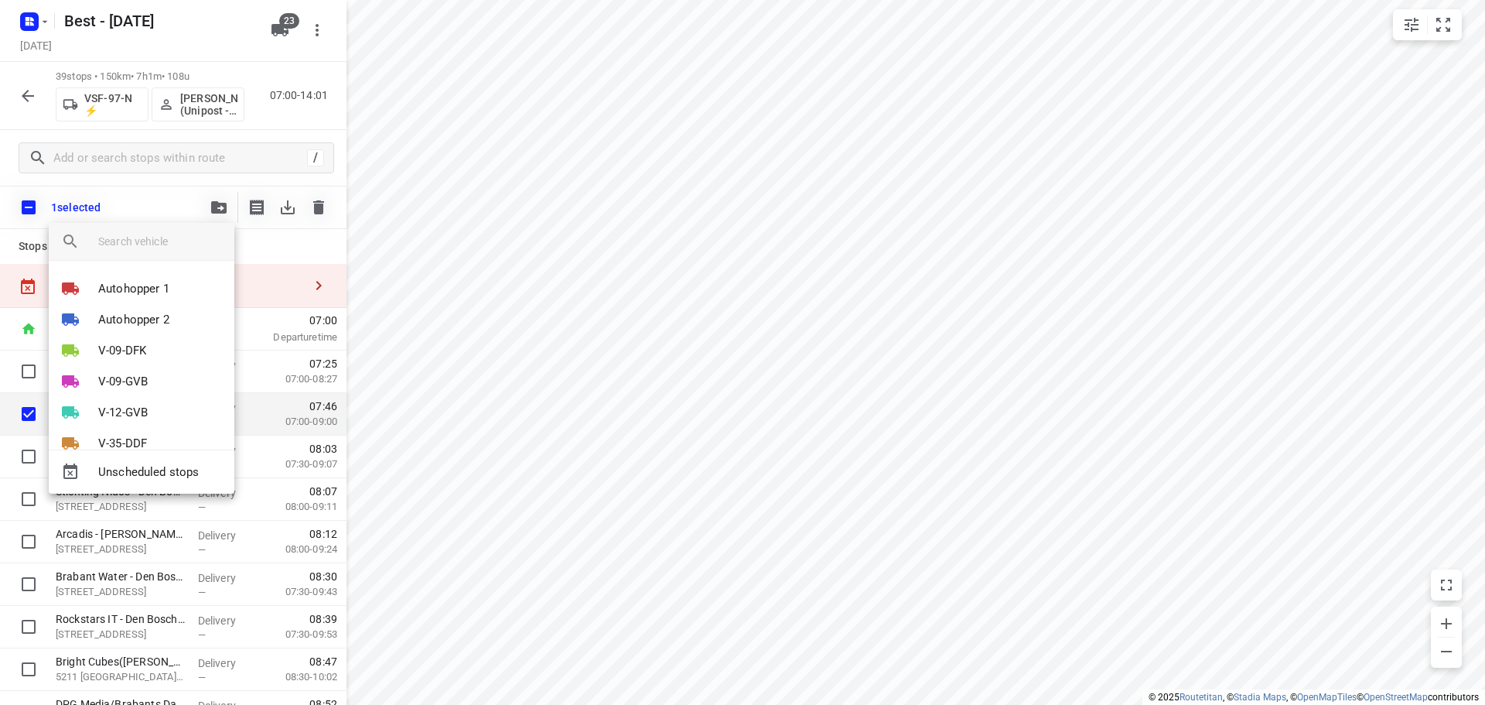
click at [174, 254] on div at bounding box center [166, 241] width 136 height 37
click at [179, 245] on input "search vehicle" at bounding box center [160, 241] width 124 height 23
click at [181, 244] on input "search vehicle" at bounding box center [160, 241] width 124 height 23
click at [31, 100] on div at bounding box center [742, 352] width 1485 height 705
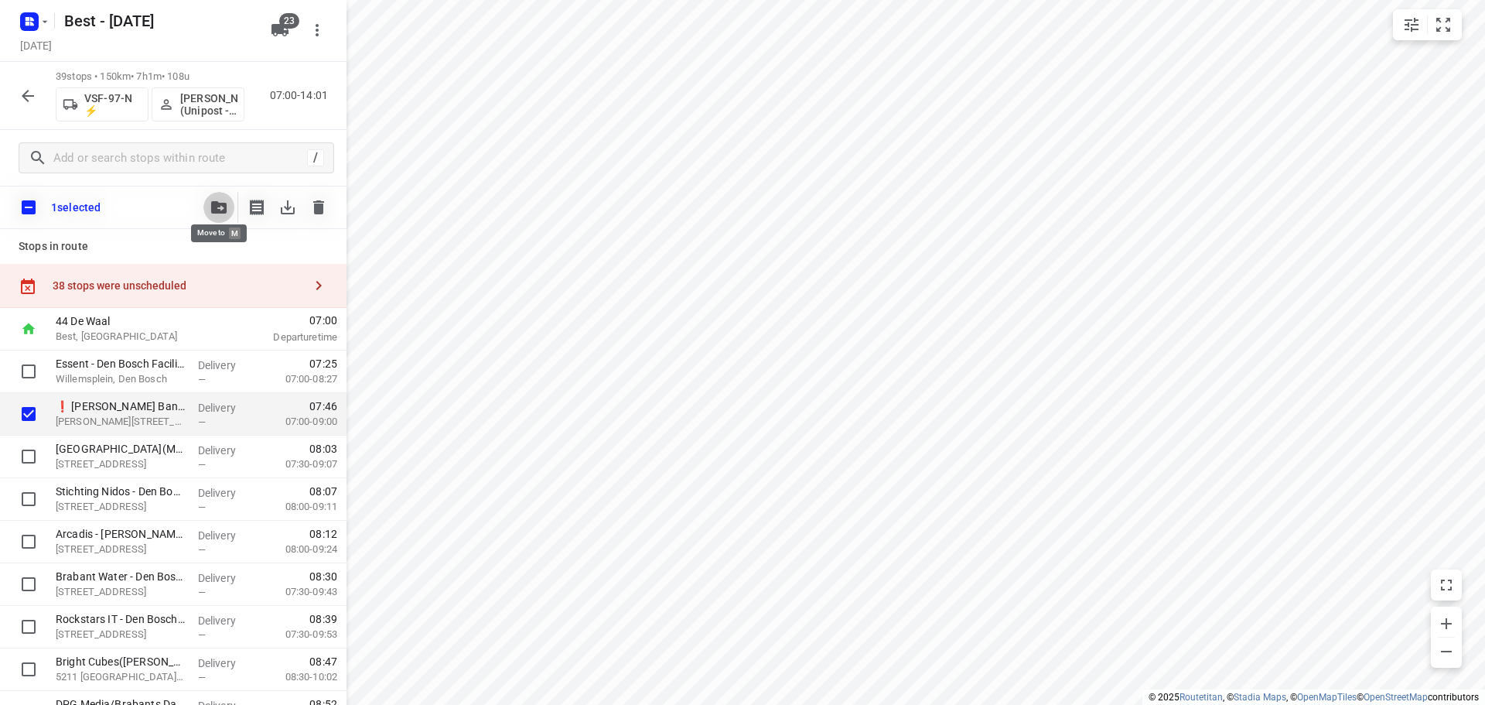
click at [210, 208] on span "button" at bounding box center [219, 207] width 19 height 12
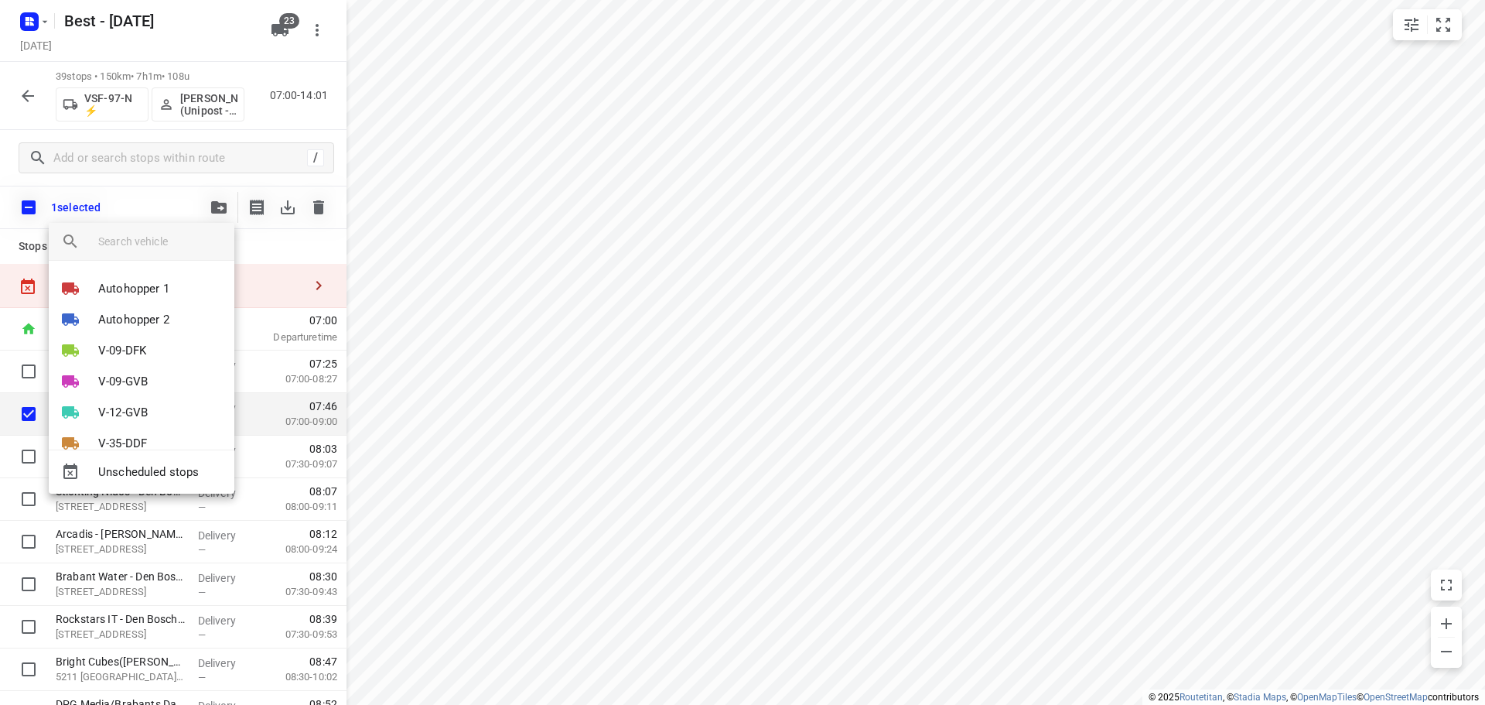
click at [155, 241] on input "search vehicle" at bounding box center [160, 241] width 124 height 23
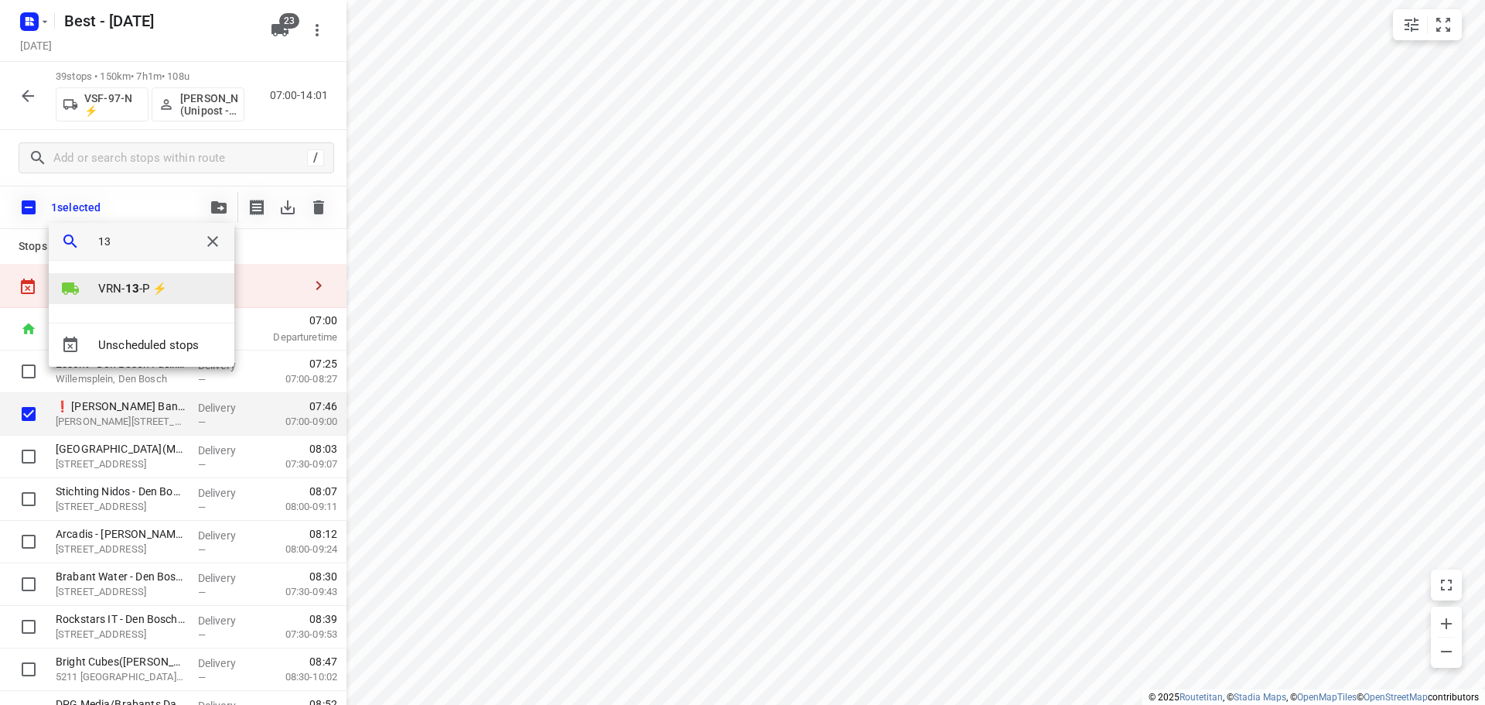
type input "13"
click at [140, 283] on p "VRN- 13 -P ⚡" at bounding box center [132, 289] width 69 height 18
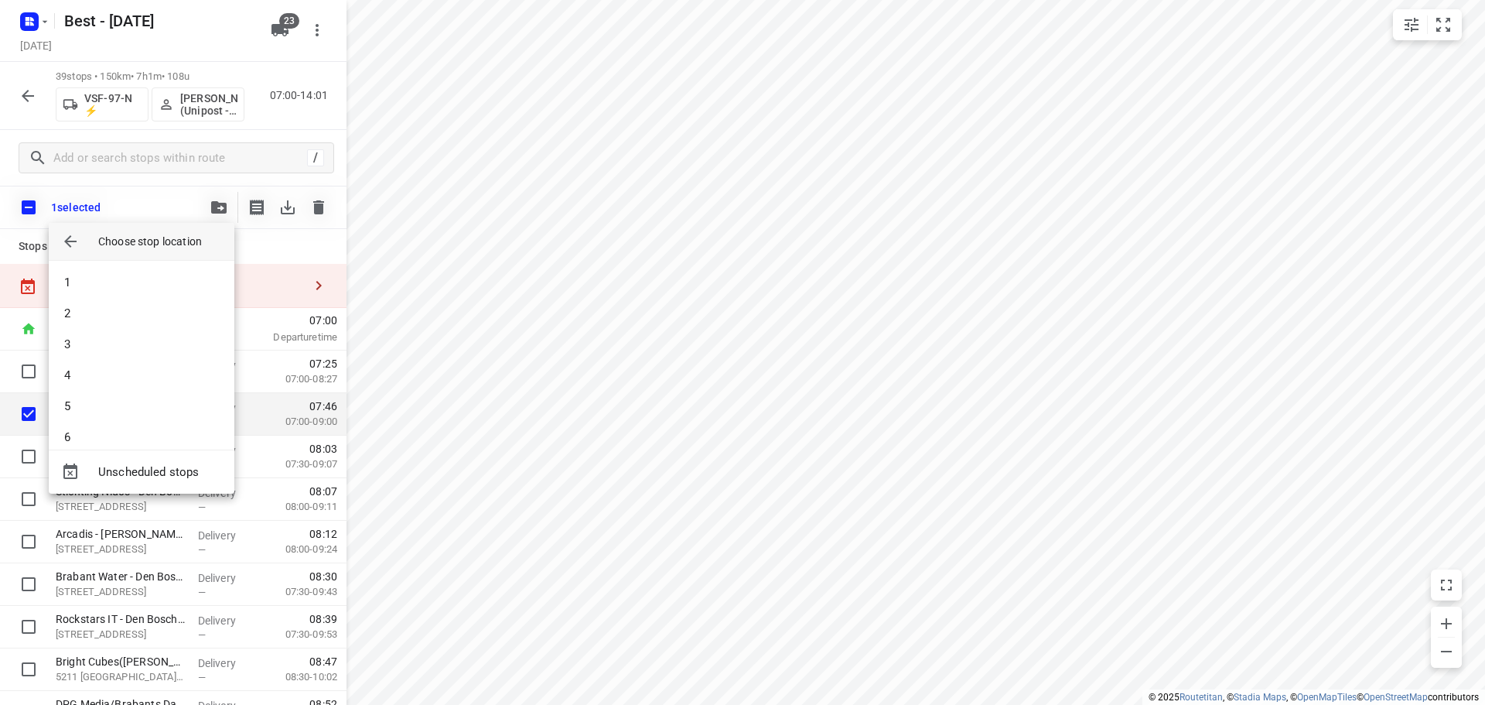
scroll to position [1191, 0]
click at [80, 425] on li "44" at bounding box center [142, 421] width 186 height 31
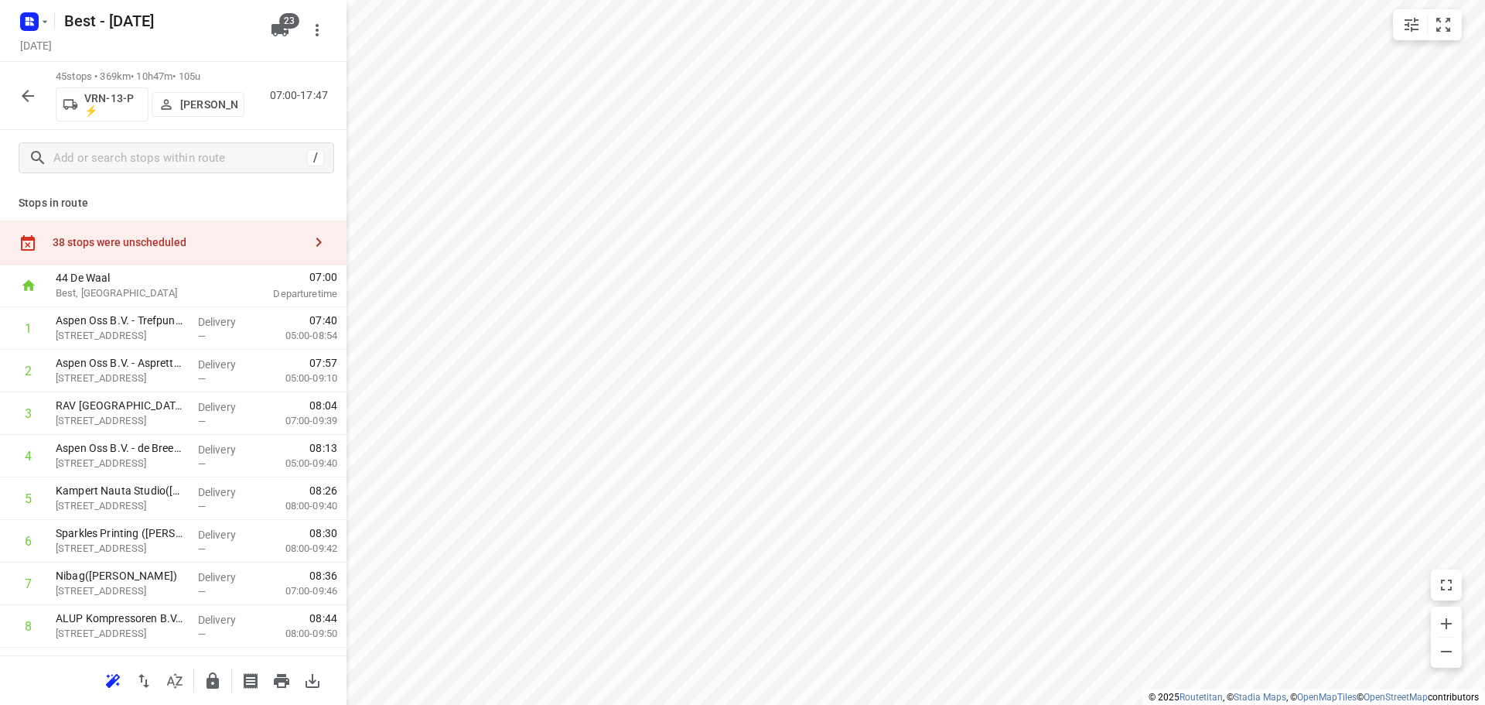
click at [17, 89] on button "button" at bounding box center [27, 95] width 31 height 31
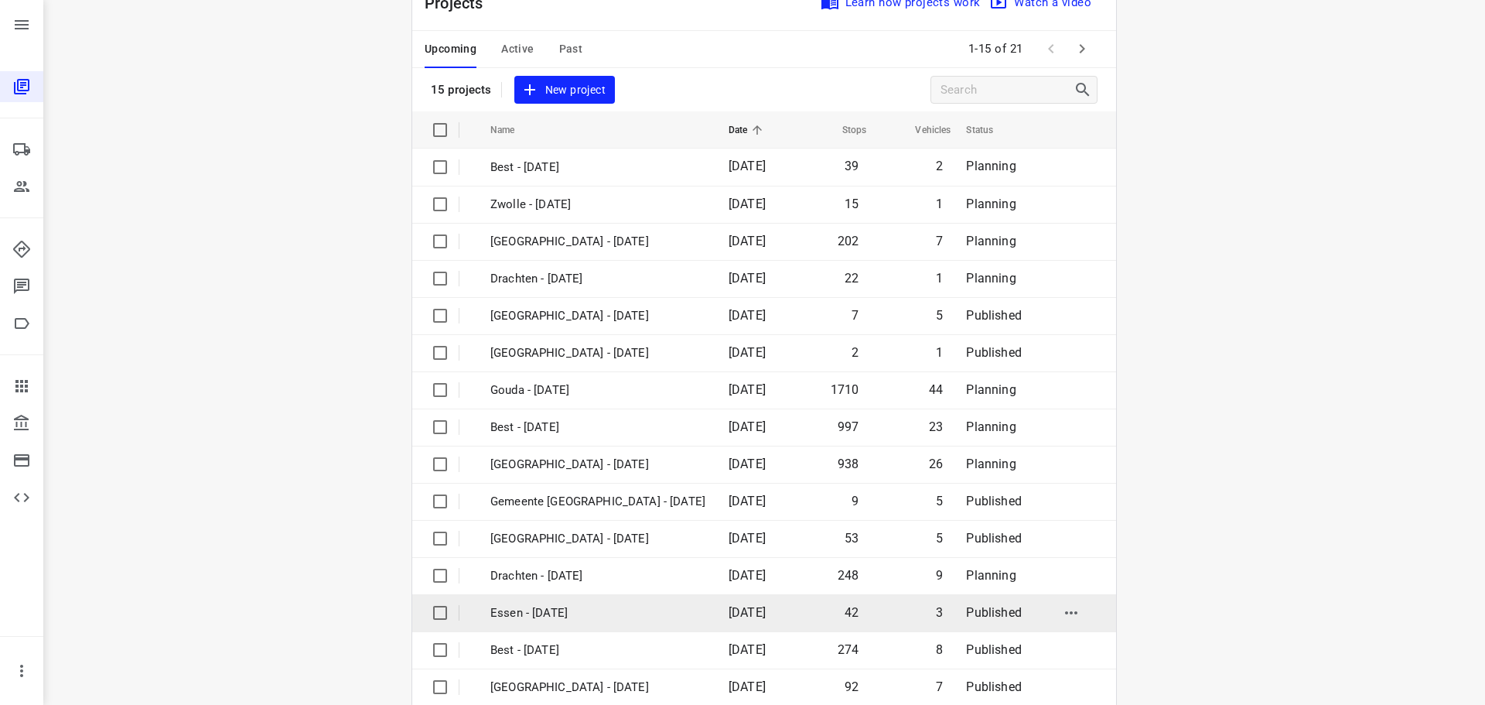
scroll to position [77, 0]
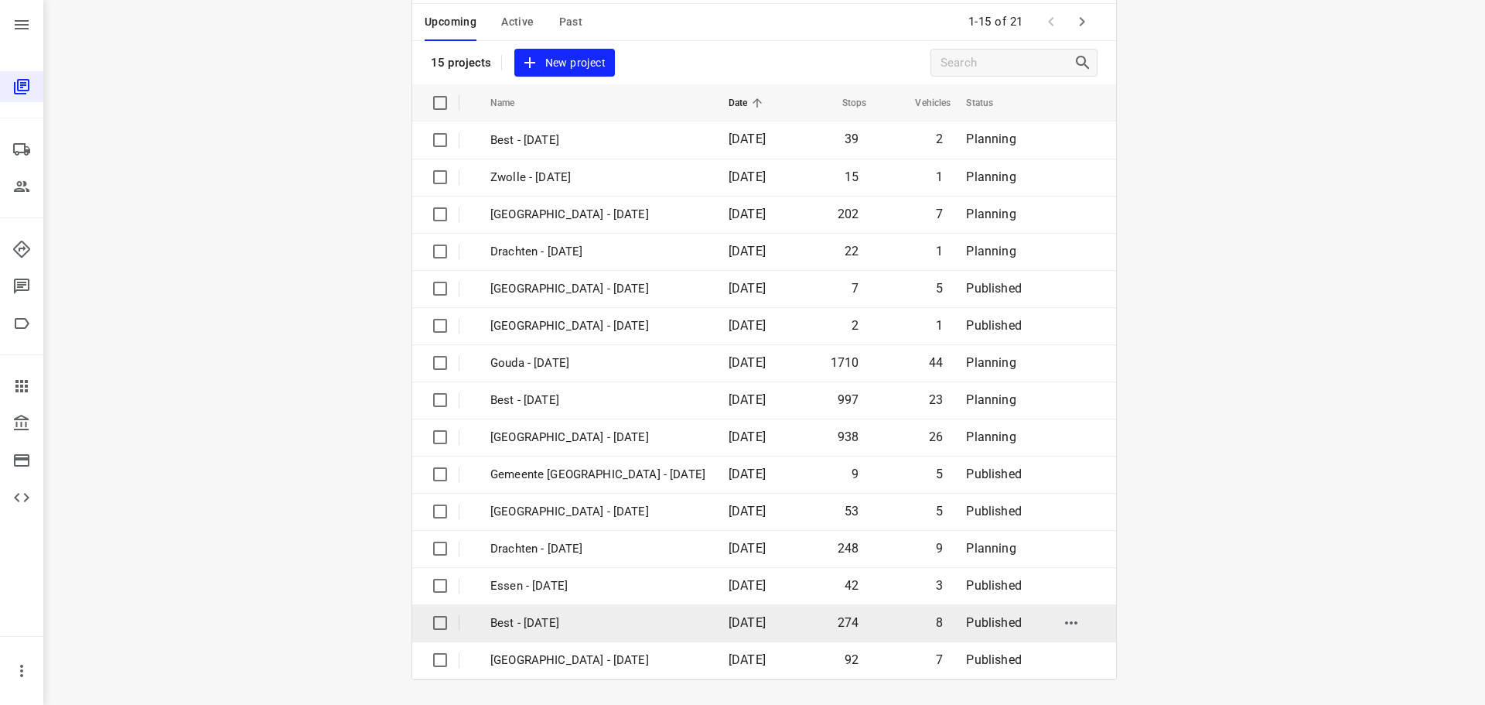
click at [534, 628] on p "Best - [DATE]" at bounding box center [597, 623] width 215 height 18
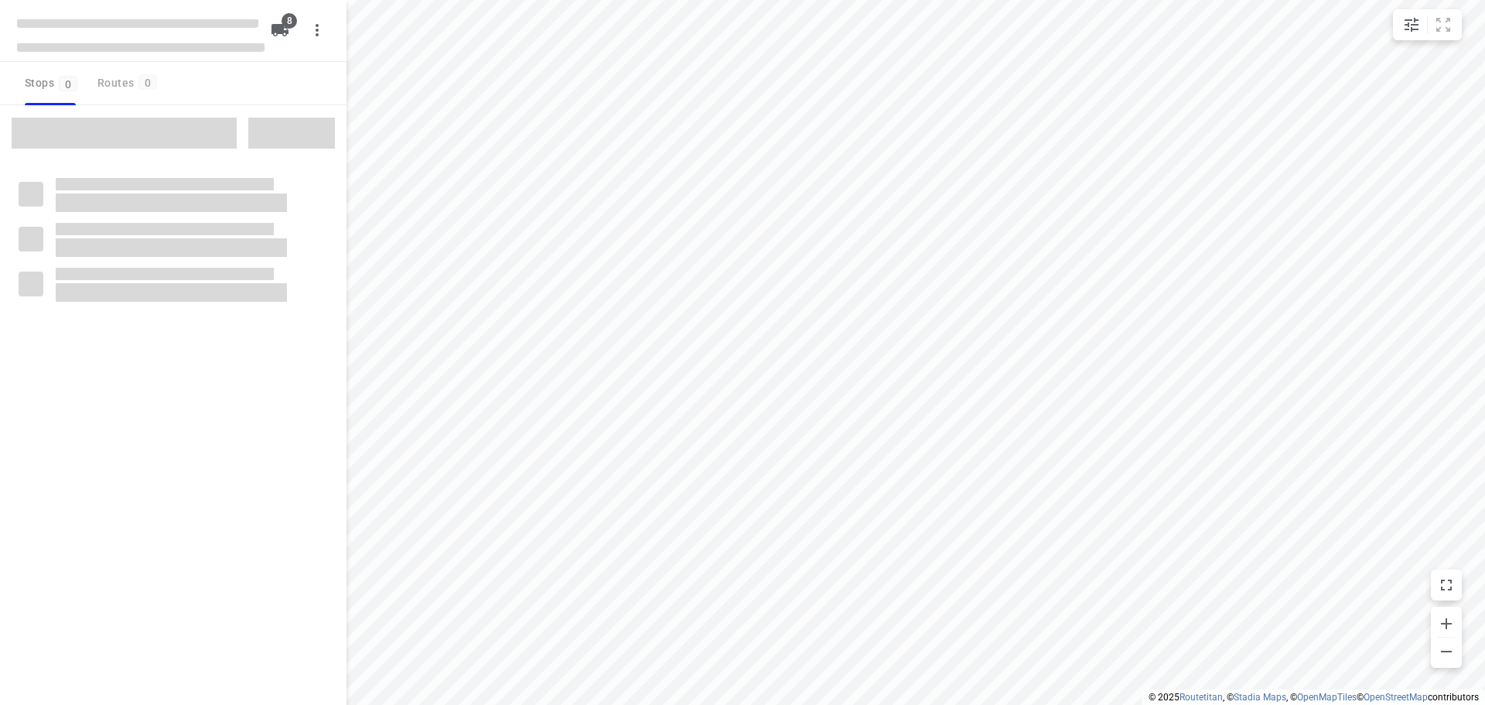
type input "distance"
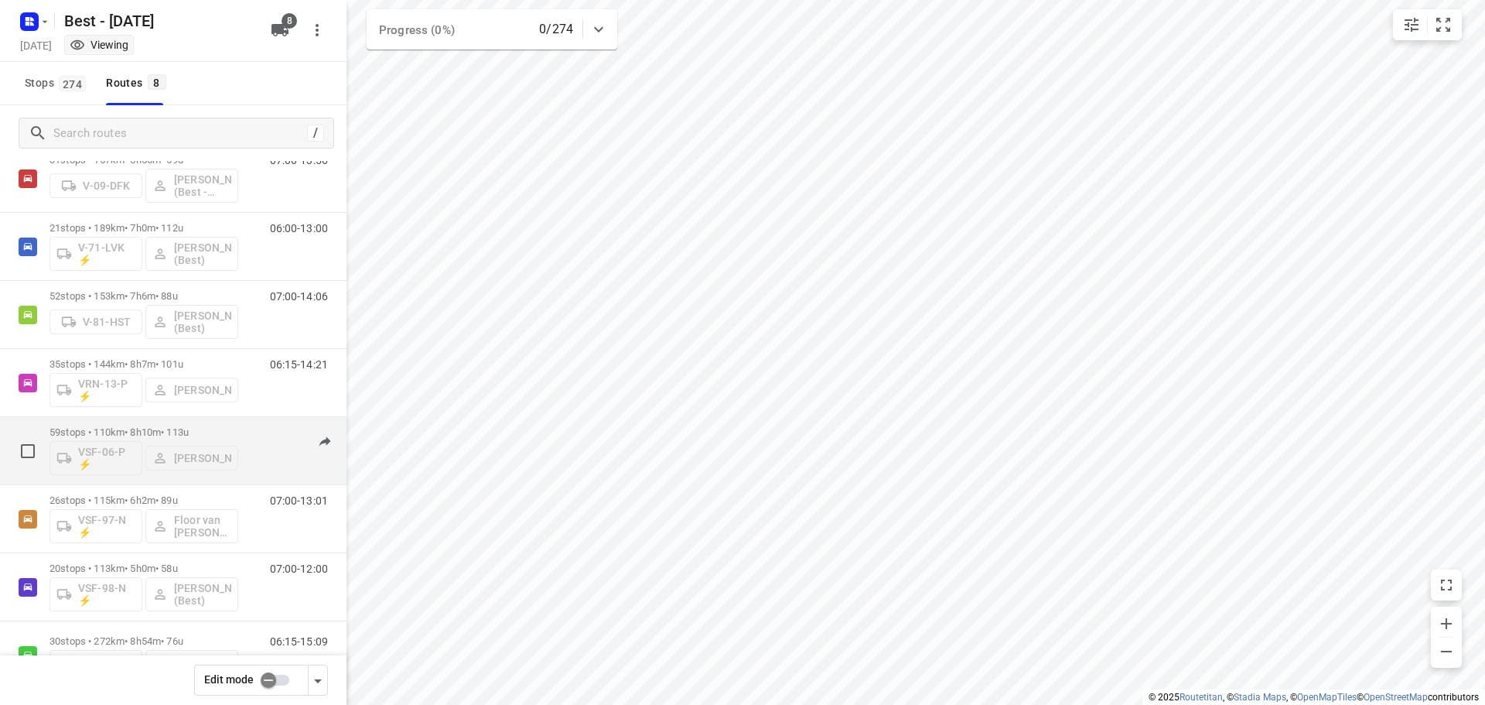
scroll to position [77, 0]
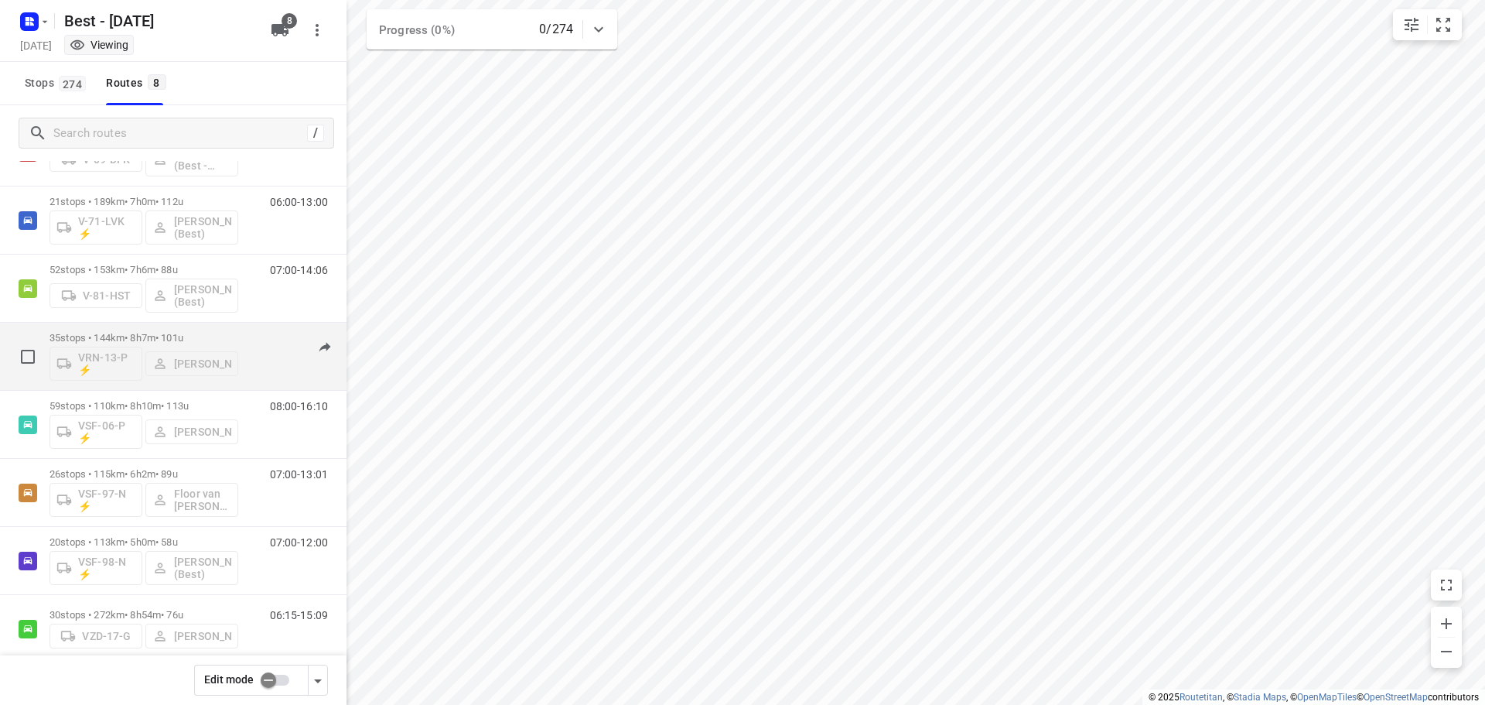
click at [275, 350] on div "06:15-14:21" at bounding box center [289, 360] width 77 height 56
click at [252, 343] on div "06:15-14:21" at bounding box center [289, 360] width 77 height 56
click at [166, 335] on p "35 stops • 144km • 8h7m • 101u" at bounding box center [144, 338] width 189 height 12
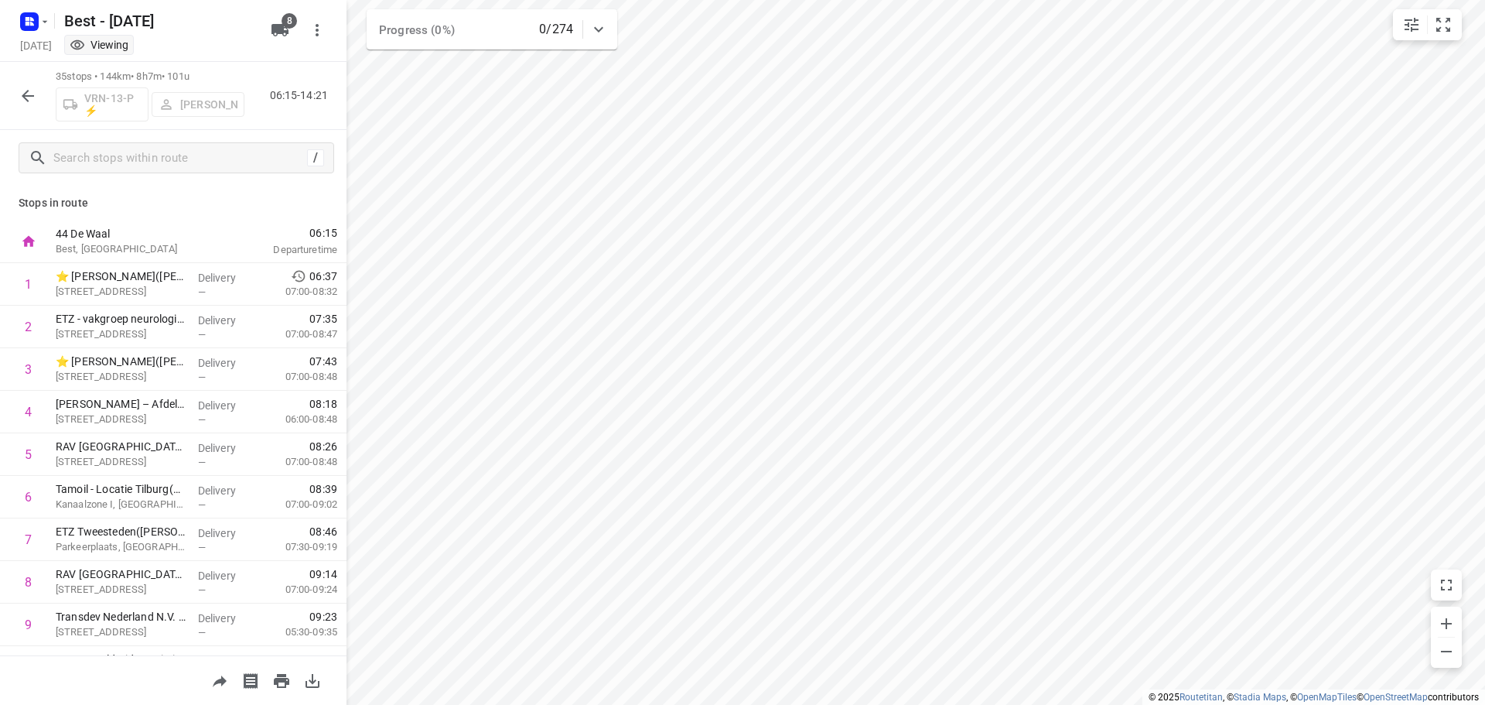
click at [29, 94] on icon "button" at bounding box center [28, 96] width 19 height 19
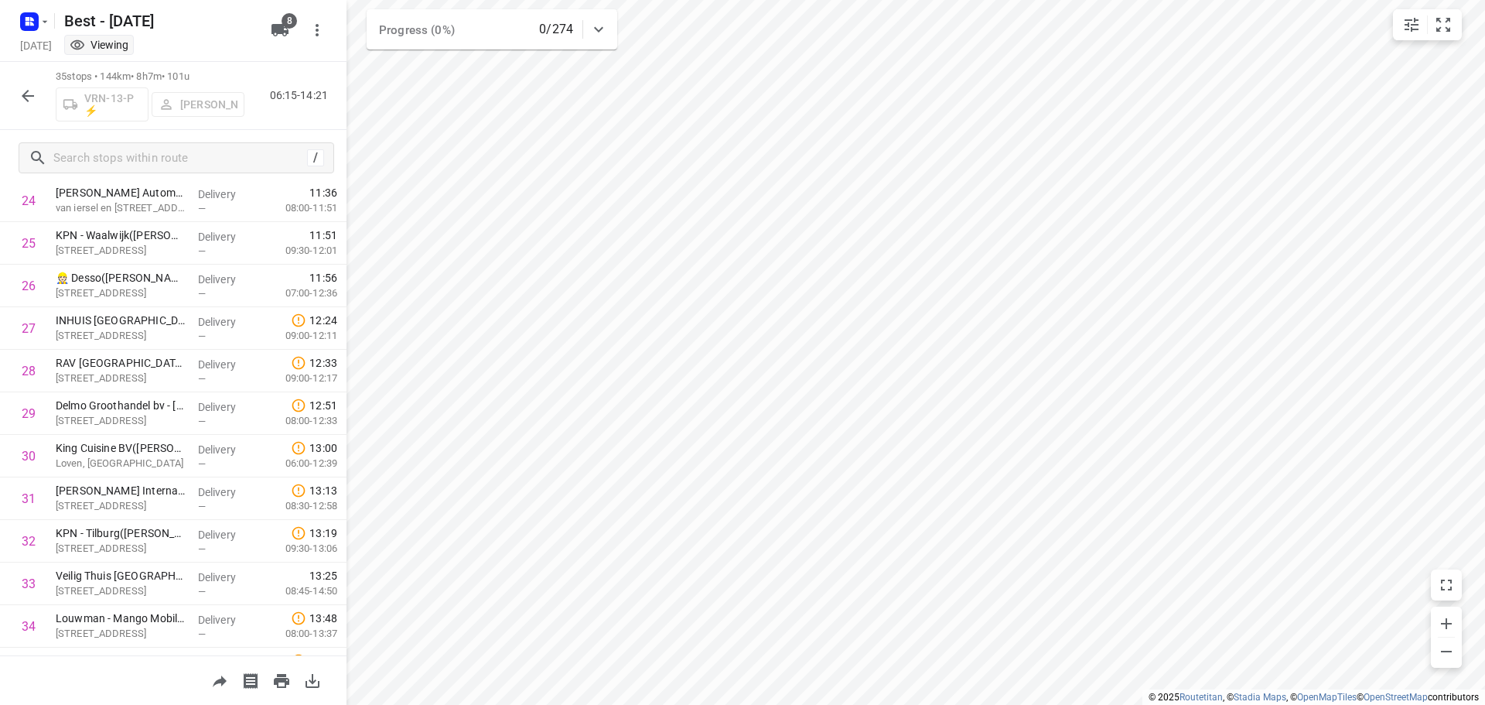
scroll to position [0, 0]
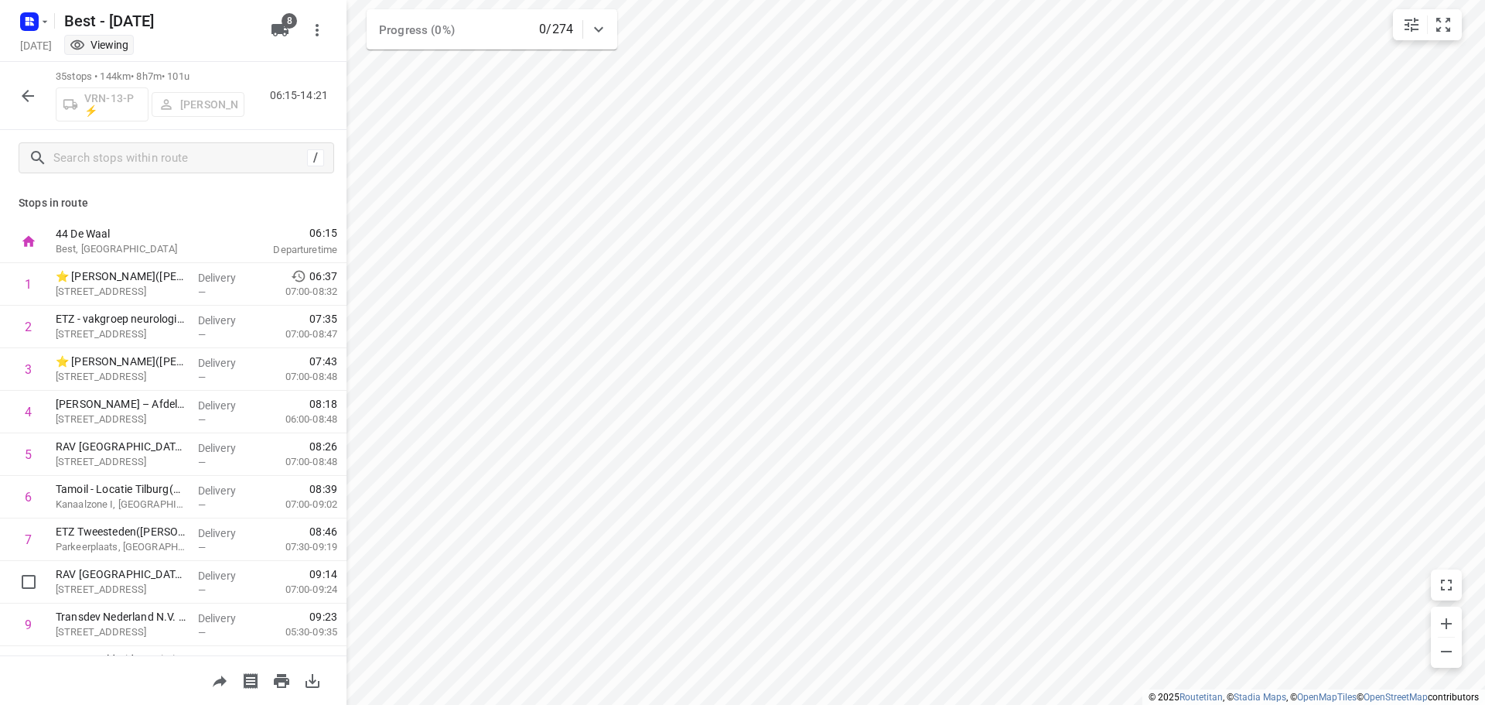
click at [27, 94] on icon "button" at bounding box center [28, 96] width 19 height 19
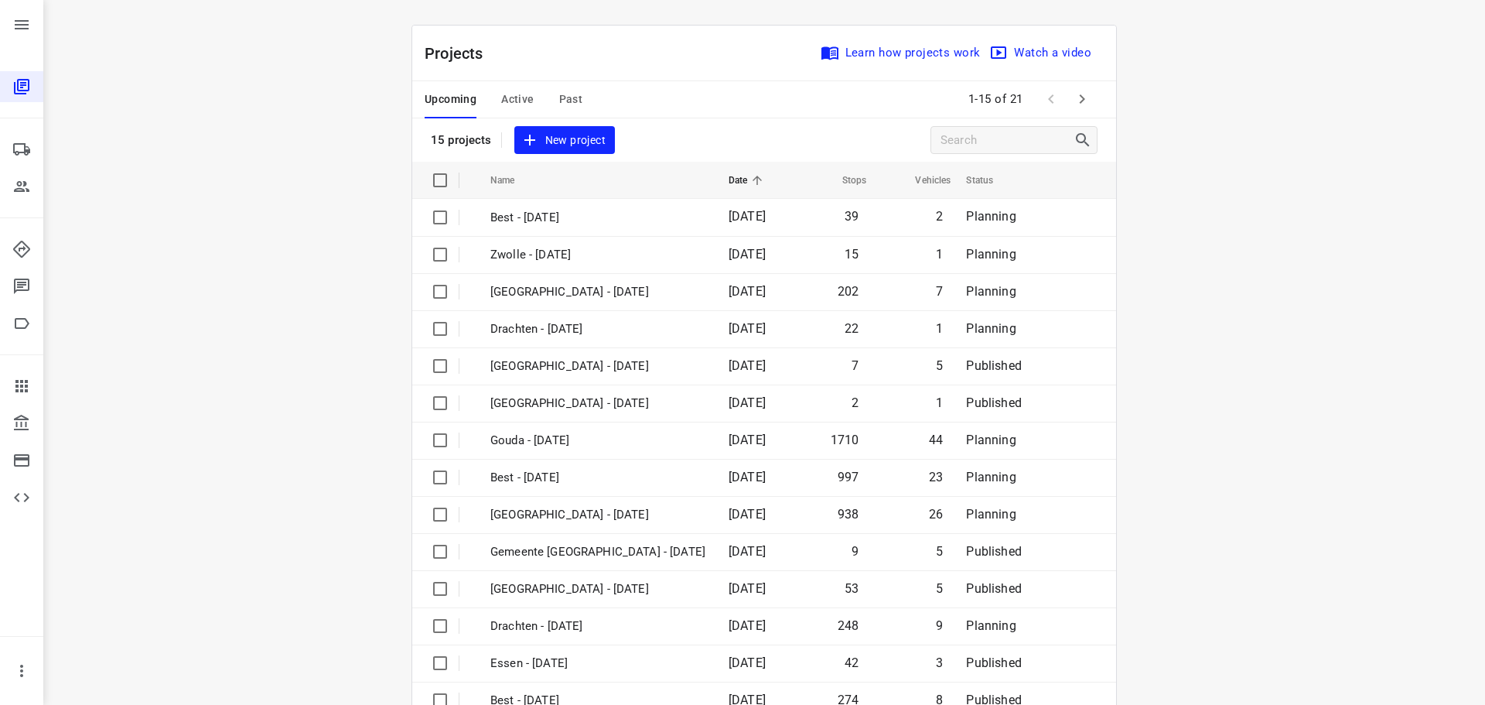
click at [504, 96] on span "Active" at bounding box center [517, 99] width 32 height 19
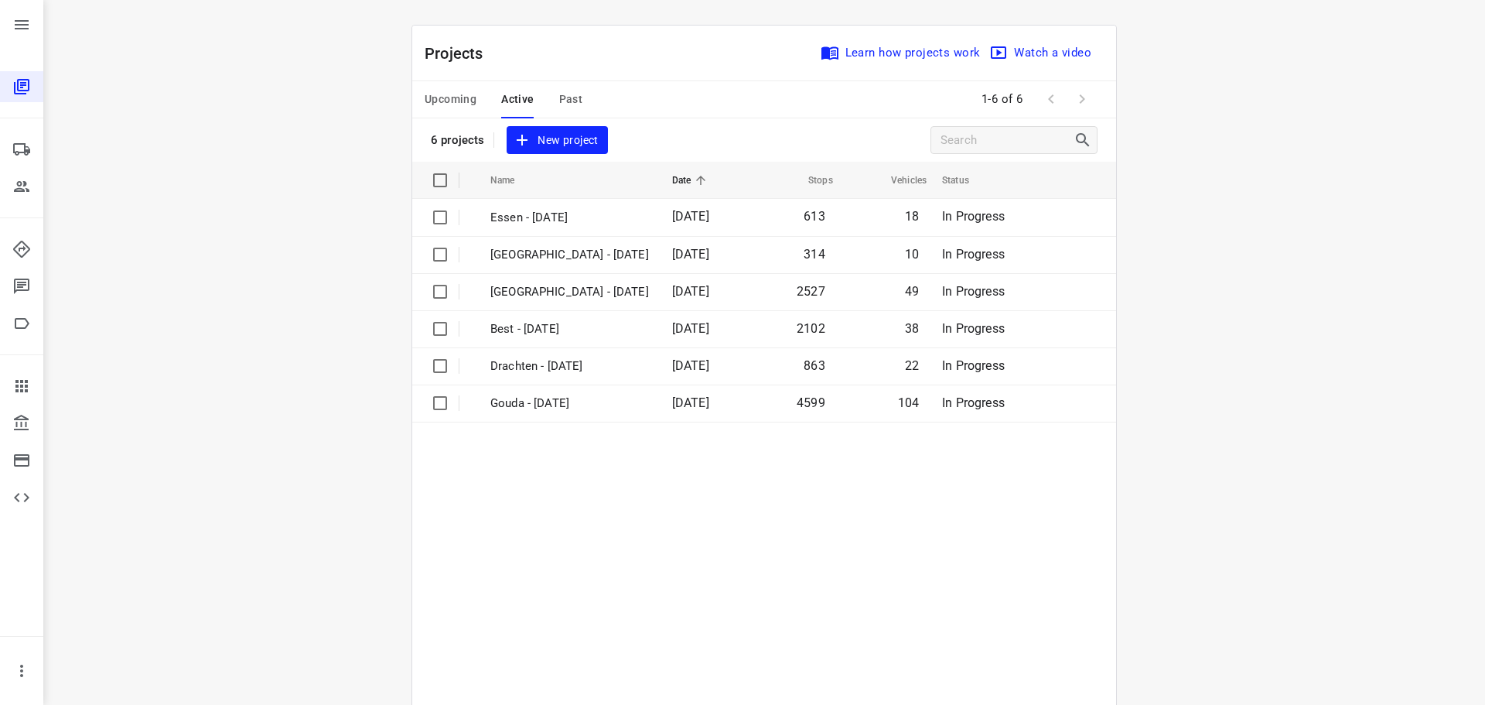
click at [473, 91] on div "Upcoming Active Past" at bounding box center [516, 99] width 183 height 37
click at [463, 94] on span "Upcoming" at bounding box center [451, 99] width 52 height 19
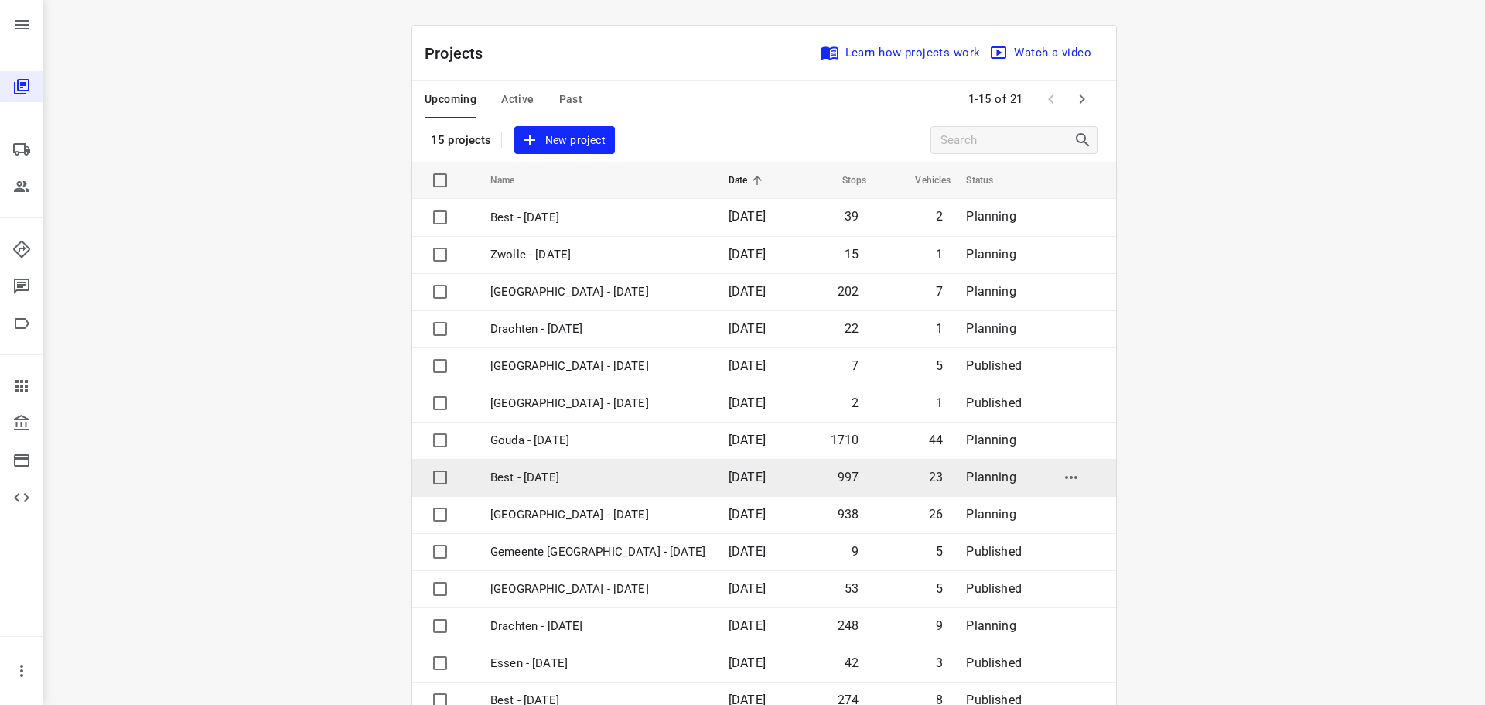
click at [565, 469] on p "Best - [DATE]" at bounding box center [597, 478] width 215 height 18
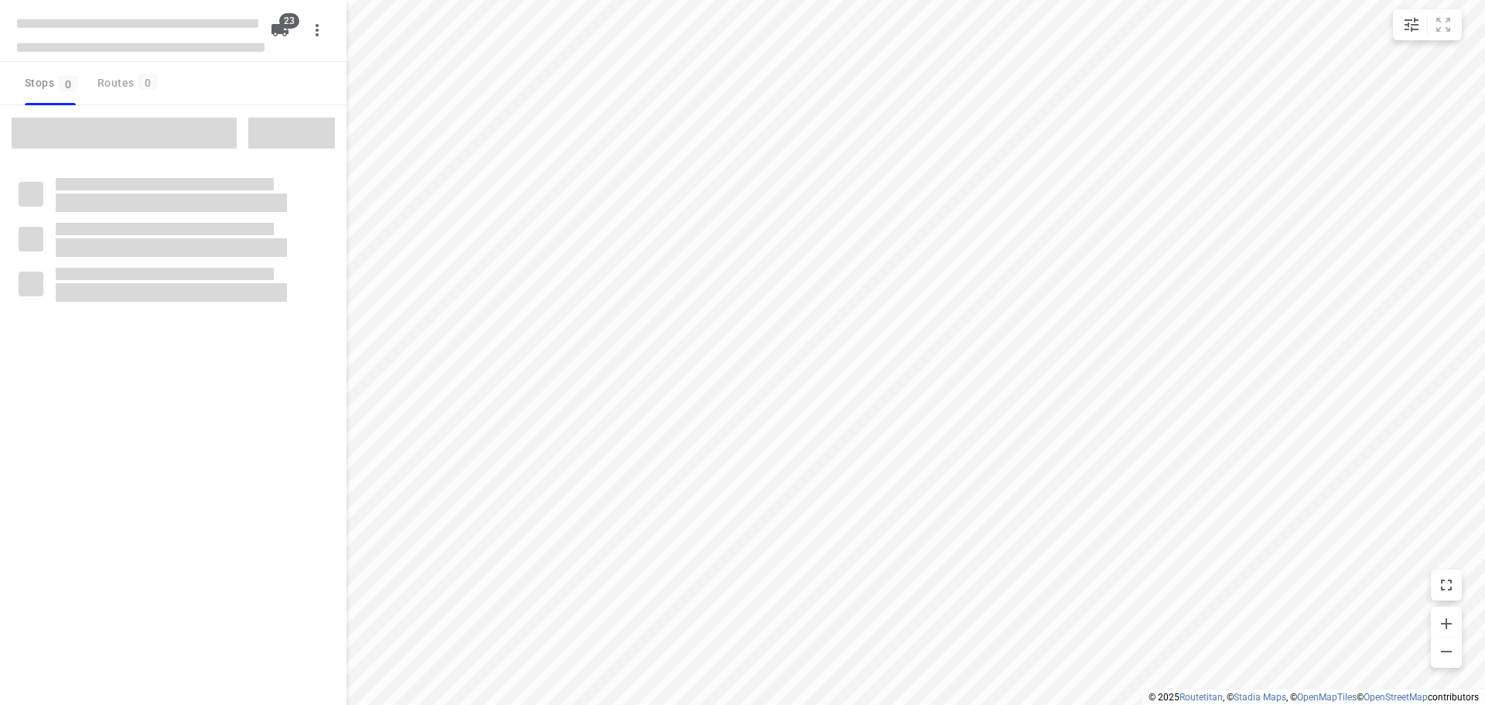
type input "distance"
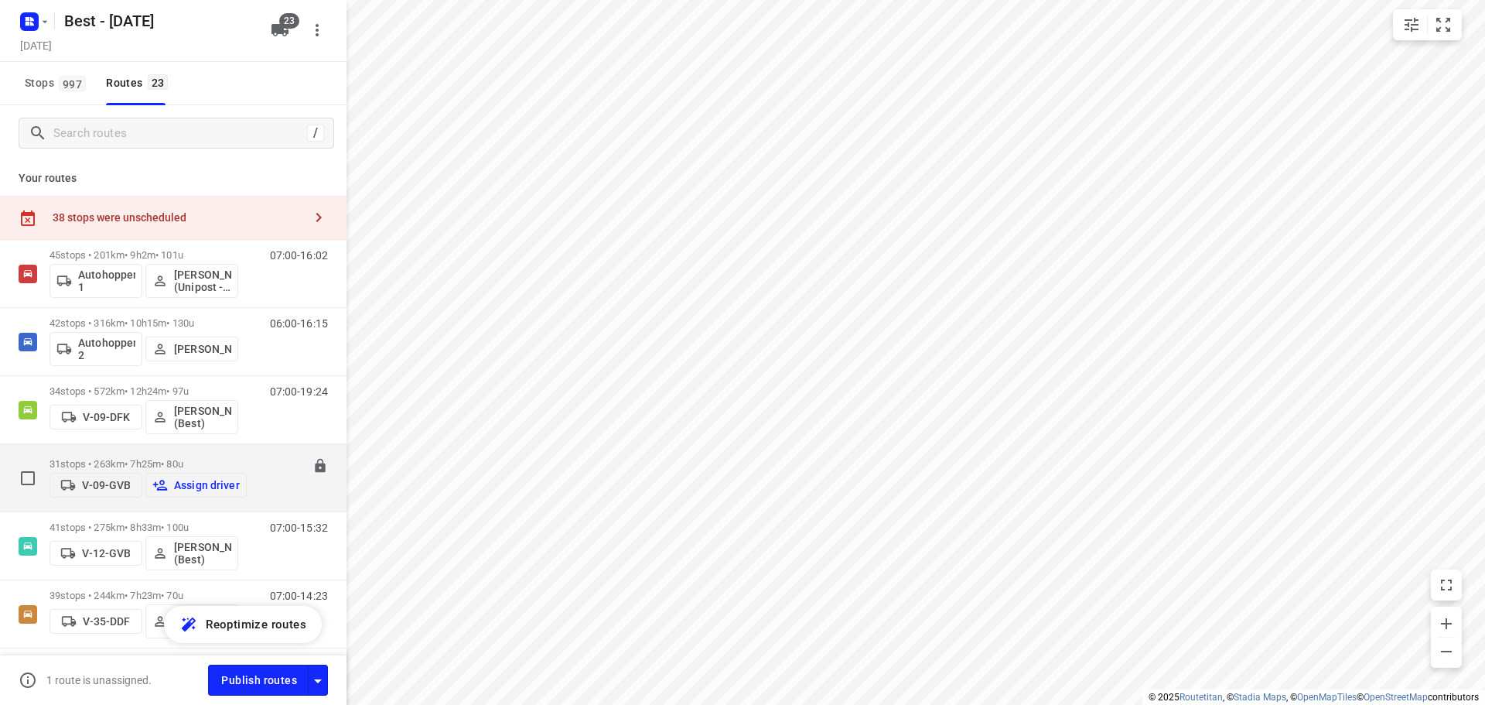
click at [254, 458] on div "06:00-13:25" at bounding box center [289, 481] width 77 height 47
click at [103, 461] on p "31 stops • 263km • 7h25m • 80u" at bounding box center [148, 464] width 197 height 12
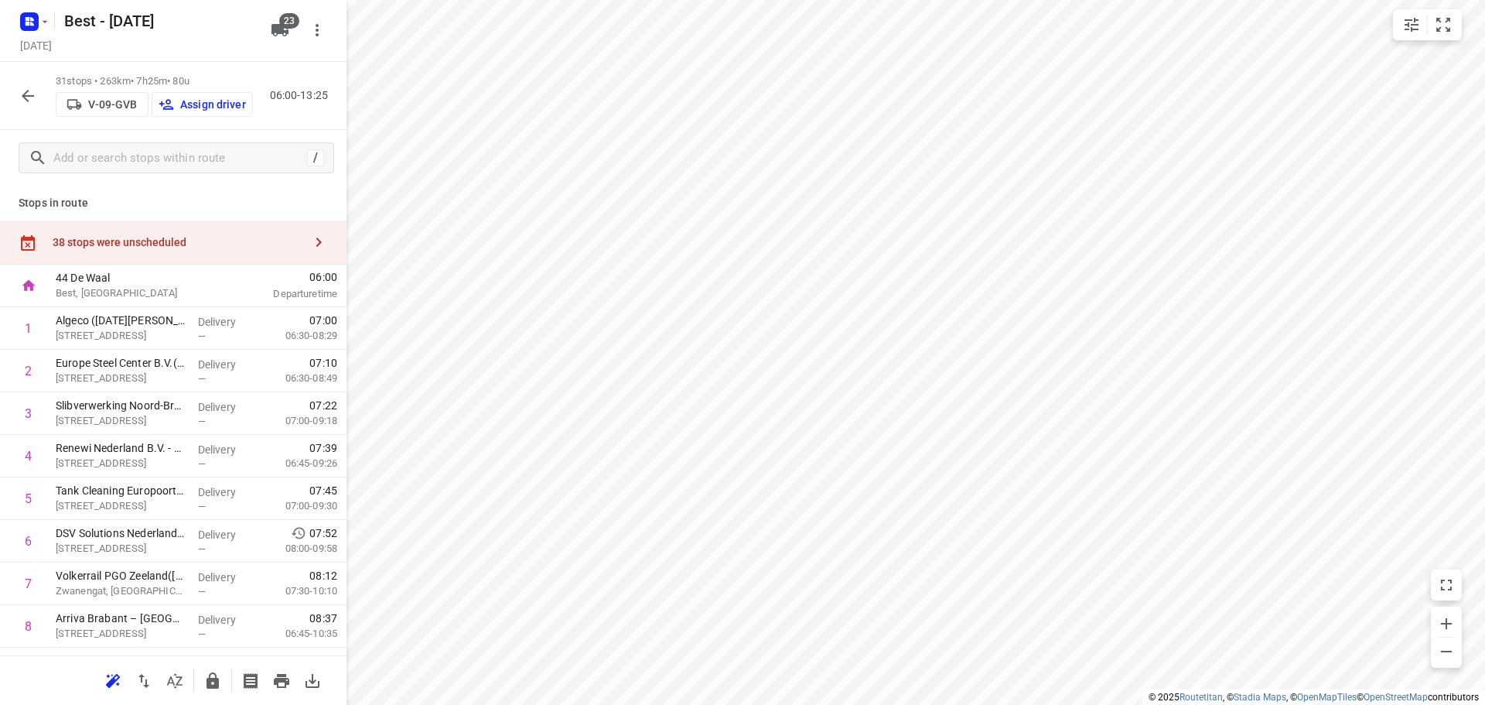
click at [35, 108] on button "button" at bounding box center [27, 95] width 31 height 31
